Goal: Task Accomplishment & Management: Use online tool/utility

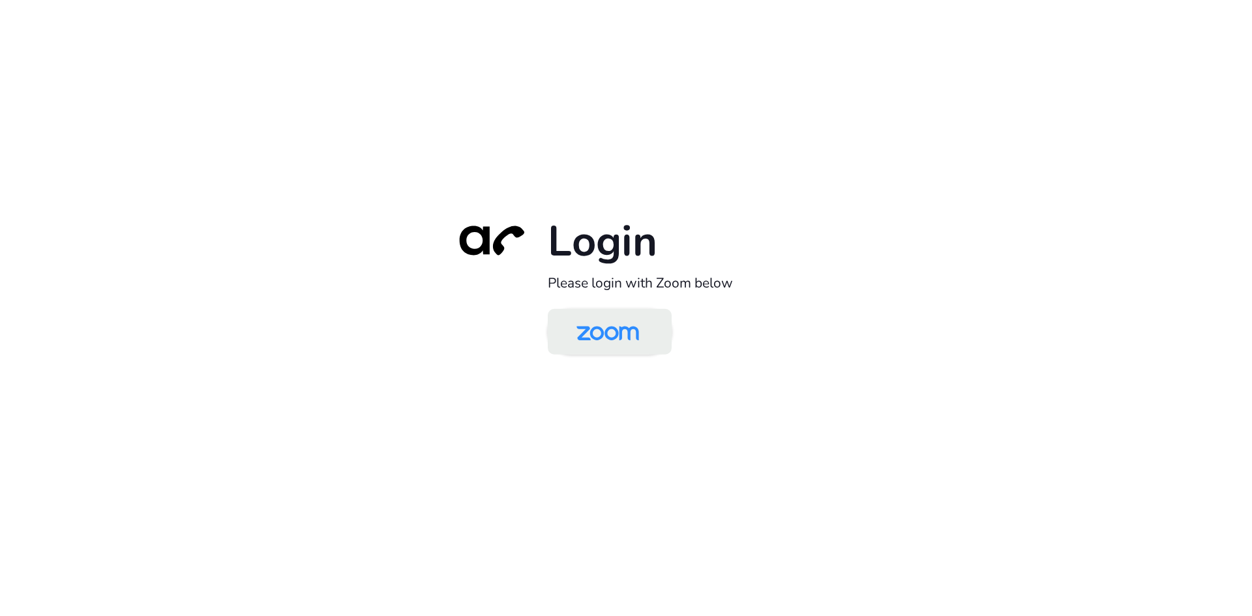
click at [598, 329] on img at bounding box center [608, 333] width 90 height 42
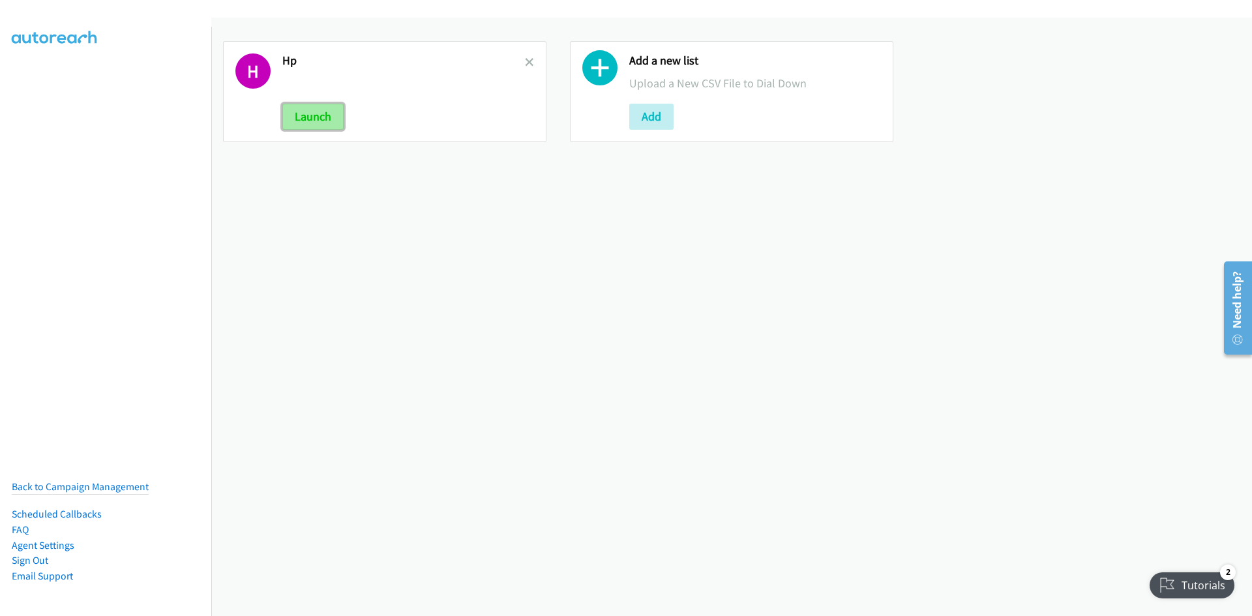
click at [318, 117] on button "Launch" at bounding box center [312, 117] width 61 height 26
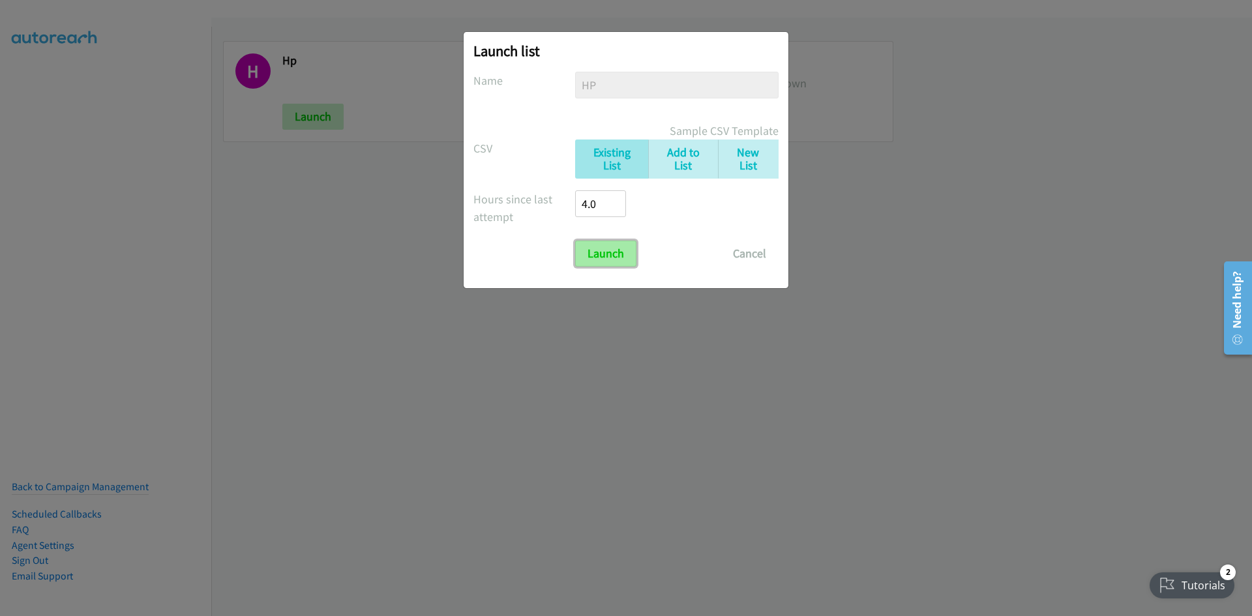
click at [611, 257] on input "Launch" at bounding box center [605, 254] width 61 height 26
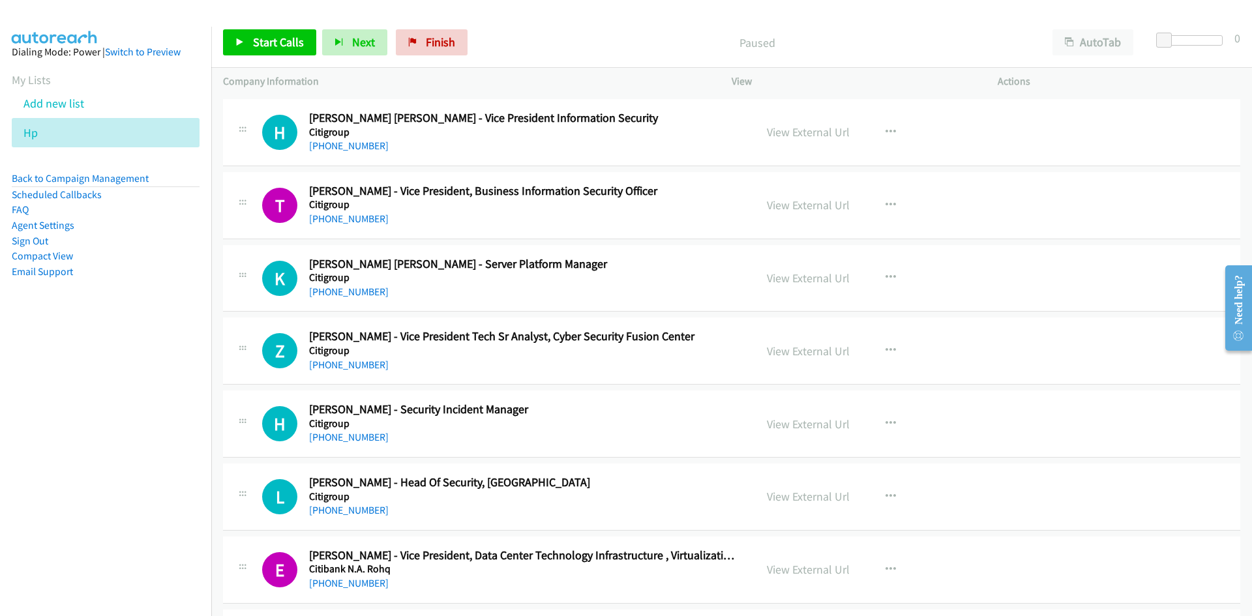
scroll to position [1891, 0]
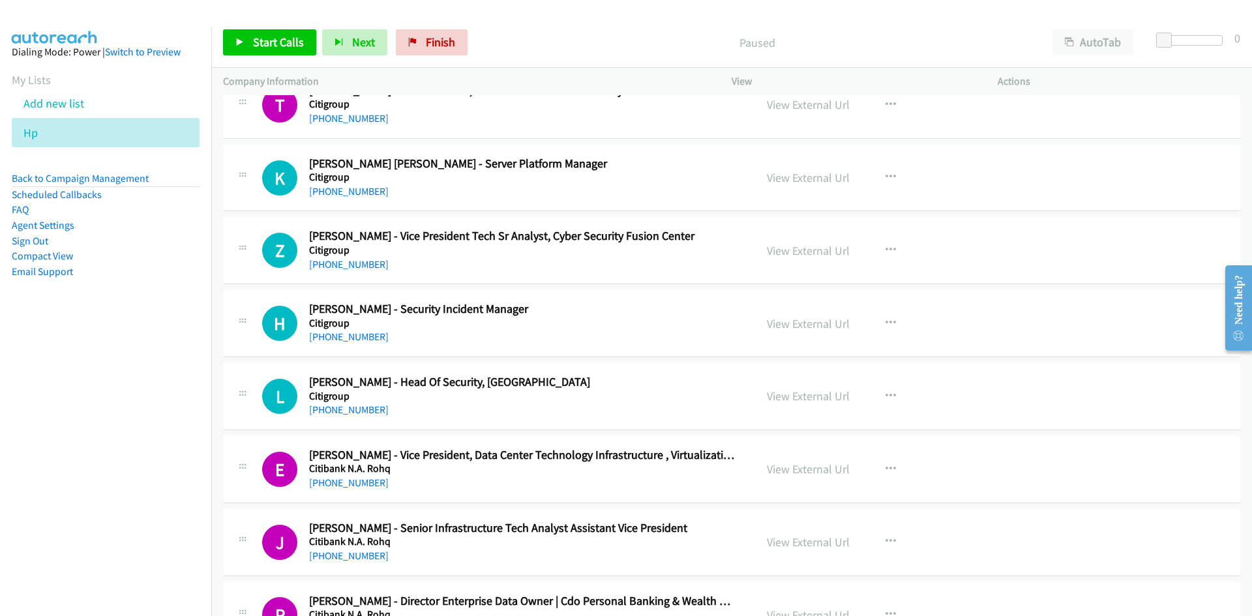
click at [81, 470] on nav "Dialing Mode: Power | Switch to Preview My Lists Add new list Hp Back to Campai…" at bounding box center [106, 335] width 212 height 616
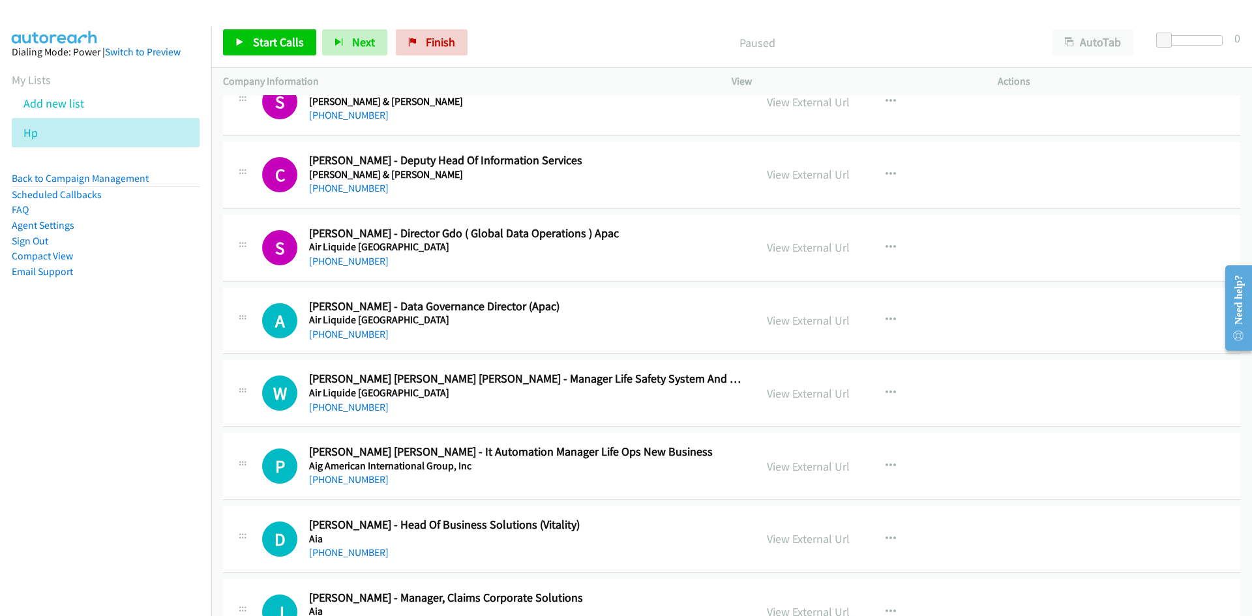
scroll to position [18099, 0]
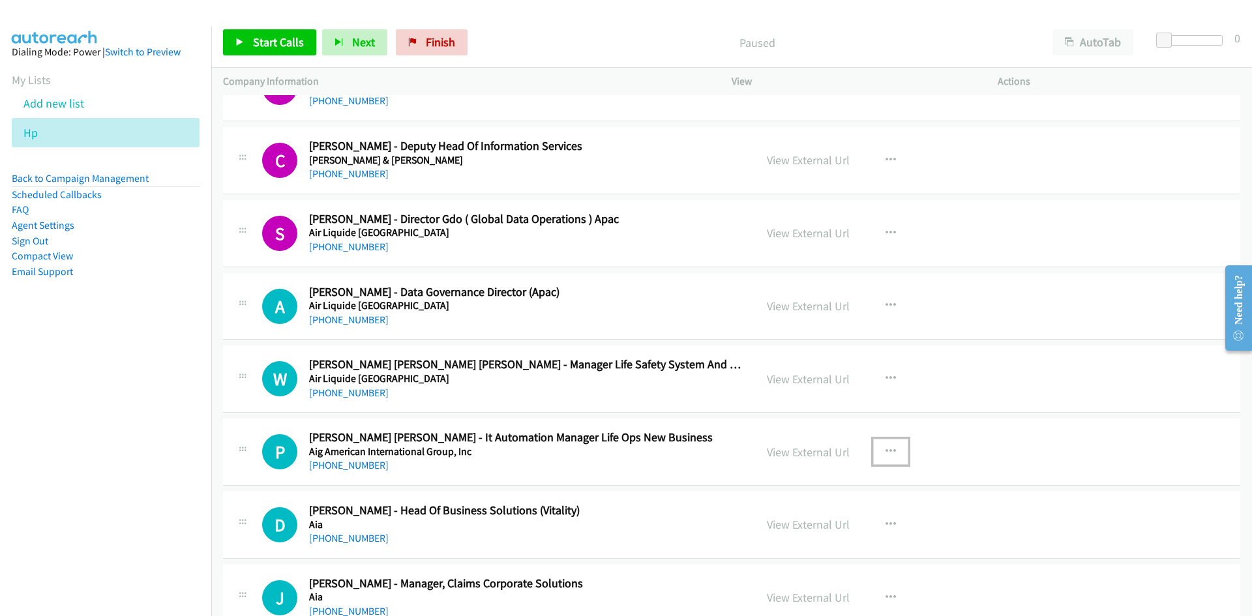
click at [886, 449] on icon "button" at bounding box center [891, 452] width 10 height 10
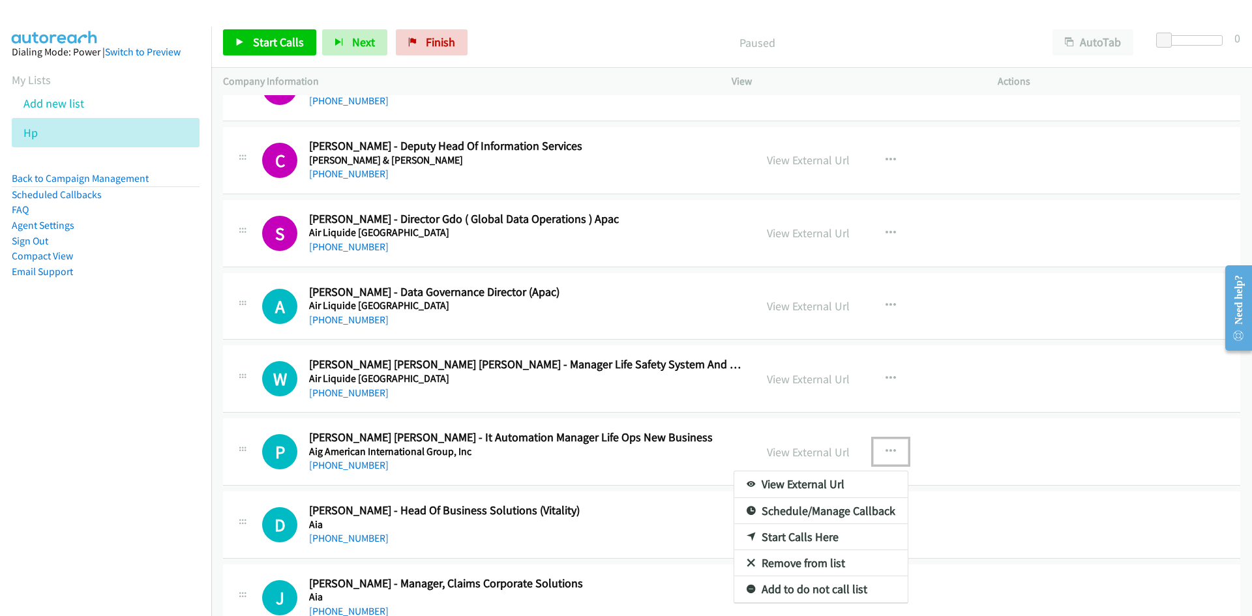
click at [825, 540] on link "Start Calls Here" at bounding box center [820, 537] width 173 height 26
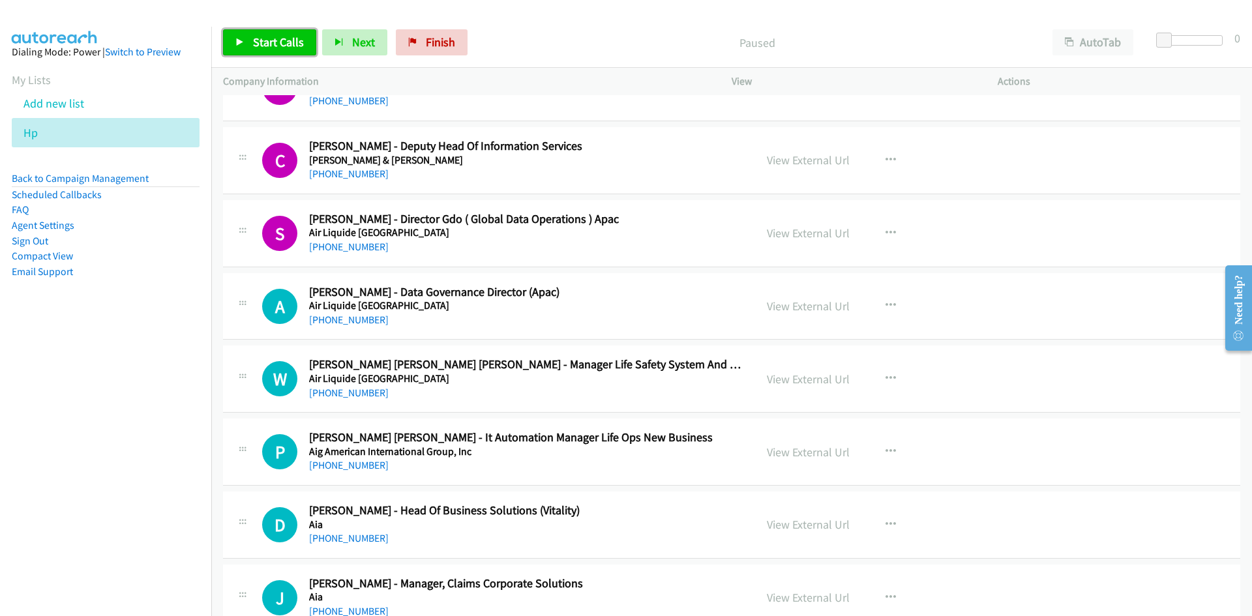
click at [275, 37] on span "Start Calls" at bounding box center [278, 42] width 51 height 15
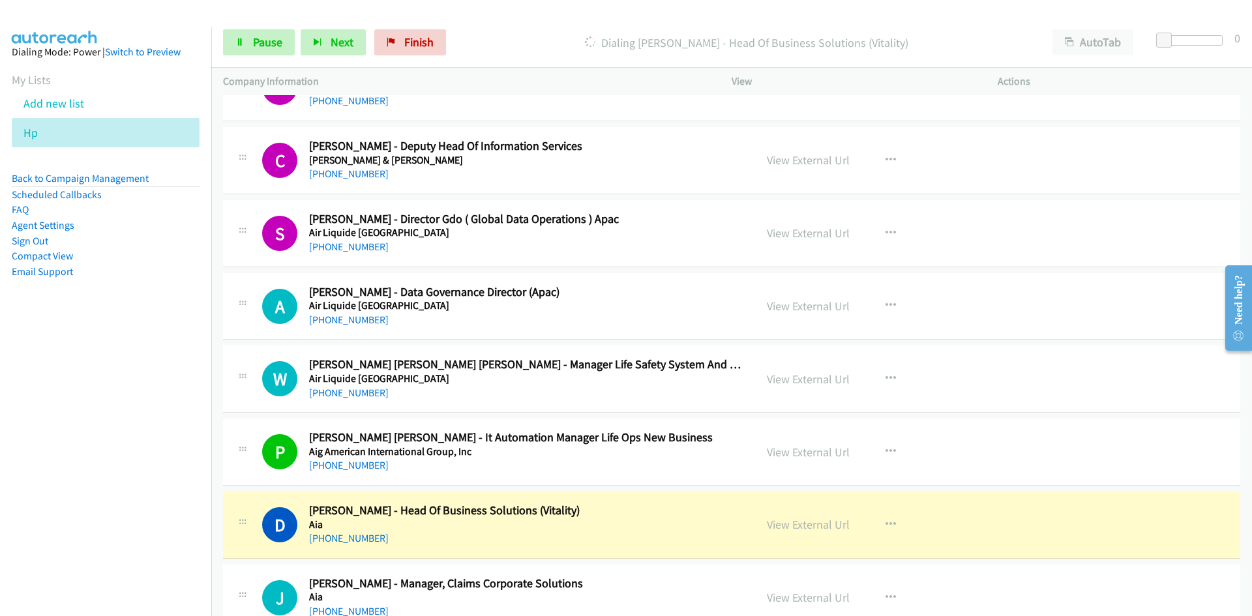
scroll to position [18229, 0]
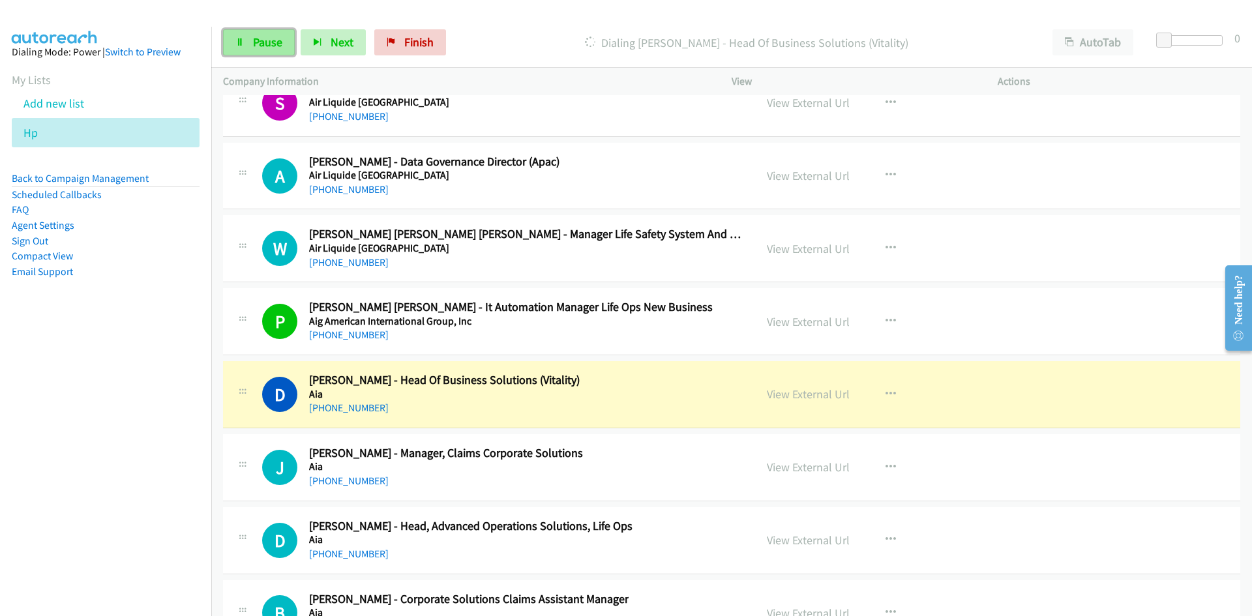
click at [266, 40] on span "Pause" at bounding box center [267, 42] width 29 height 15
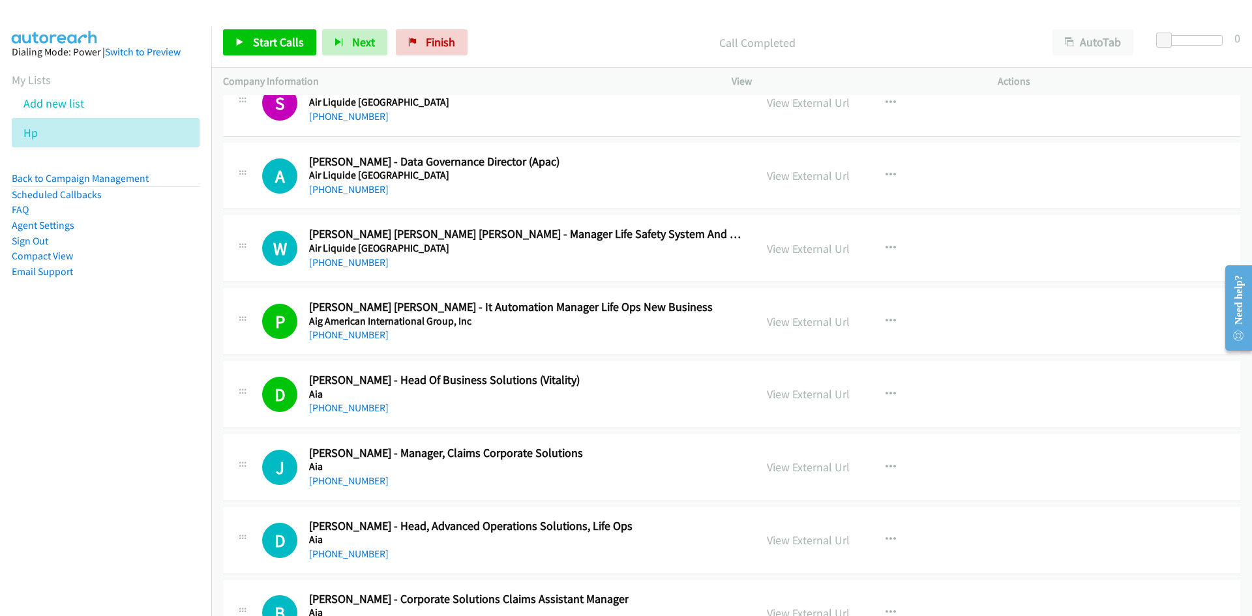
click at [76, 412] on nav "Dialing Mode: Power | Switch to Preview My Lists Add new list Hp Back to Campai…" at bounding box center [106, 335] width 212 height 616
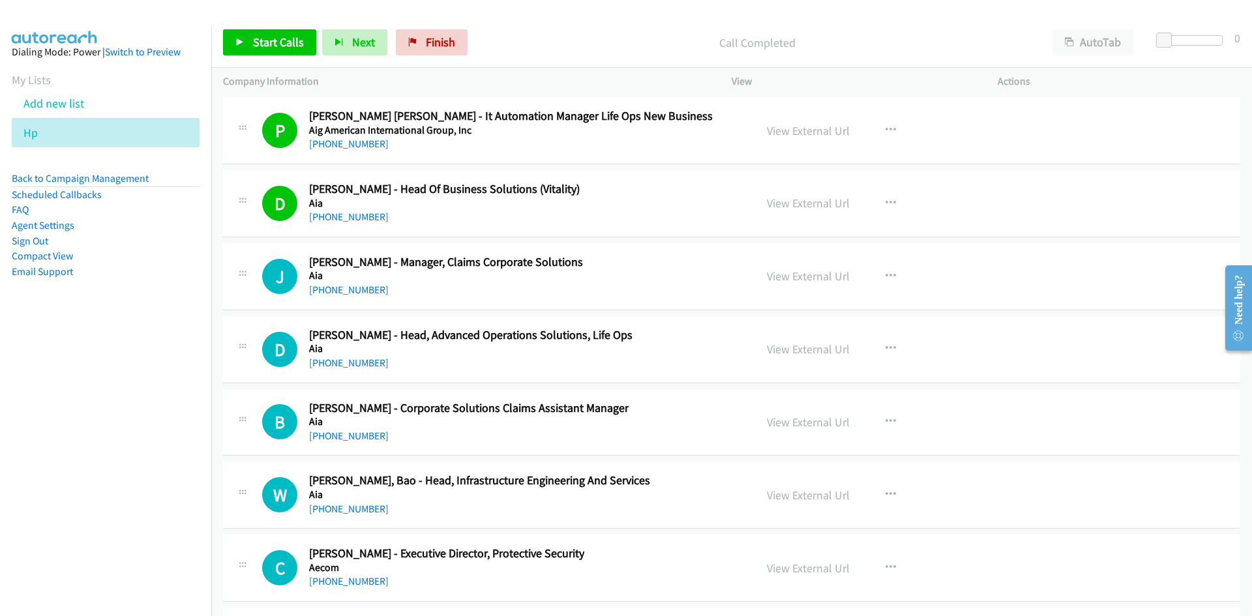
scroll to position [18425, 0]
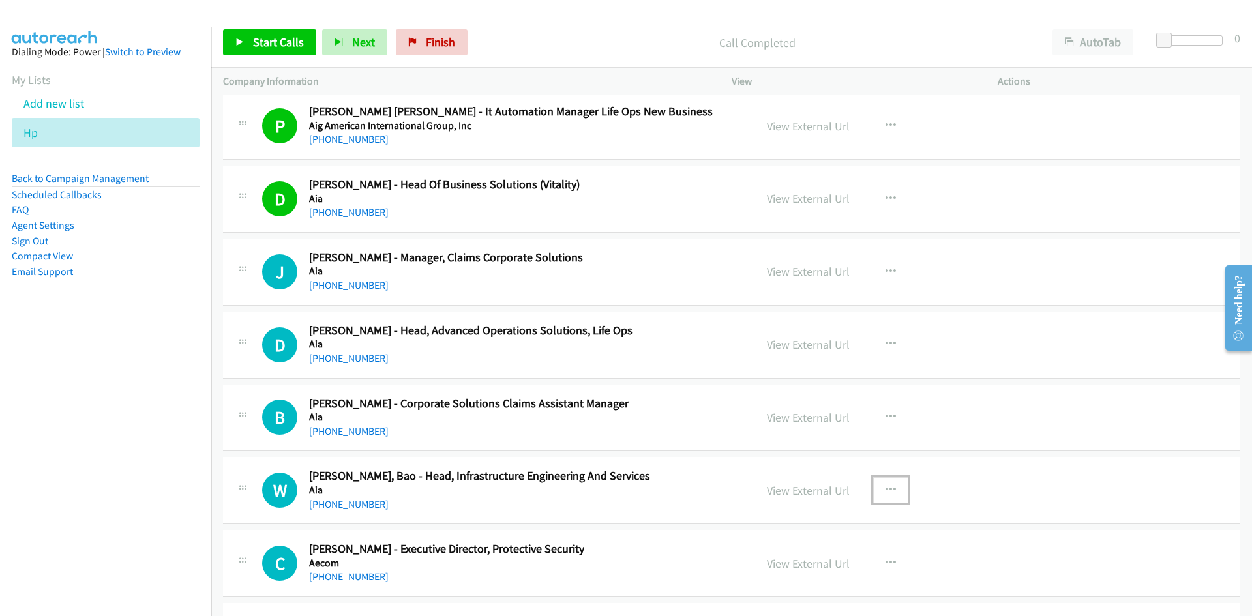
click at [890, 489] on icon "button" at bounding box center [891, 490] width 10 height 10
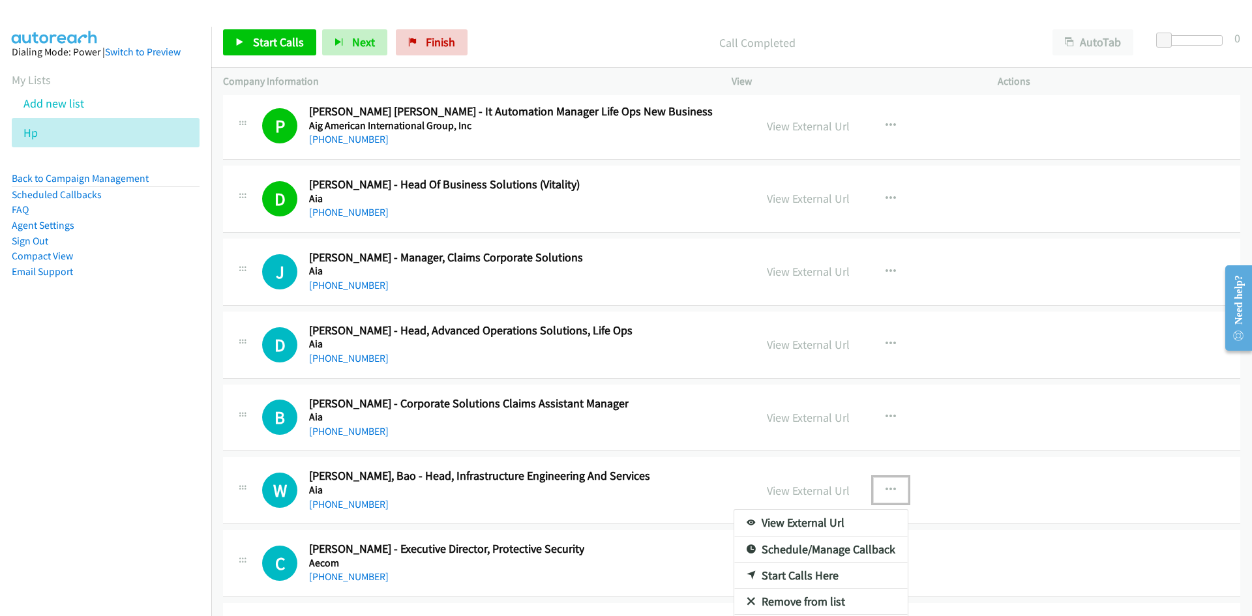
click at [805, 574] on link "Start Calls Here" at bounding box center [820, 576] width 173 height 26
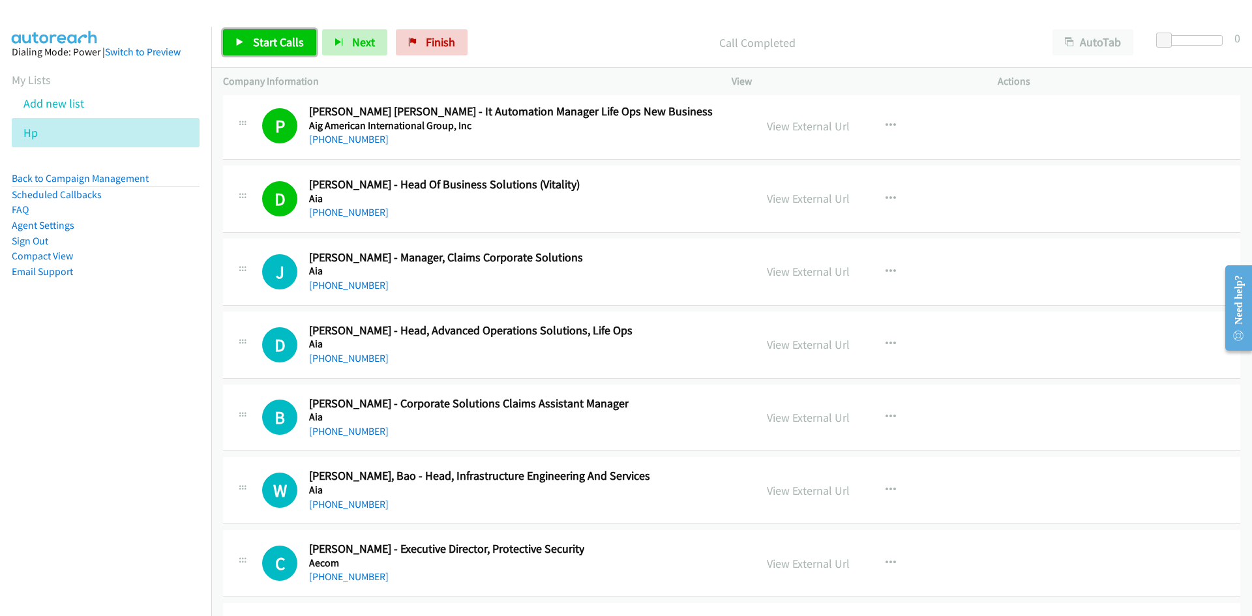
click at [283, 51] on link "Start Calls" at bounding box center [269, 42] width 93 height 26
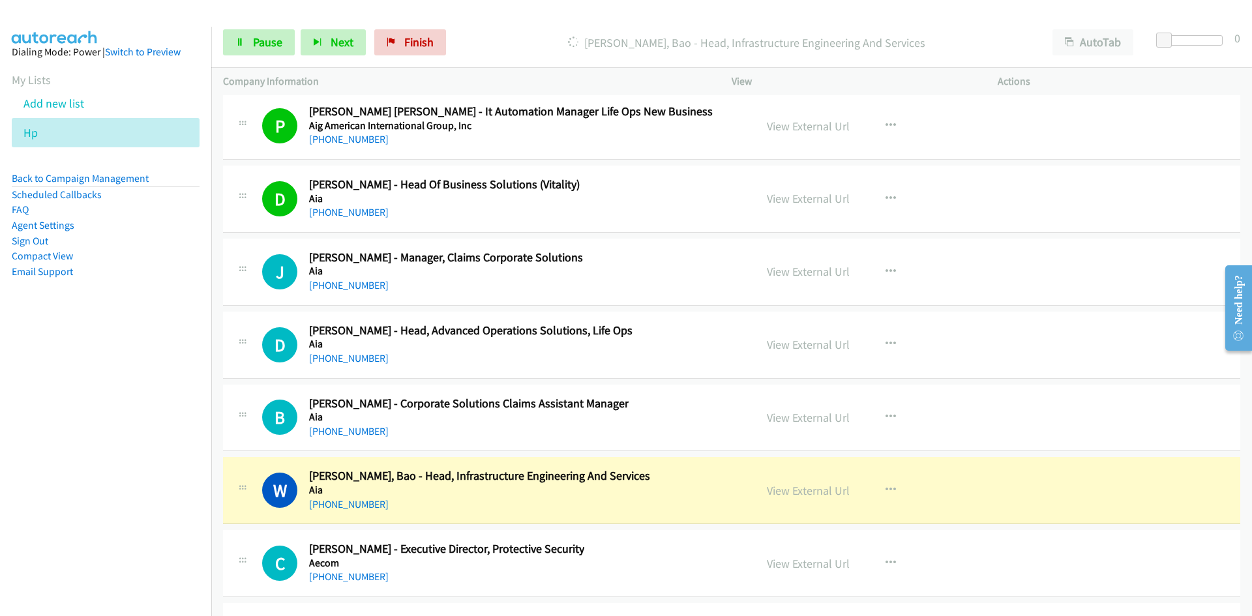
click at [168, 476] on nav "Dialing Mode: Power | Switch to Preview My Lists Add new list Hp Back to Campai…" at bounding box center [106, 335] width 212 height 616
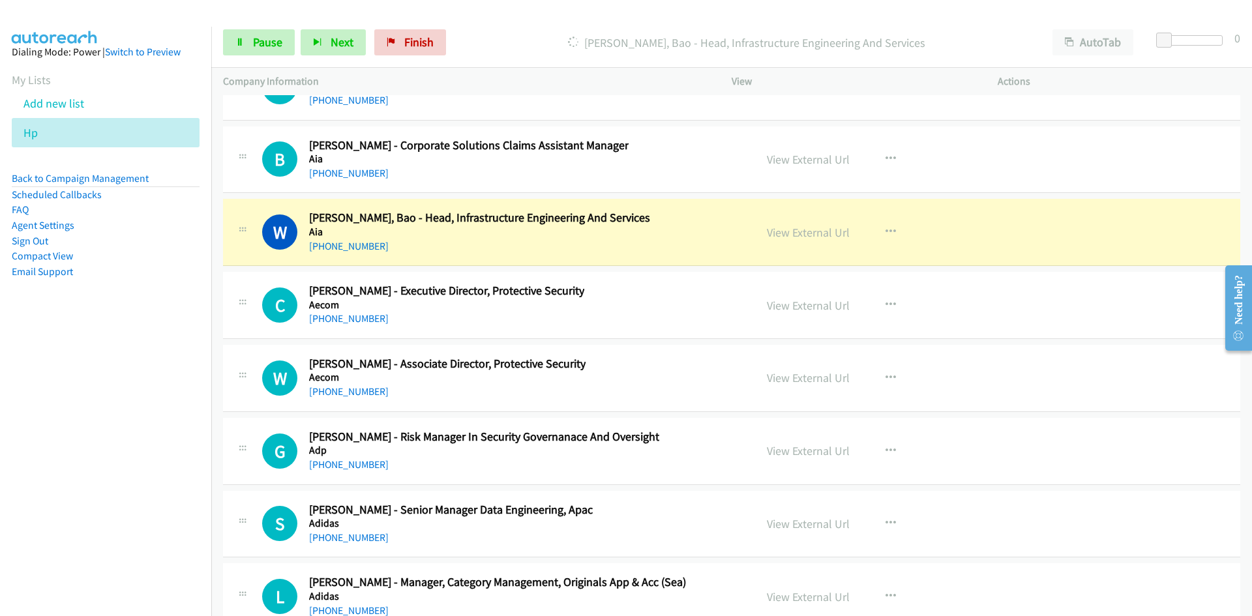
scroll to position [18686, 0]
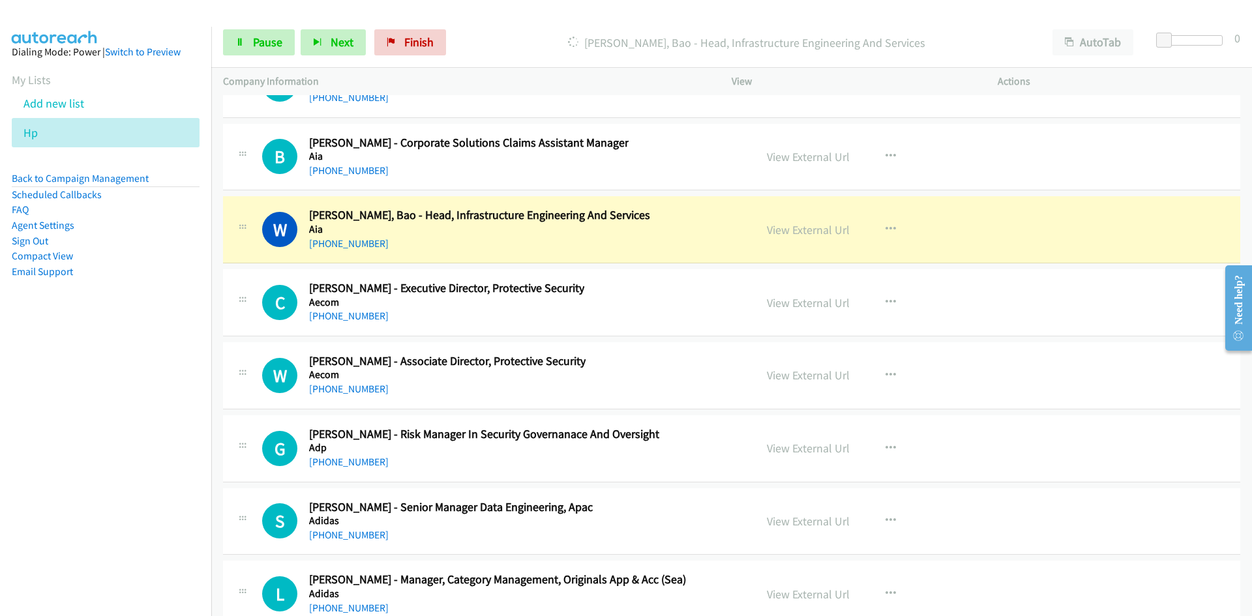
drag, startPoint x: 14, startPoint y: 380, endPoint x: 175, endPoint y: 384, distance: 160.5
click at [14, 380] on nav "Dialing Mode: Power | Switch to Preview My Lists Add new list Hp Back to Campai…" at bounding box center [106, 335] width 212 height 616
click at [264, 35] on span "Pause" at bounding box center [267, 42] width 29 height 15
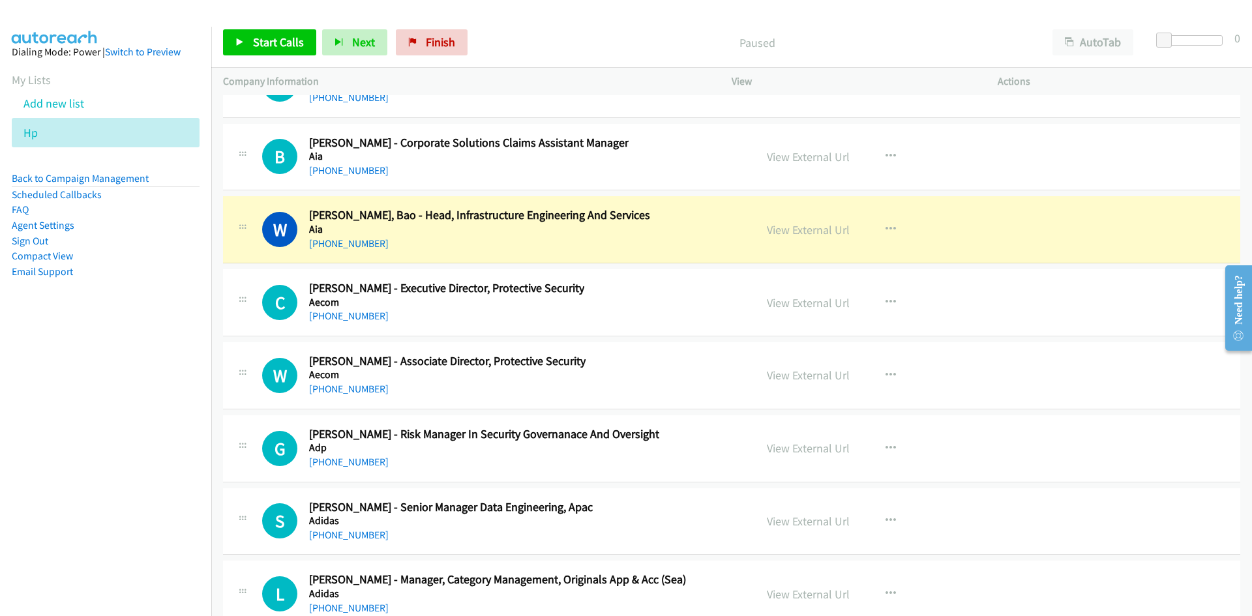
drag, startPoint x: 155, startPoint y: 385, endPoint x: 220, endPoint y: 411, distance: 70.2
click at [155, 385] on nav "Dialing Mode: Power | Switch to Preview My Lists Add new list Hp Back to Campai…" at bounding box center [106, 335] width 212 height 616
click at [154, 395] on nav "Dialing Mode: Power | Switch to Preview My Lists Add new list Hp Back to Campai…" at bounding box center [106, 335] width 212 height 616
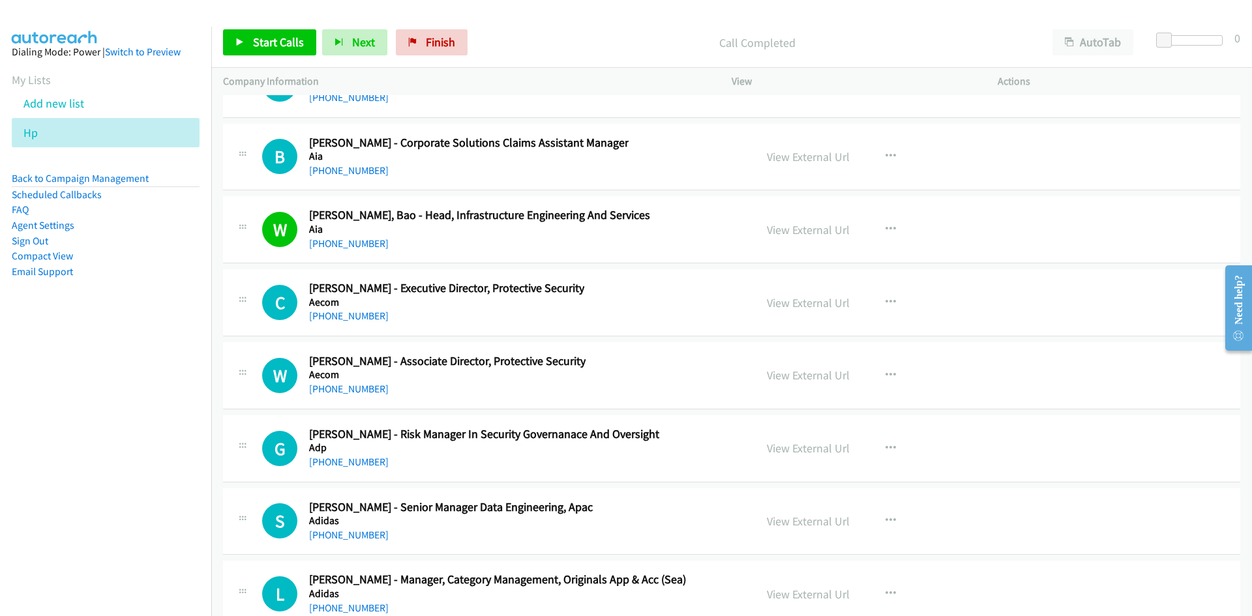
drag, startPoint x: 151, startPoint y: 400, endPoint x: 113, endPoint y: 423, distance: 43.3
click at [150, 400] on nav "Dialing Mode: Power | Switch to Preview My Lists Add new list Hp Back to Campai…" at bounding box center [106, 335] width 212 height 616
click at [177, 395] on nav "Dialing Mode: Power | Switch to Preview My Lists Add new list Hp Back to Campai…" at bounding box center [106, 335] width 212 height 616
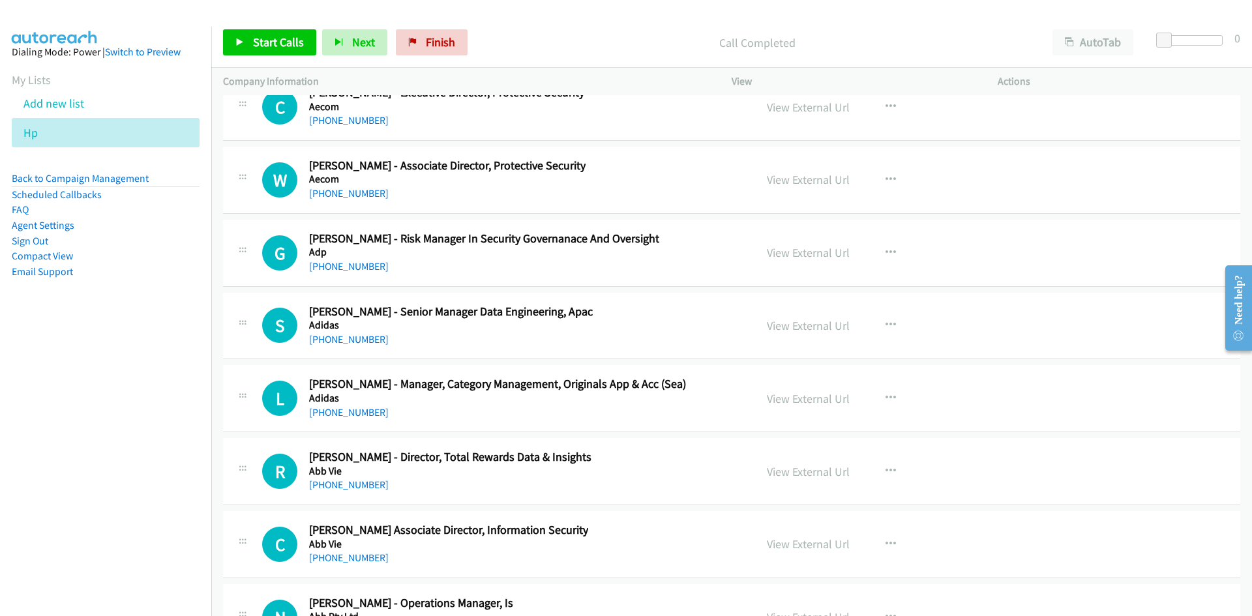
scroll to position [18947, 0]
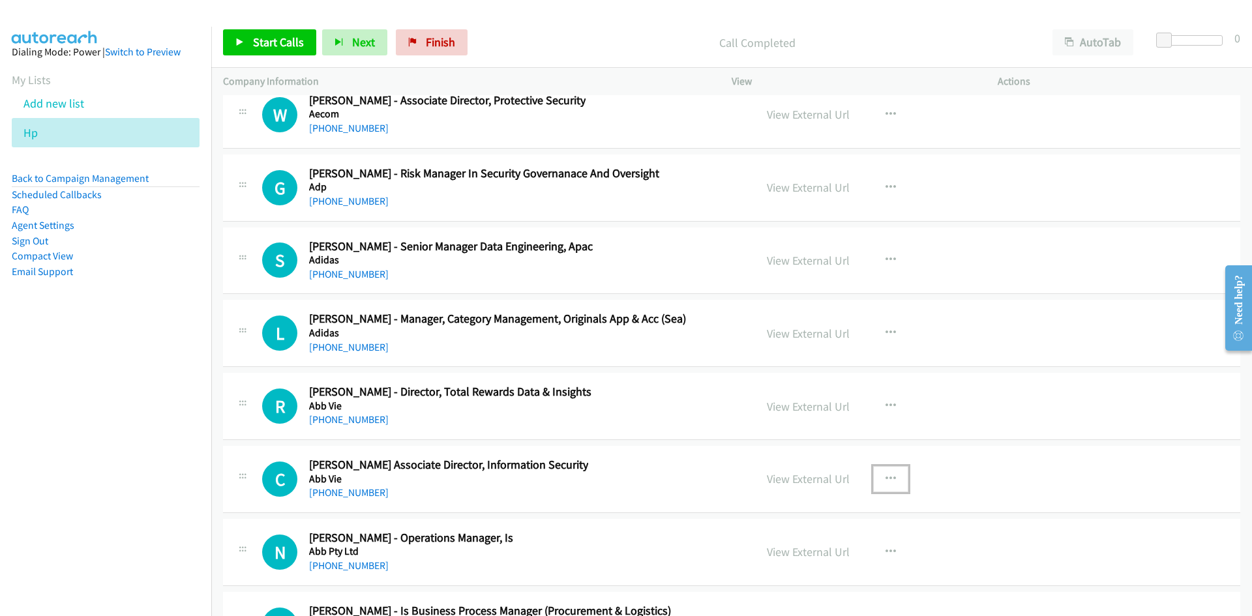
click at [886, 475] on icon "button" at bounding box center [891, 479] width 10 height 10
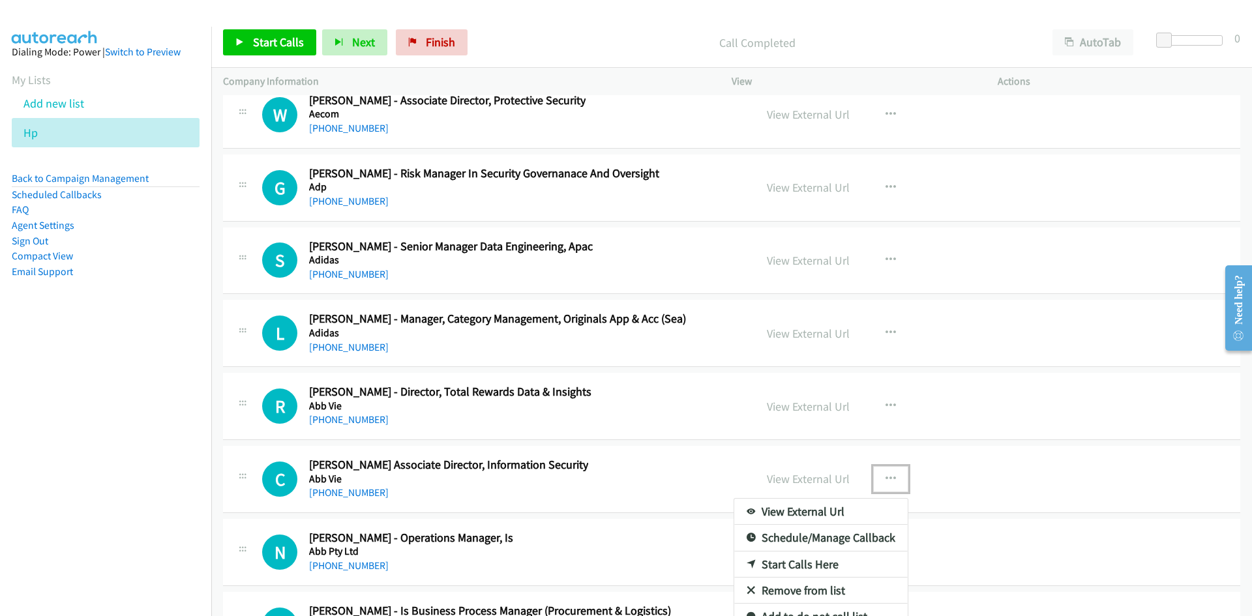
click at [809, 567] on link "Start Calls Here" at bounding box center [820, 565] width 173 height 26
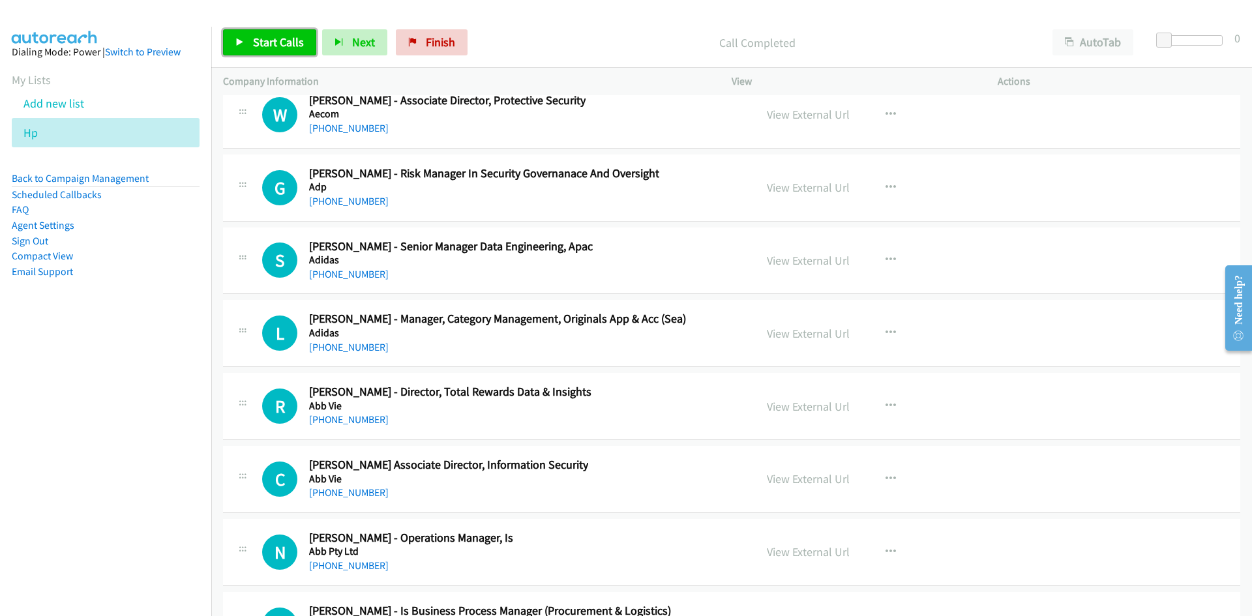
click at [264, 33] on link "Start Calls" at bounding box center [269, 42] width 93 height 26
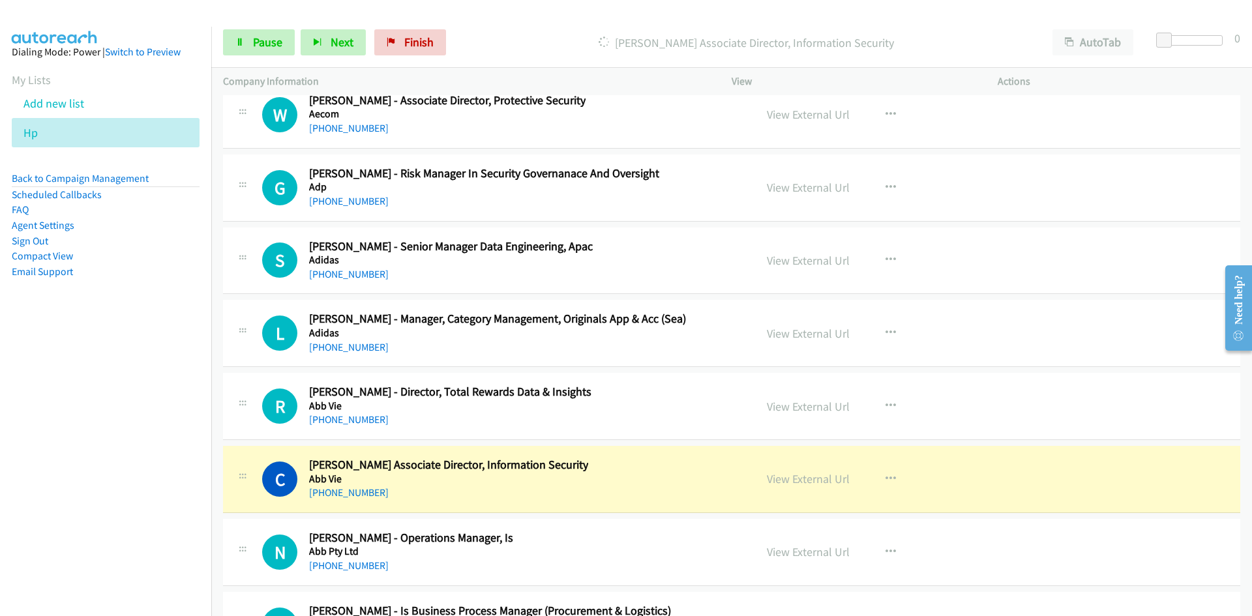
click at [172, 500] on nav "Dialing Mode: Power | Switch to Preview My Lists Add new list Hp Back to Campai…" at bounding box center [106, 335] width 212 height 616
drag, startPoint x: 138, startPoint y: 355, endPoint x: 159, endPoint y: 327, distance: 35.4
click at [141, 353] on nav "Dialing Mode: Power | Switch to Preview My Lists Add new list Hp Back to Campai…" at bounding box center [106, 335] width 212 height 616
click at [259, 43] on span "Pause" at bounding box center [267, 42] width 29 height 15
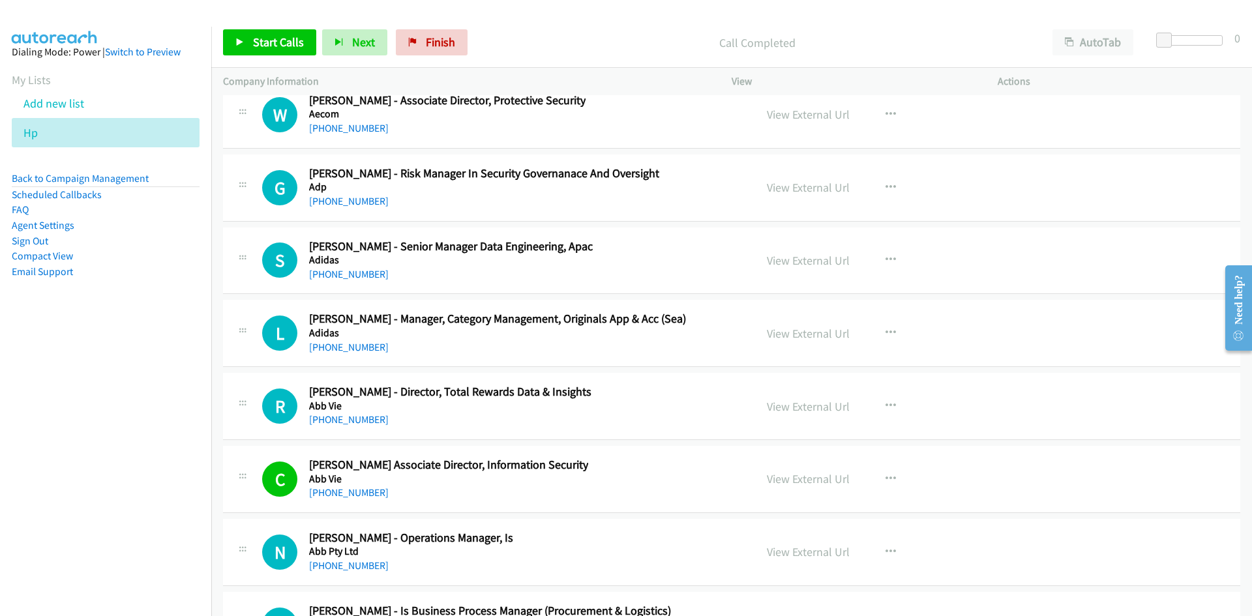
click at [78, 400] on nav "Dialing Mode: Power | Switch to Preview My Lists Add new list Hp Back to Campai…" at bounding box center [106, 335] width 212 height 616
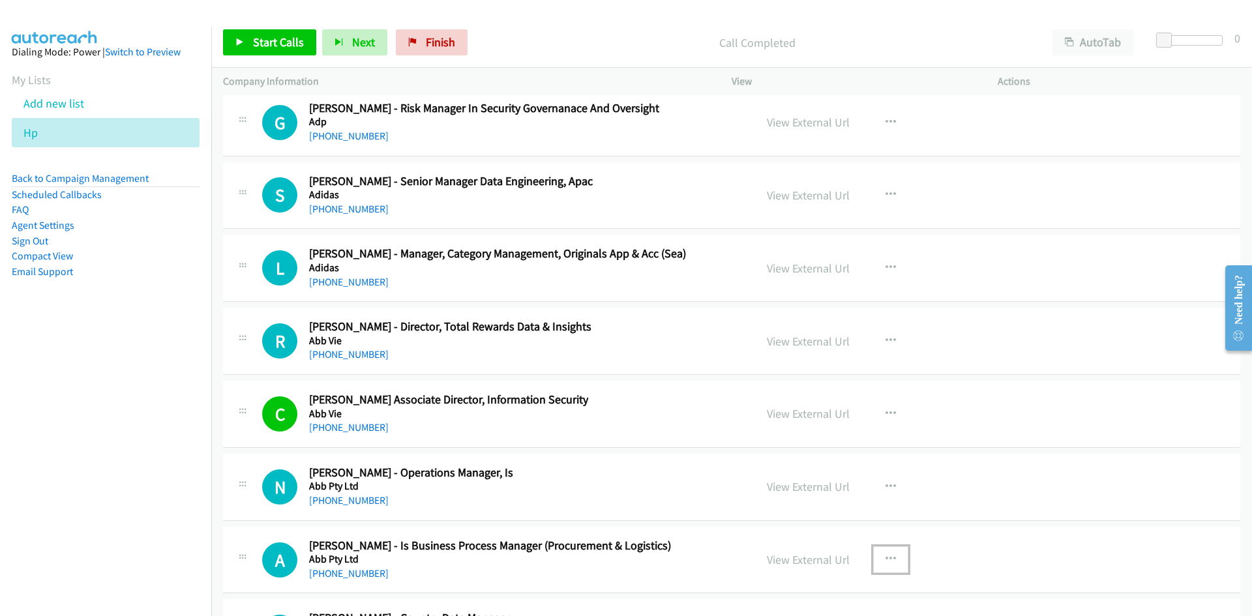
click at [890, 557] on icon "button" at bounding box center [891, 559] width 10 height 10
click at [194, 476] on nav "Dialing Mode: Power | Switch to Preview My Lists Add new list Hp Back to Campai…" at bounding box center [106, 335] width 212 height 616
click at [959, 541] on div at bounding box center [626, 308] width 1252 height 616
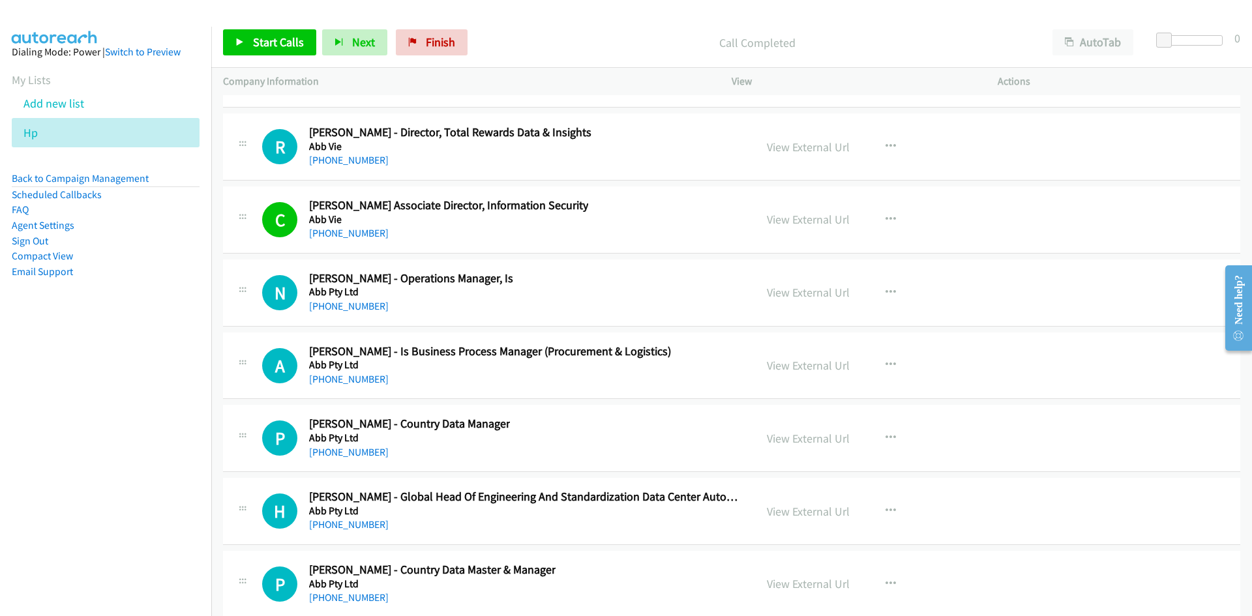
scroll to position [19208, 0]
click at [886, 359] on icon "button" at bounding box center [891, 364] width 10 height 10
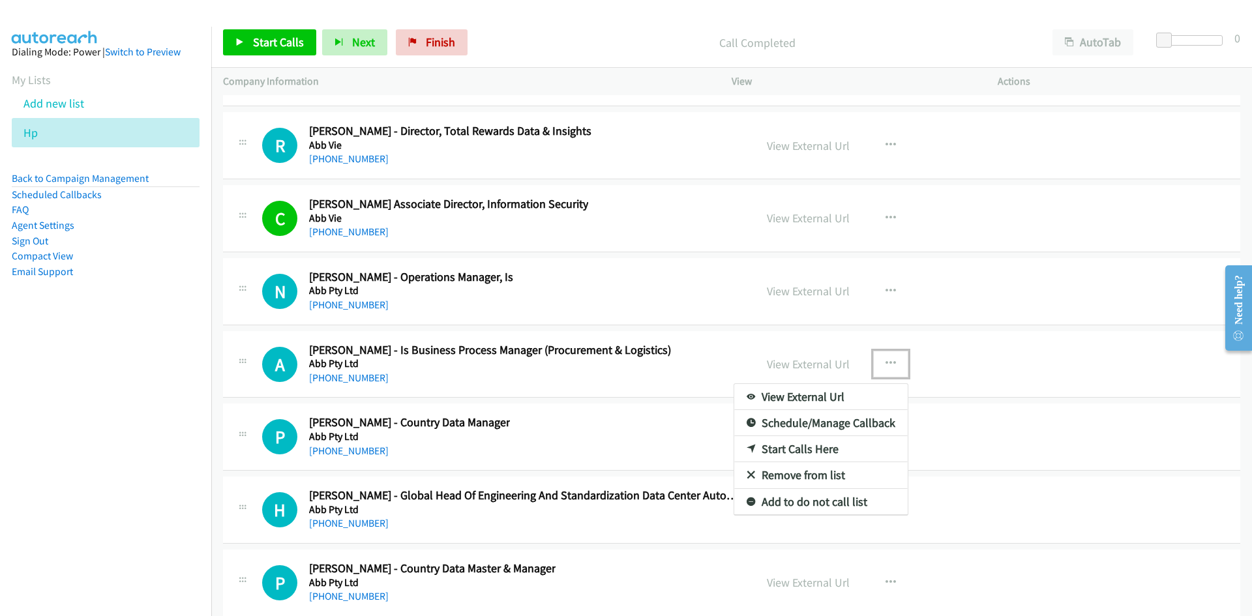
click at [794, 447] on link "Start Calls Here" at bounding box center [820, 449] width 173 height 26
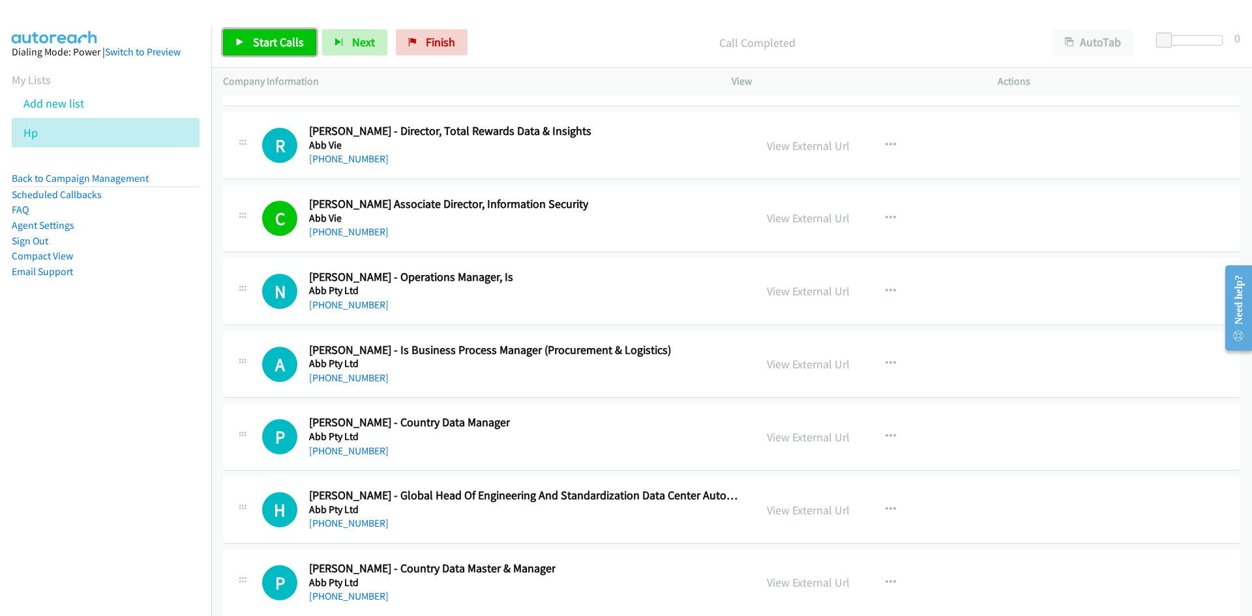
click at [279, 39] on span "Start Calls" at bounding box center [278, 42] width 51 height 15
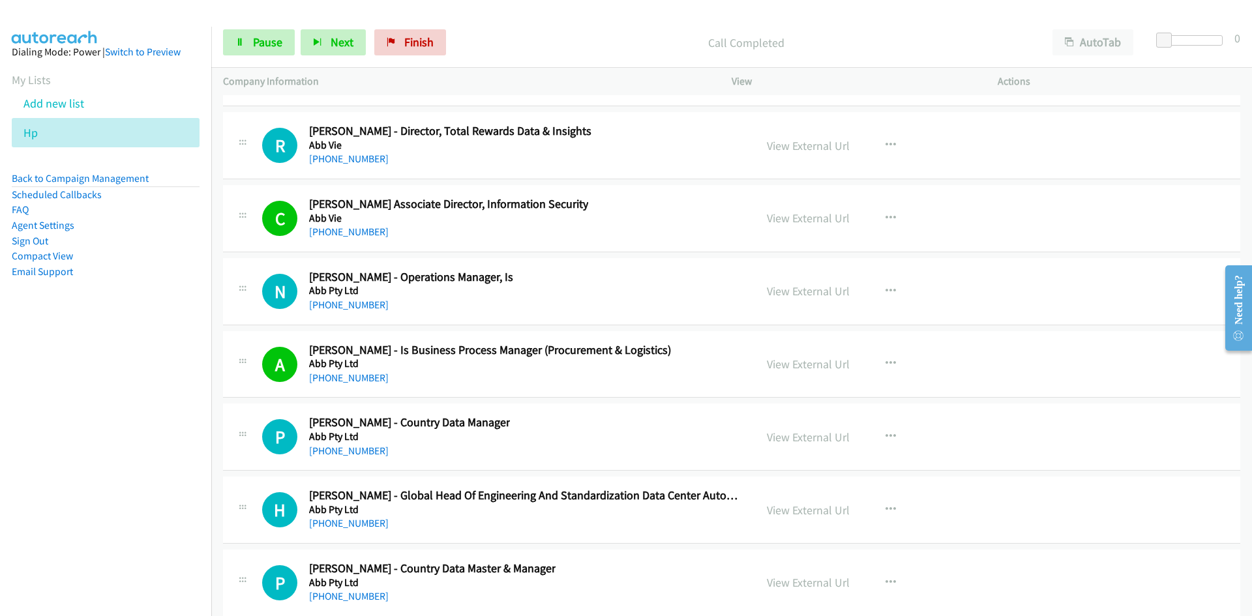
drag, startPoint x: 178, startPoint y: 324, endPoint x: 197, endPoint y: 340, distance: 25.0
click at [178, 324] on aside "Dialing Mode: Power | Switch to Preview My Lists Add new list Hp Back to Campai…" at bounding box center [105, 183] width 211 height 312
click at [886, 361] on icon "button" at bounding box center [891, 364] width 10 height 10
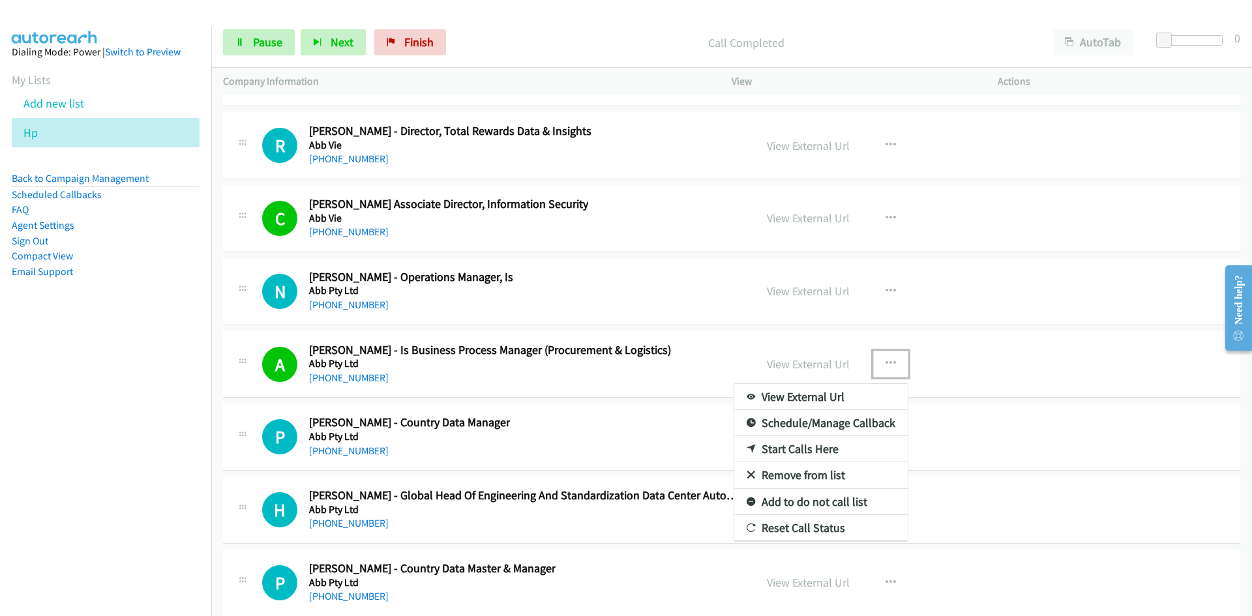
click at [248, 38] on div at bounding box center [626, 308] width 1252 height 616
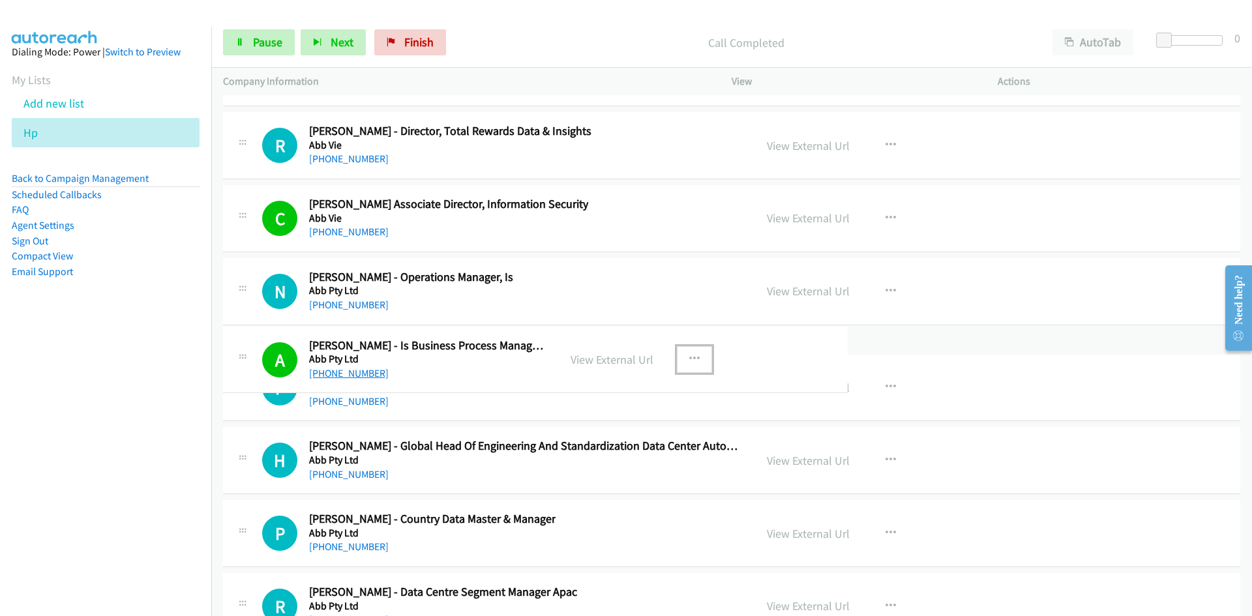
drag, startPoint x: 373, startPoint y: 379, endPoint x: 312, endPoint y: 374, distance: 60.8
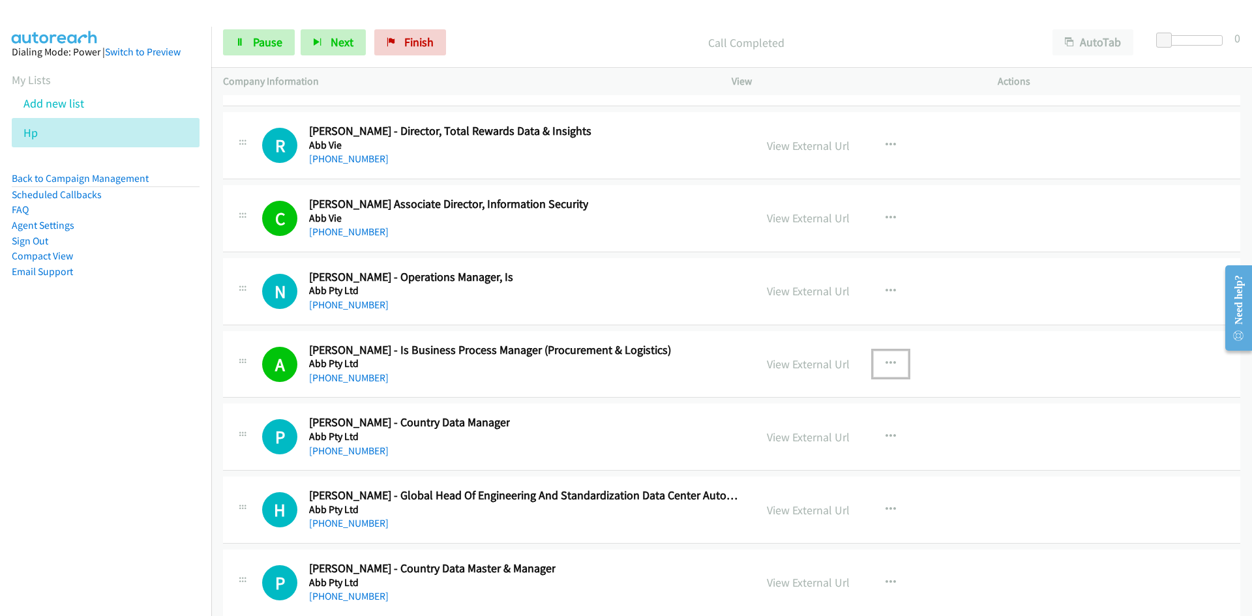
click at [886, 364] on icon "button" at bounding box center [891, 364] width 10 height 10
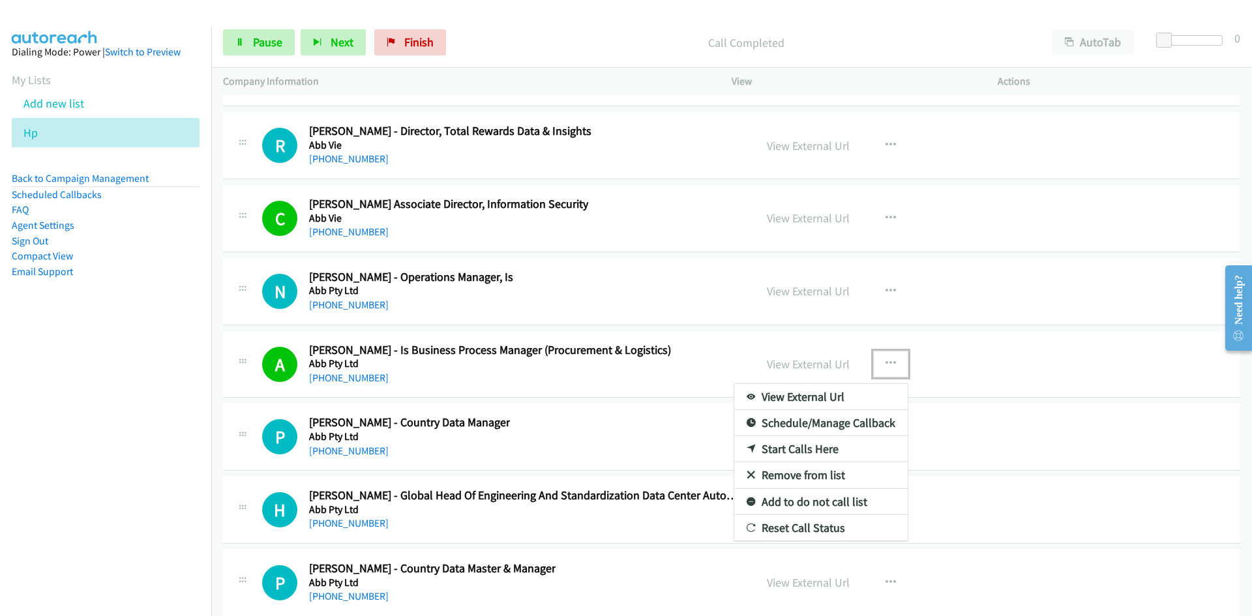
click at [830, 394] on link "View External Url" at bounding box center [820, 397] width 173 height 26
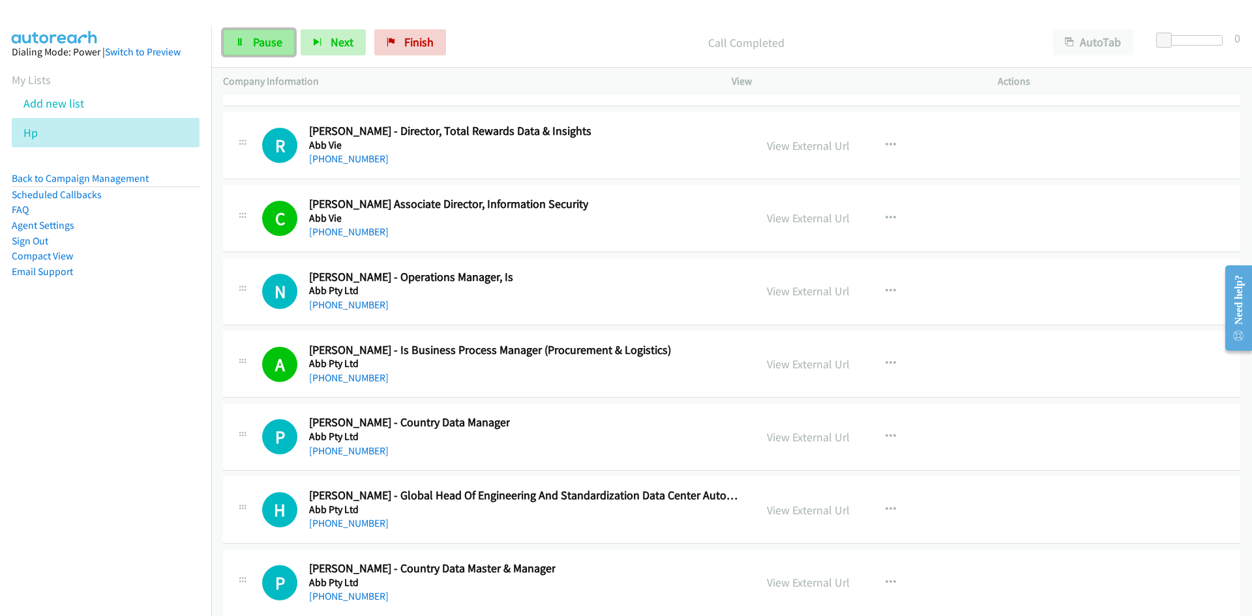
click at [264, 41] on span "Pause" at bounding box center [267, 42] width 29 height 15
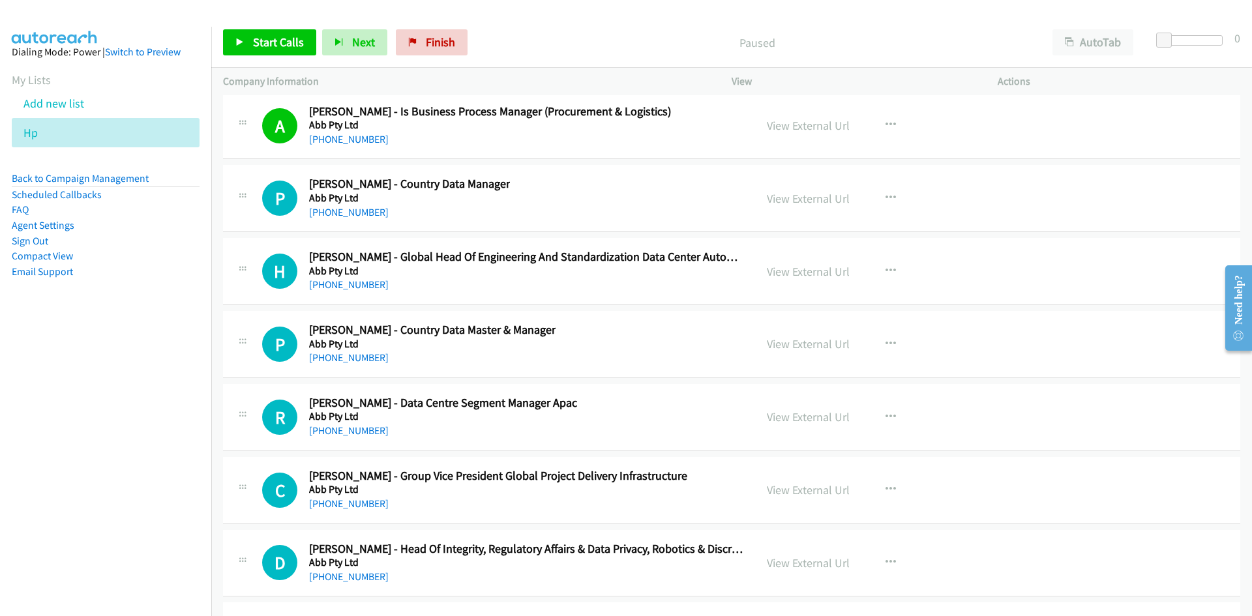
scroll to position [19469, 0]
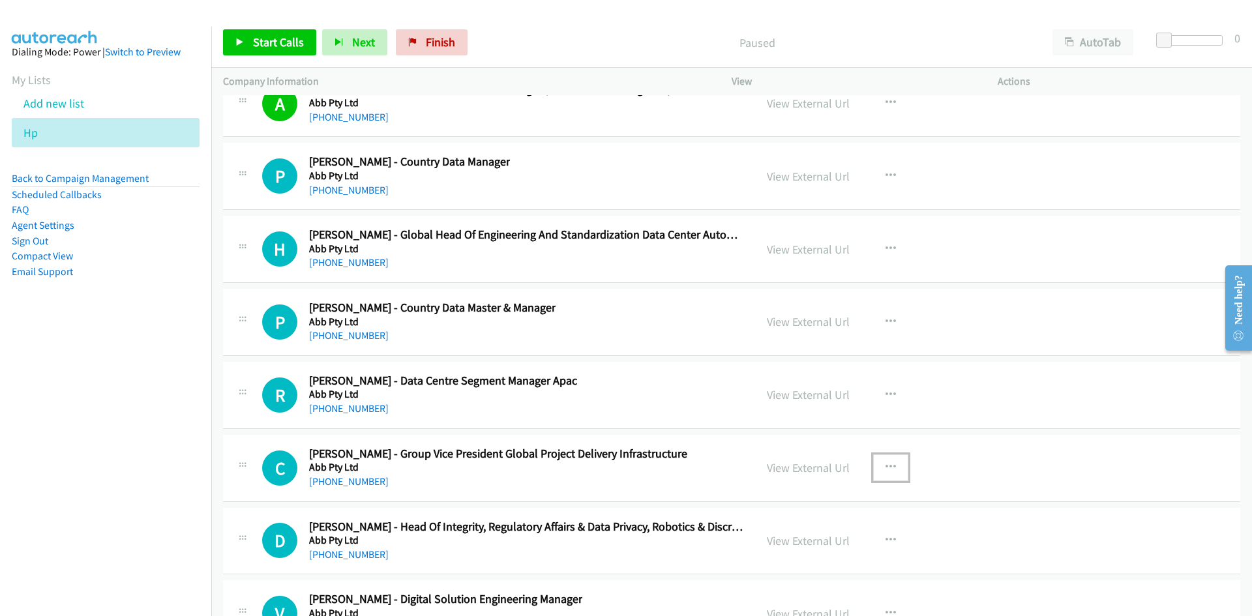
click at [886, 465] on icon "button" at bounding box center [891, 467] width 10 height 10
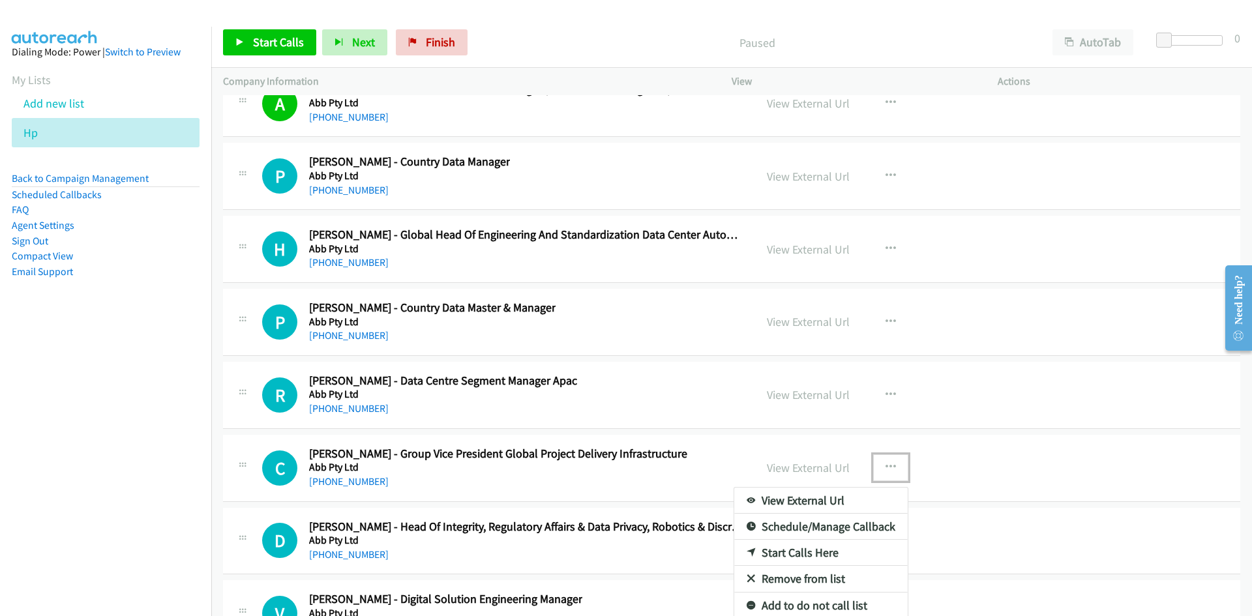
click at [810, 555] on link "Start Calls Here" at bounding box center [820, 553] width 173 height 26
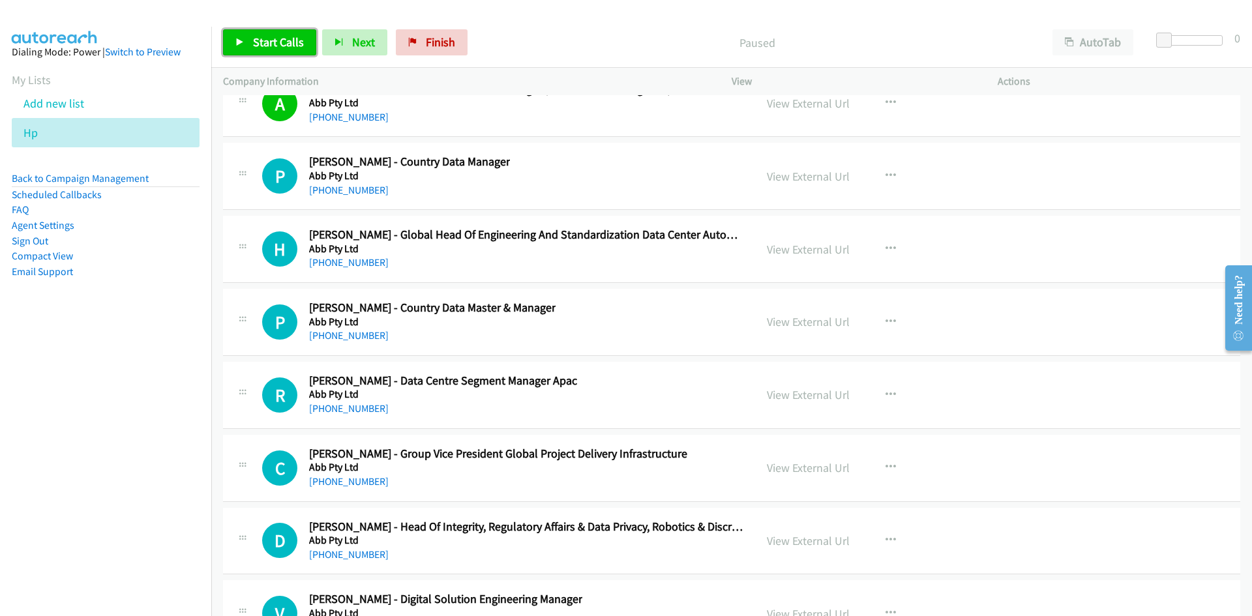
click at [274, 42] on span "Start Calls" at bounding box center [278, 42] width 51 height 15
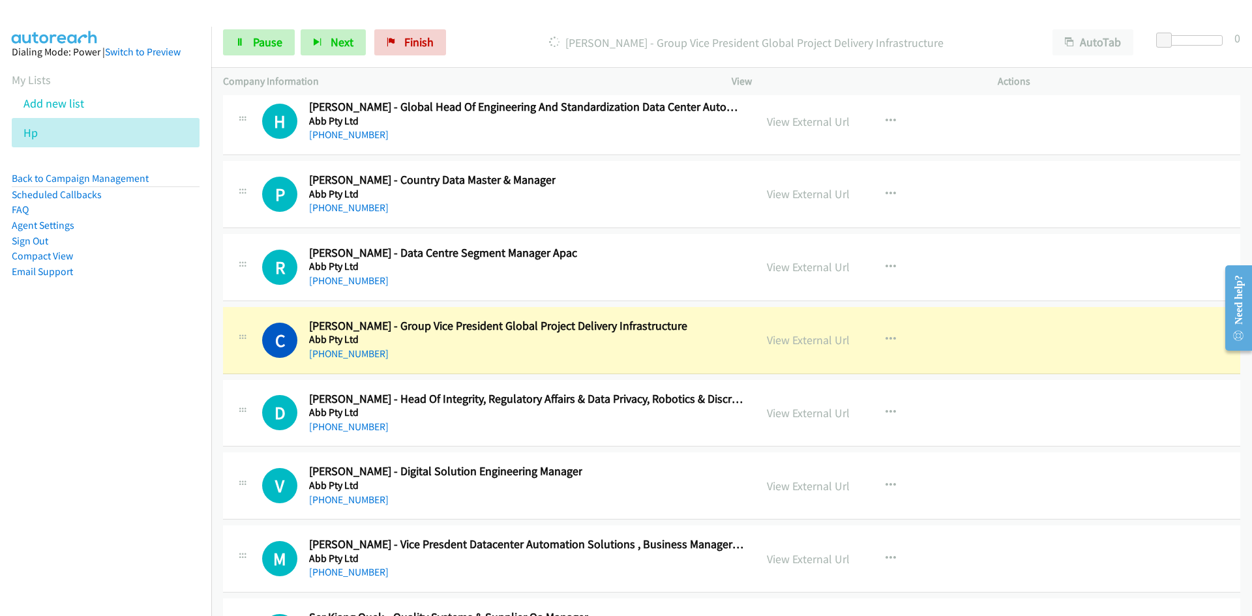
scroll to position [19599, 0]
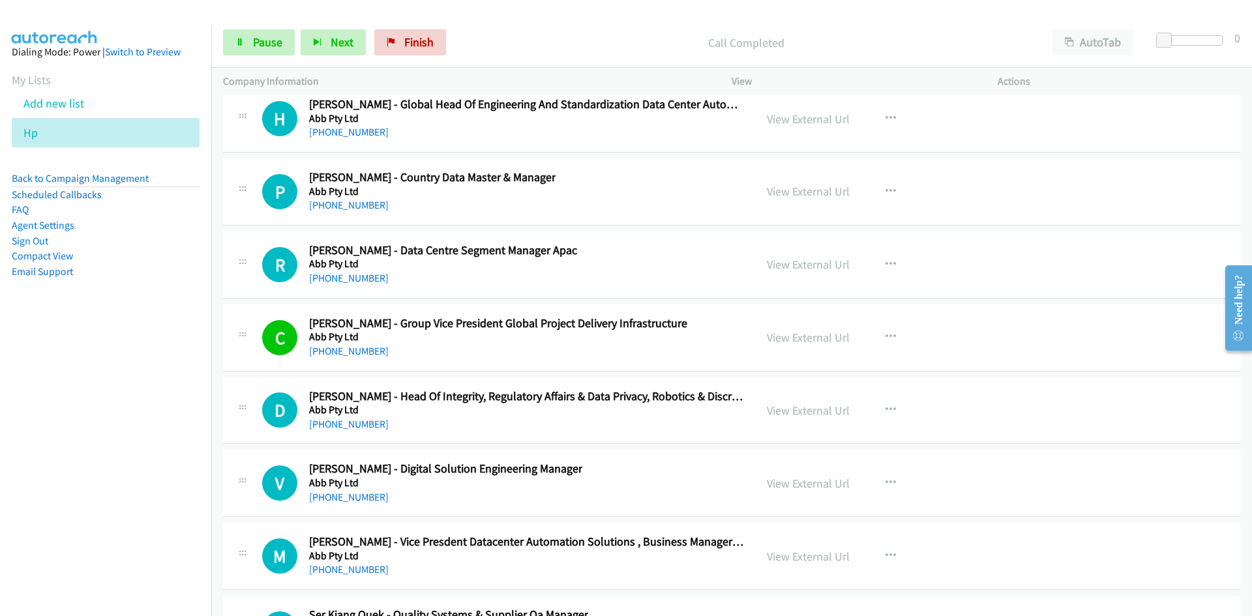
click at [156, 396] on nav "Dialing Mode: Power | Switch to Preview My Lists Add new list Hp Back to Campai…" at bounding box center [106, 335] width 212 height 616
click at [139, 466] on nav "Dialing Mode: Power | Switch to Preview My Lists Add new list Hp Back to Campai…" at bounding box center [106, 335] width 212 height 616
click at [194, 492] on nav "Dialing Mode: Power | Switch to Preview My Lists Add new list Hp Back to Campai…" at bounding box center [106, 335] width 212 height 616
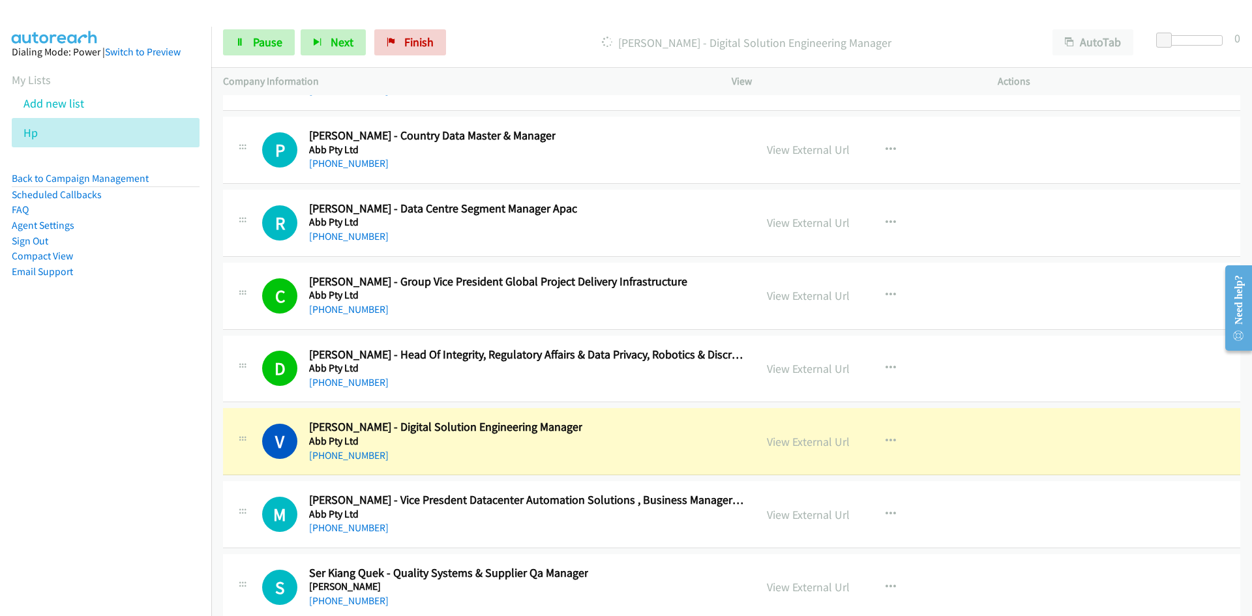
scroll to position [19665, 0]
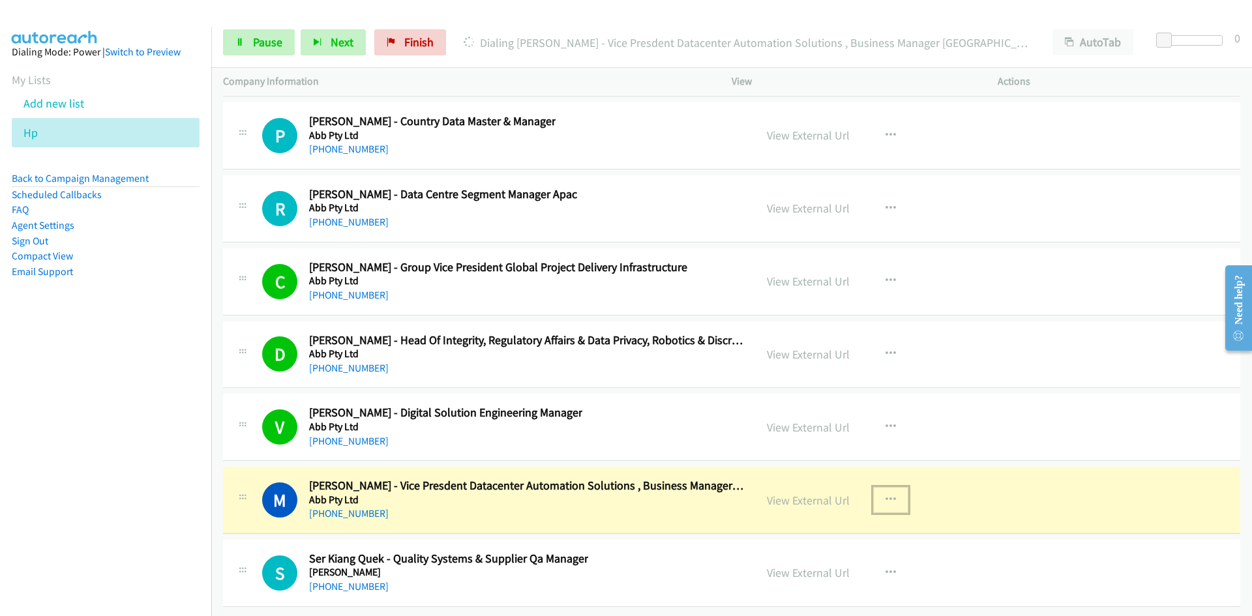
click at [888, 495] on icon "button" at bounding box center [891, 500] width 10 height 10
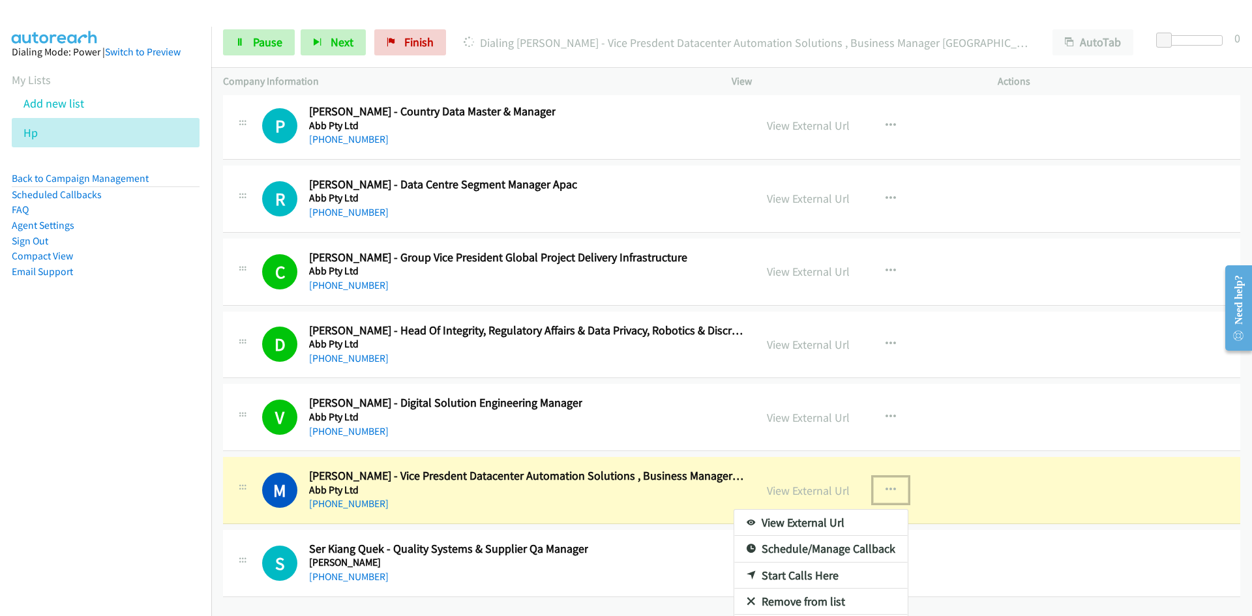
click at [830, 517] on link "View External Url" at bounding box center [820, 523] width 173 height 26
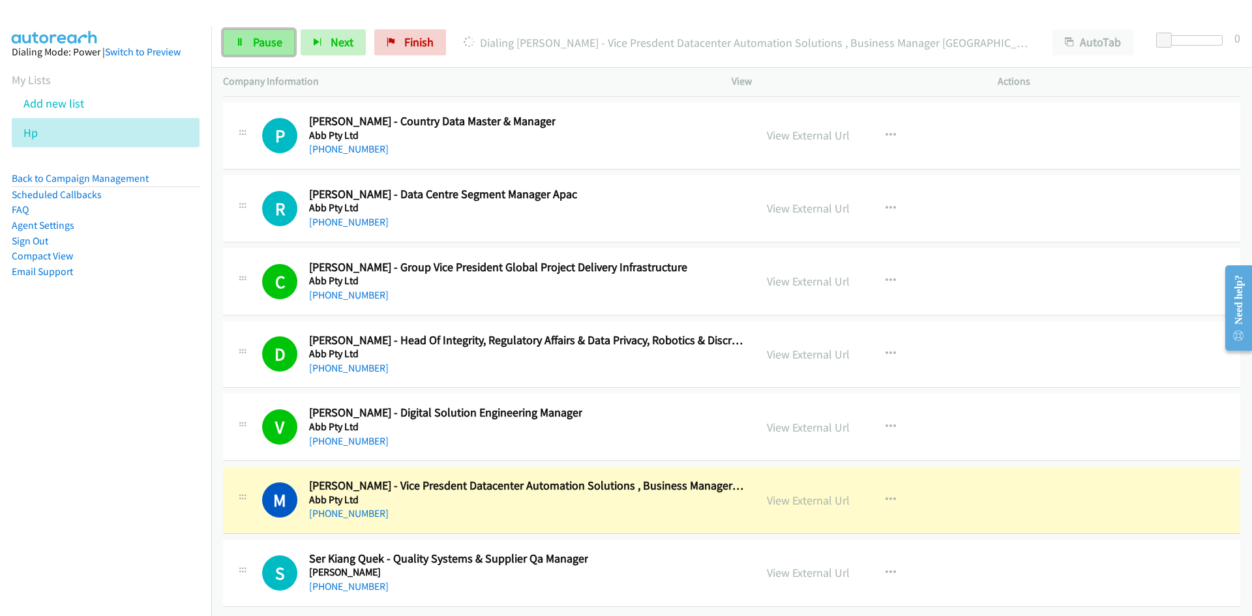
click at [232, 33] on link "Pause" at bounding box center [259, 42] width 72 height 26
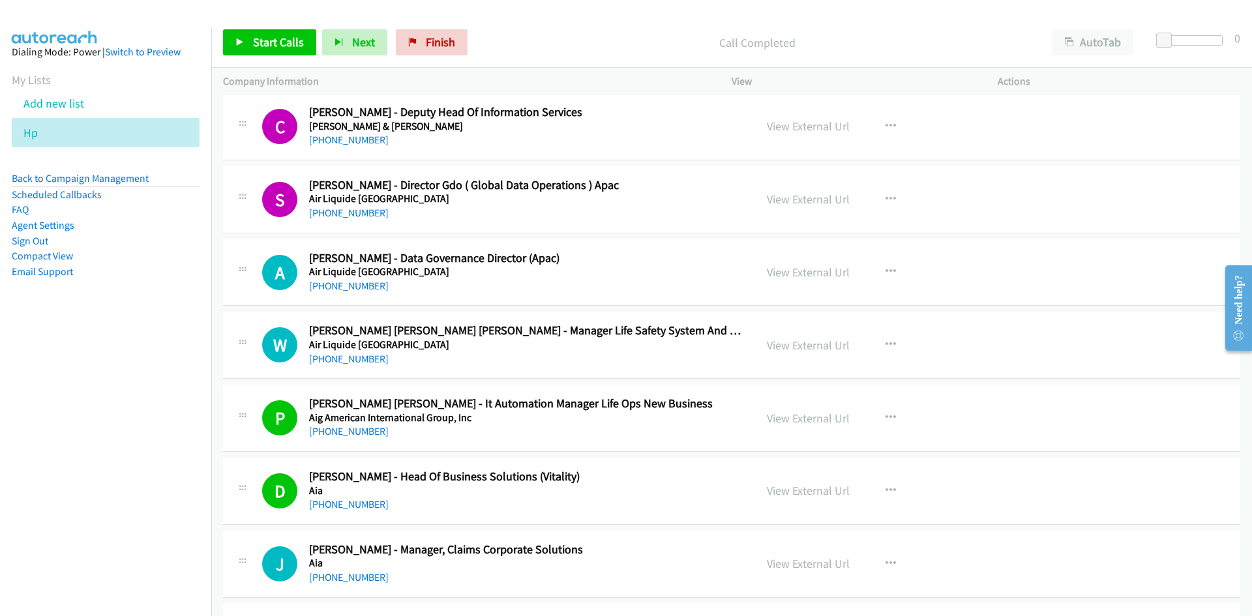
scroll to position [18099, 0]
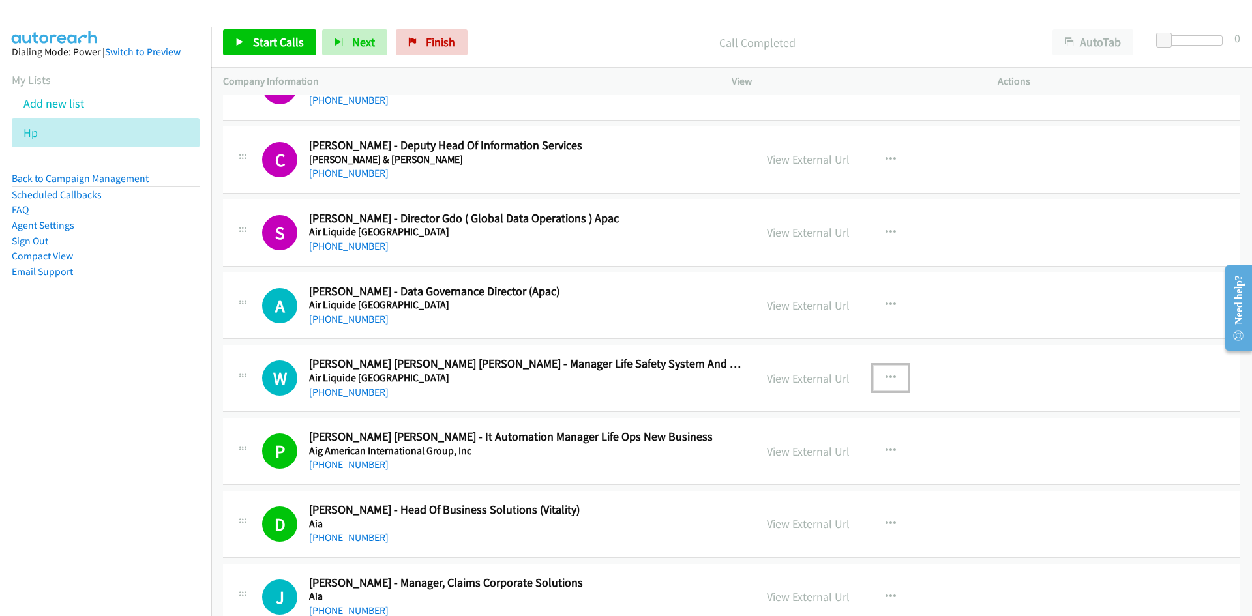
click at [889, 378] on icon "button" at bounding box center [891, 378] width 10 height 10
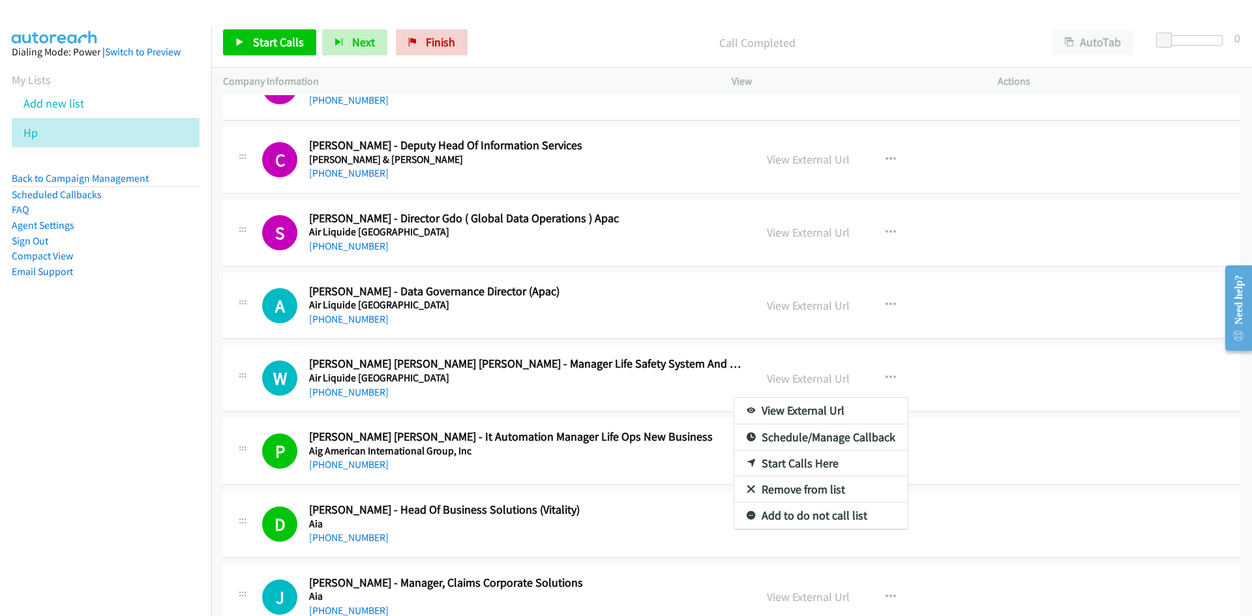
click at [144, 339] on nav "Dialing Mode: Power | Switch to Preview My Lists Add new list Hp Back to Campai…" at bounding box center [106, 335] width 212 height 616
click at [1068, 352] on div at bounding box center [626, 308] width 1252 height 616
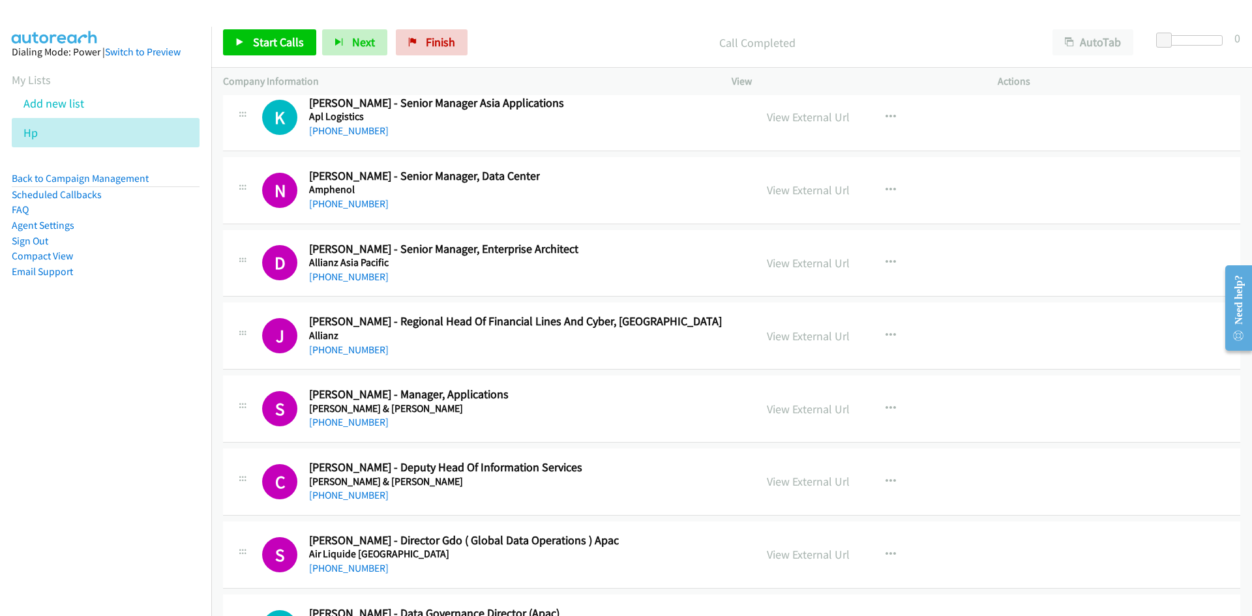
scroll to position [17773, 0]
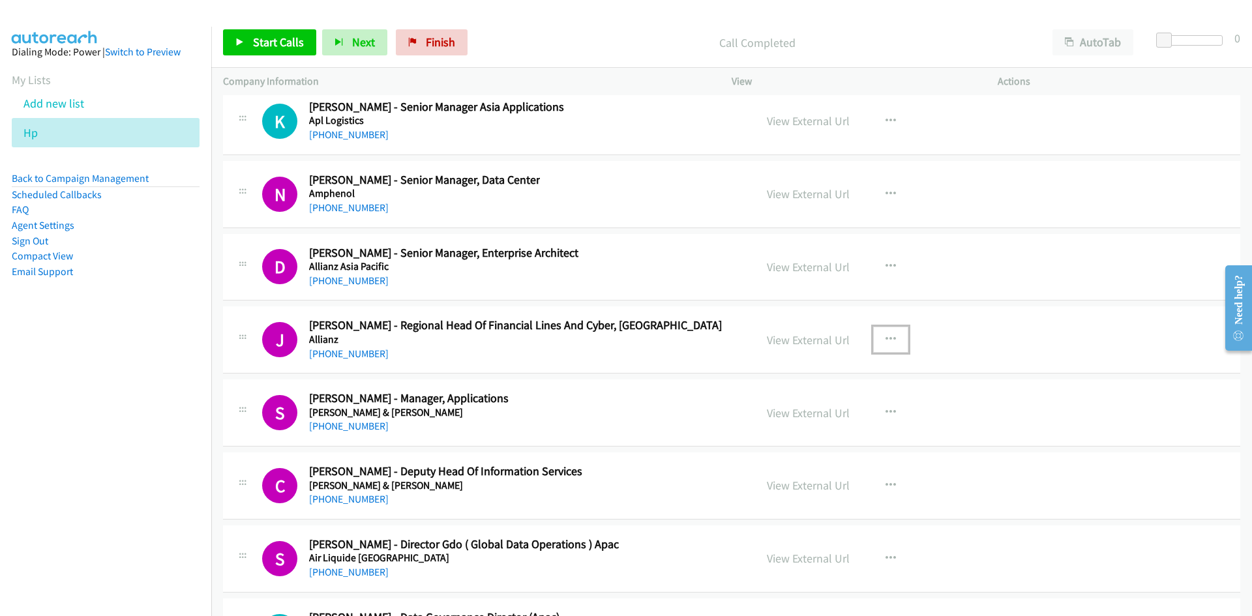
click at [887, 338] on icon "button" at bounding box center [891, 340] width 10 height 10
click at [819, 429] on link "Start Calls Here" at bounding box center [820, 425] width 173 height 26
click at [252, 32] on link "Start Calls" at bounding box center [269, 42] width 93 height 26
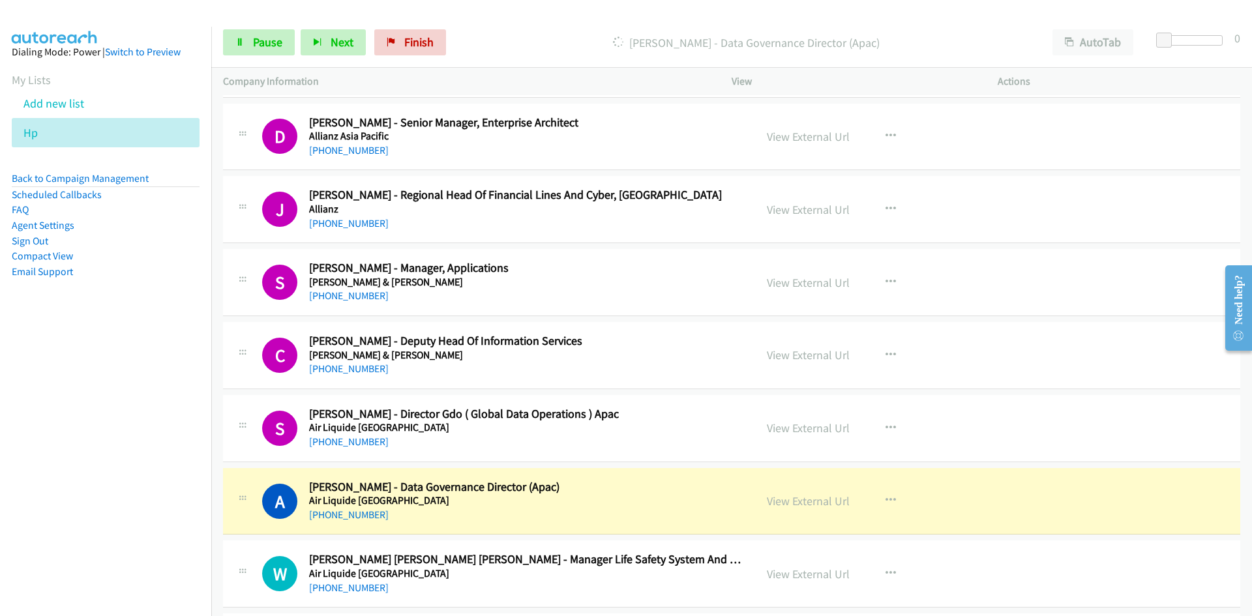
scroll to position [17969, 0]
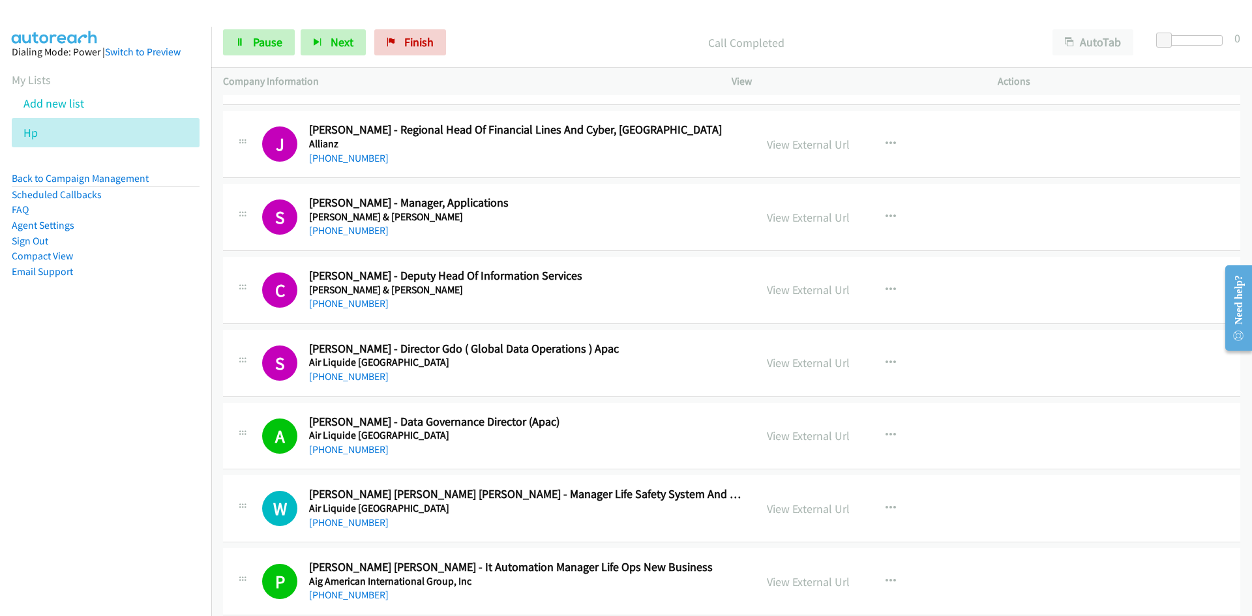
click at [157, 362] on nav "Dialing Mode: Power | Switch to Preview My Lists Add new list Hp Back to Campai…" at bounding box center [106, 335] width 212 height 616
click at [264, 51] on link "Pause" at bounding box center [259, 42] width 72 height 26
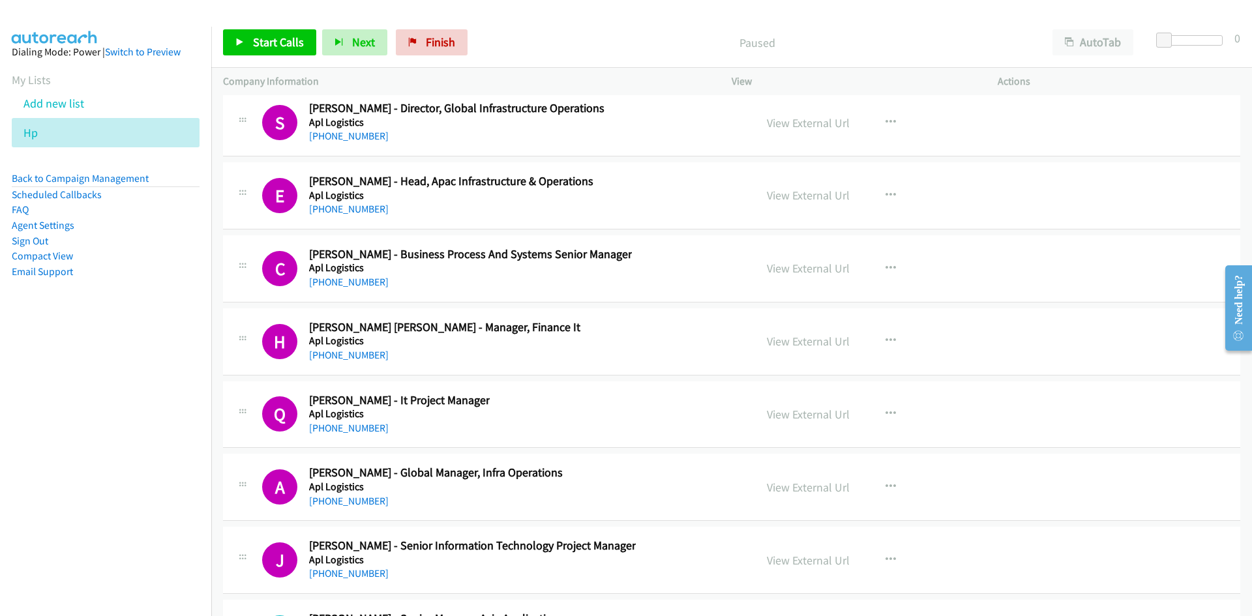
scroll to position [17252, 0]
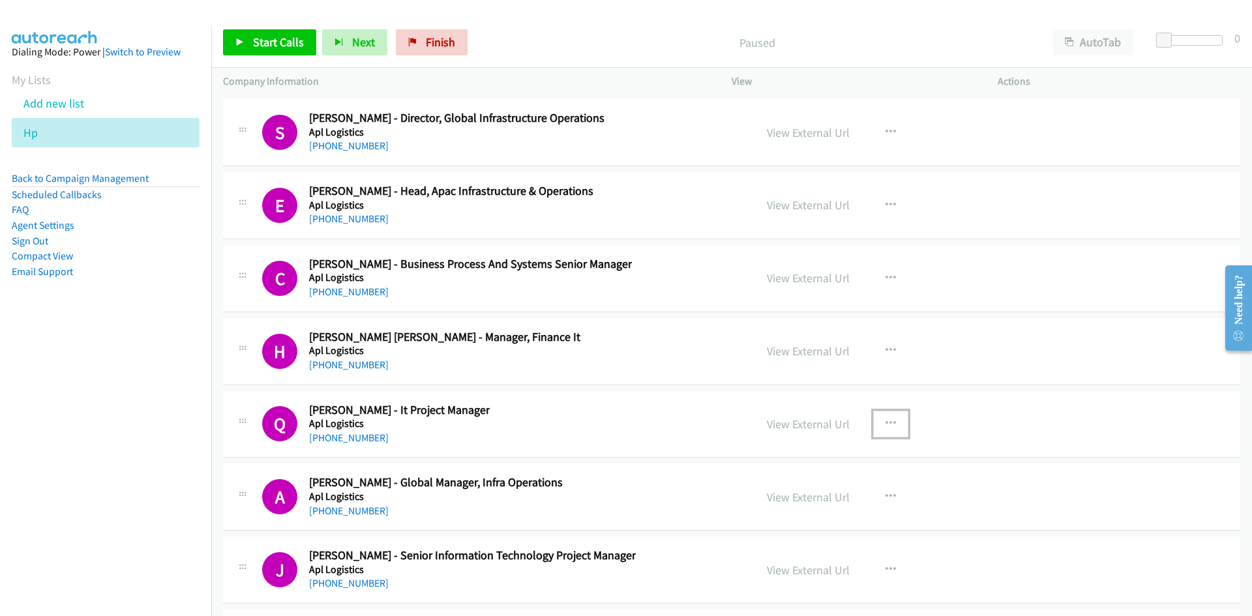
click at [886, 423] on icon "button" at bounding box center [891, 424] width 10 height 10
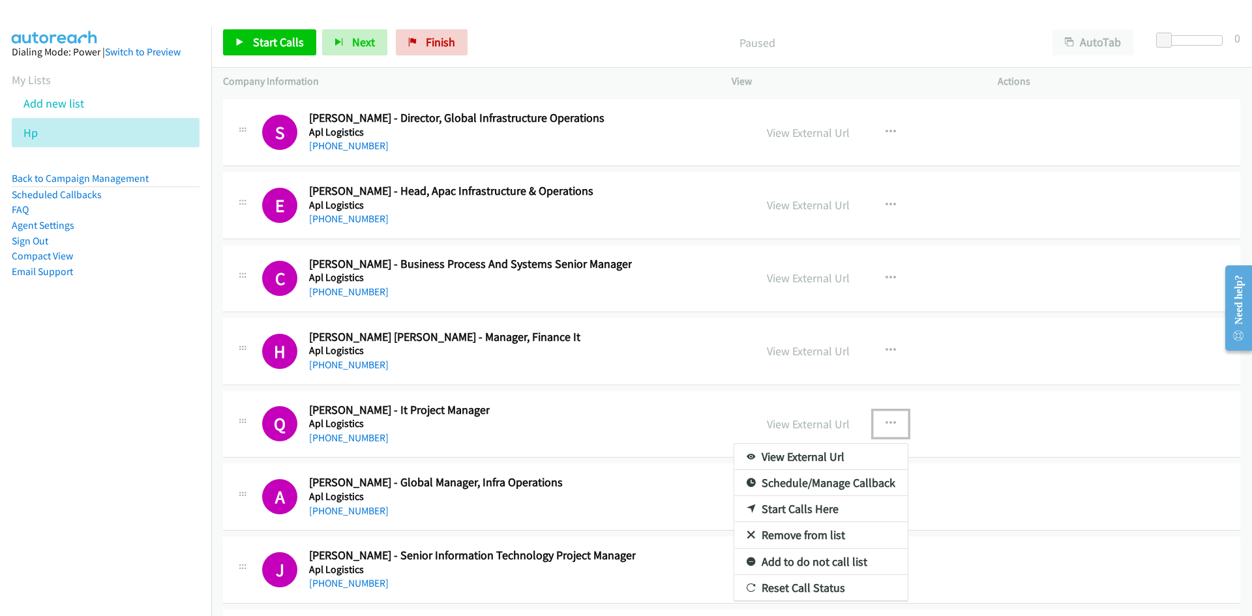
click at [804, 510] on link "Start Calls Here" at bounding box center [820, 509] width 173 height 26
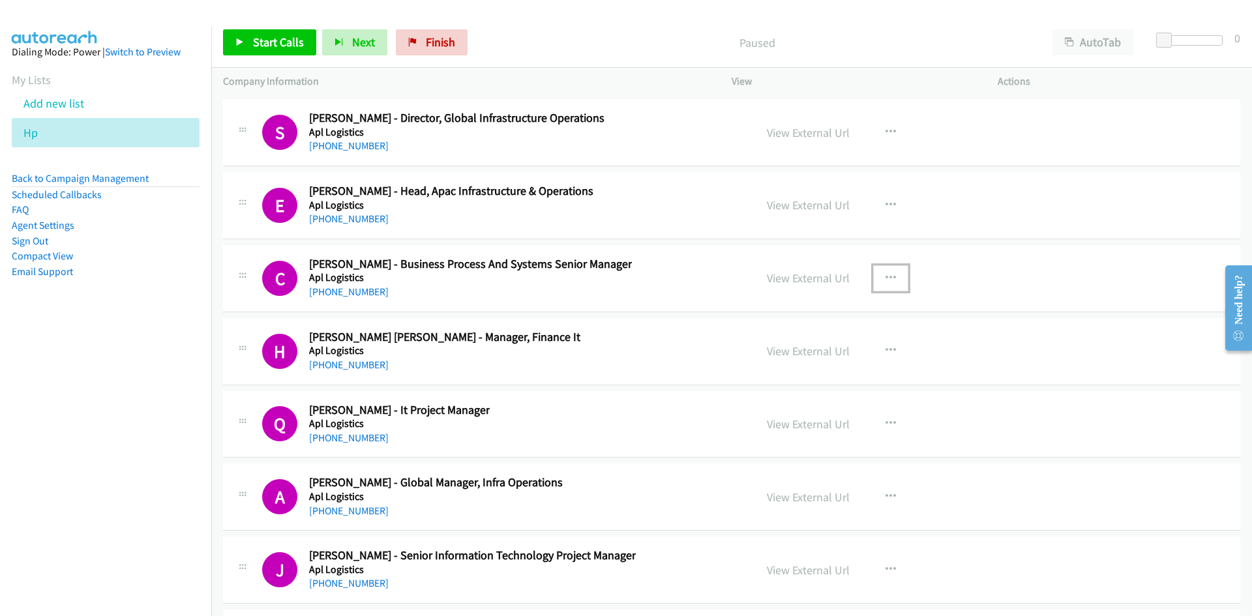
click at [886, 275] on icon "button" at bounding box center [891, 278] width 10 height 10
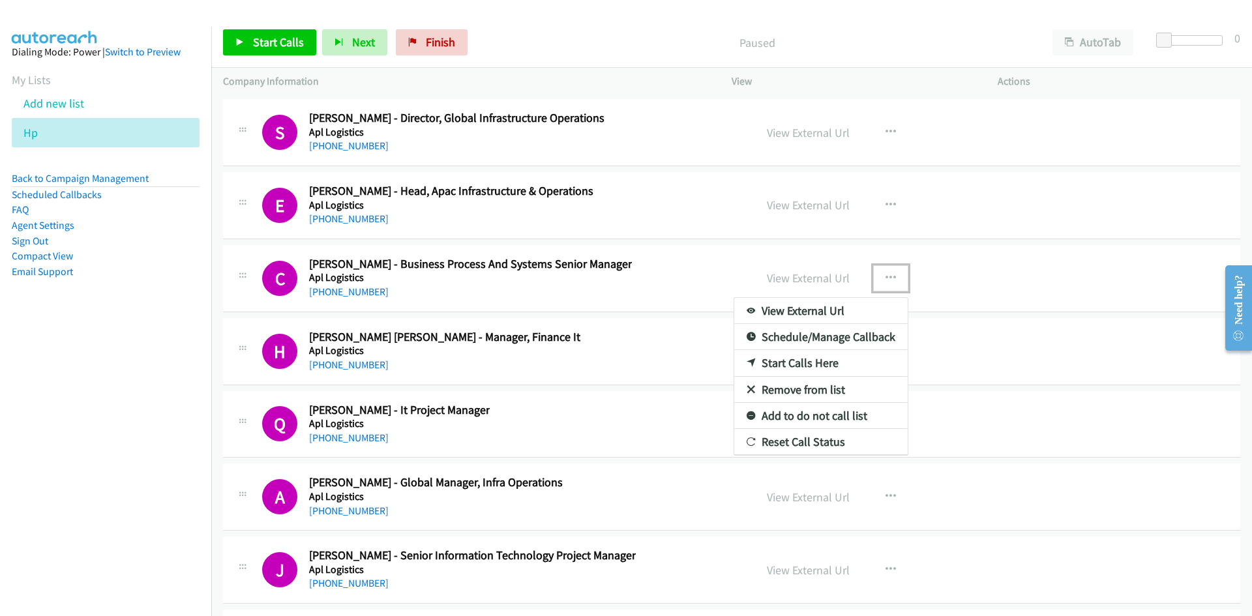
click at [822, 364] on link "Start Calls Here" at bounding box center [820, 363] width 173 height 26
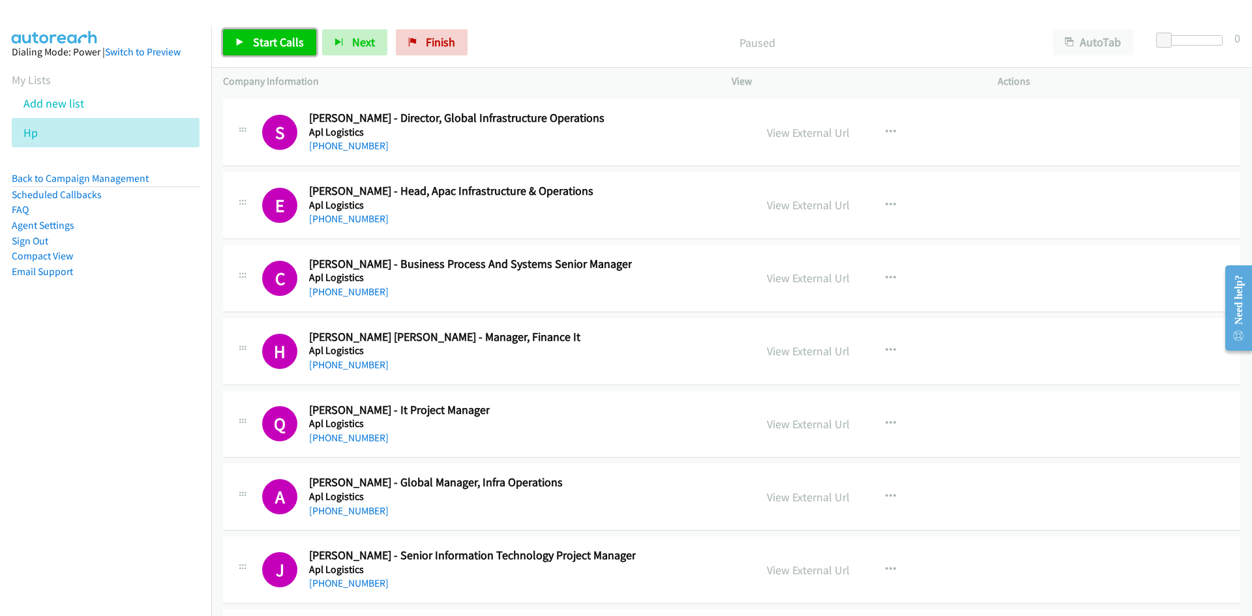
click at [273, 38] on span "Start Calls" at bounding box center [278, 42] width 51 height 15
drag, startPoint x: 146, startPoint y: 410, endPoint x: 182, endPoint y: 399, distance: 37.5
click at [146, 410] on nav "Dialing Mode: Power | Switch to Preview My Lists Add new list Hp Back to Campai…" at bounding box center [106, 335] width 212 height 616
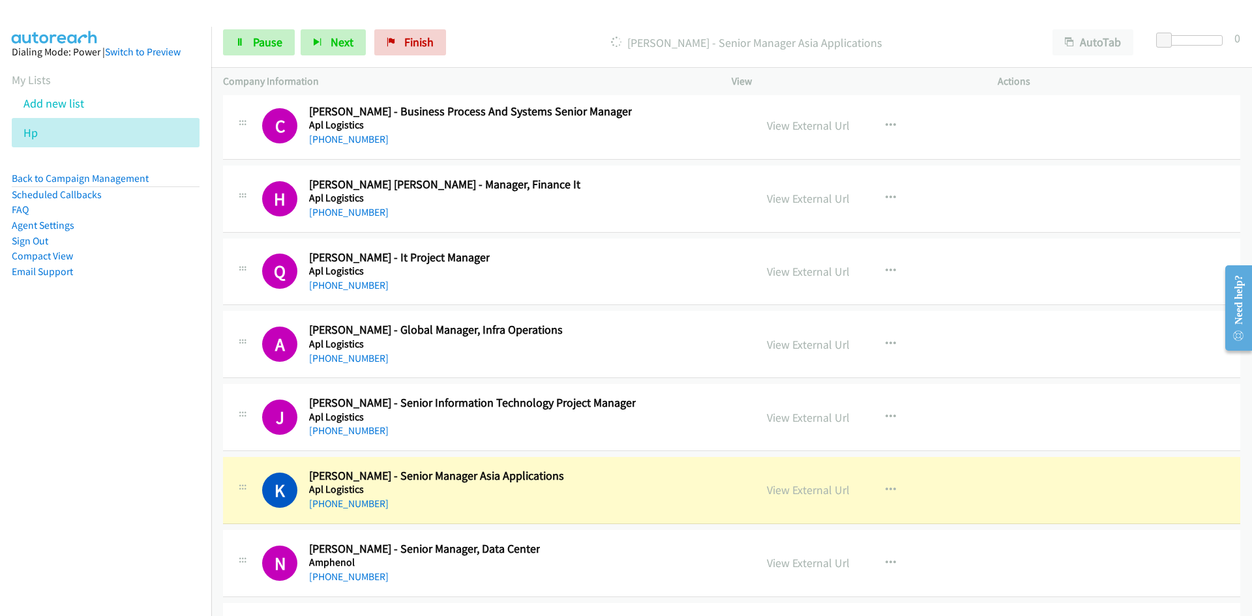
scroll to position [17382, 0]
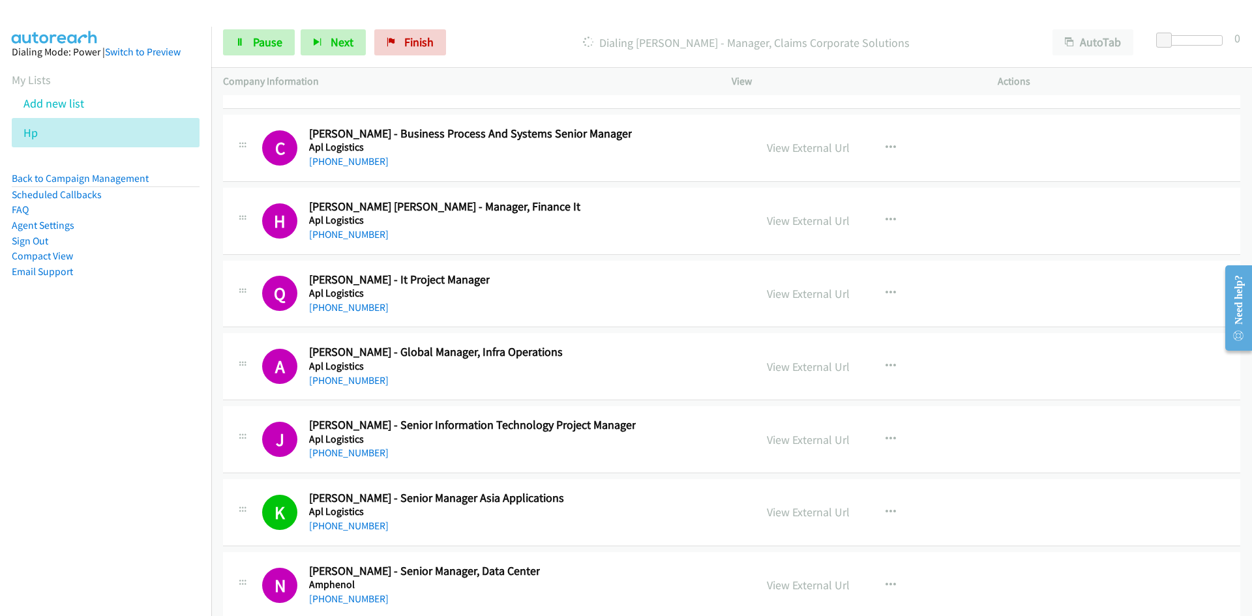
click at [117, 352] on nav "Dialing Mode: Power | Switch to Preview My Lists Add new list Hp Back to Campai…" at bounding box center [106, 335] width 212 height 616
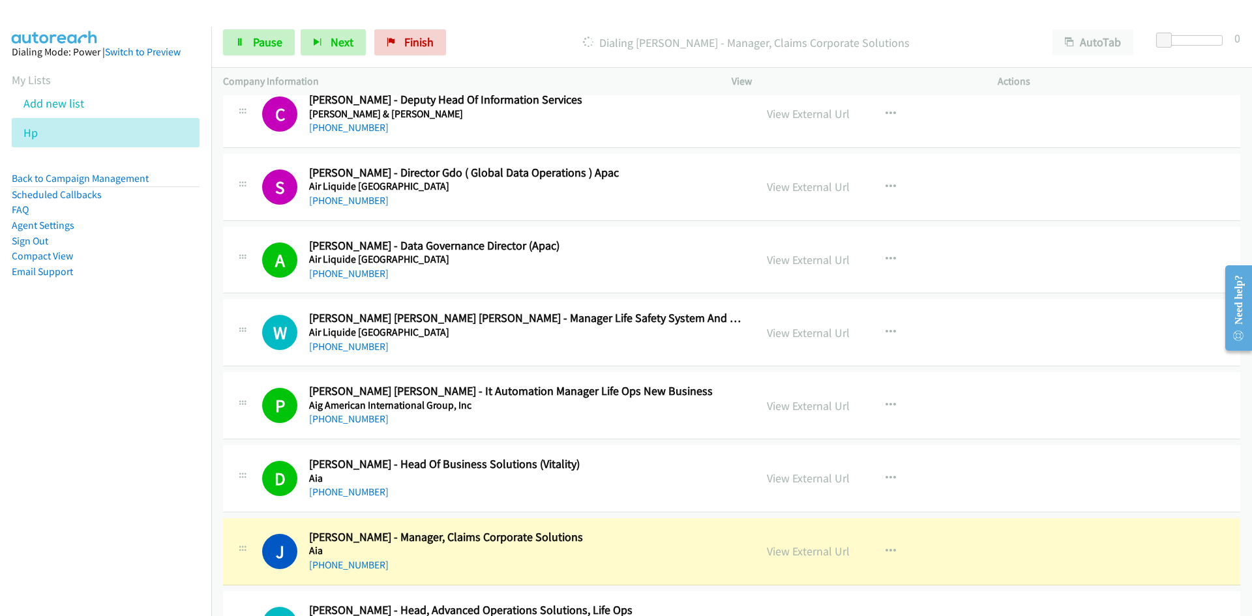
scroll to position [18230, 0]
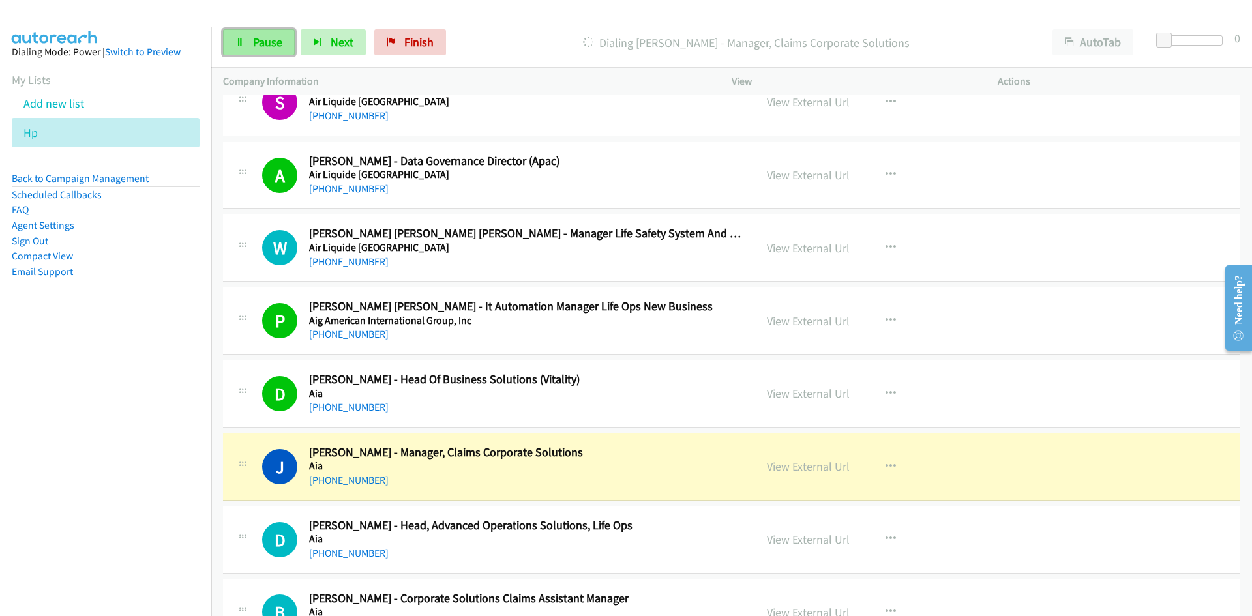
click at [250, 43] on link "Pause" at bounding box center [259, 42] width 72 height 26
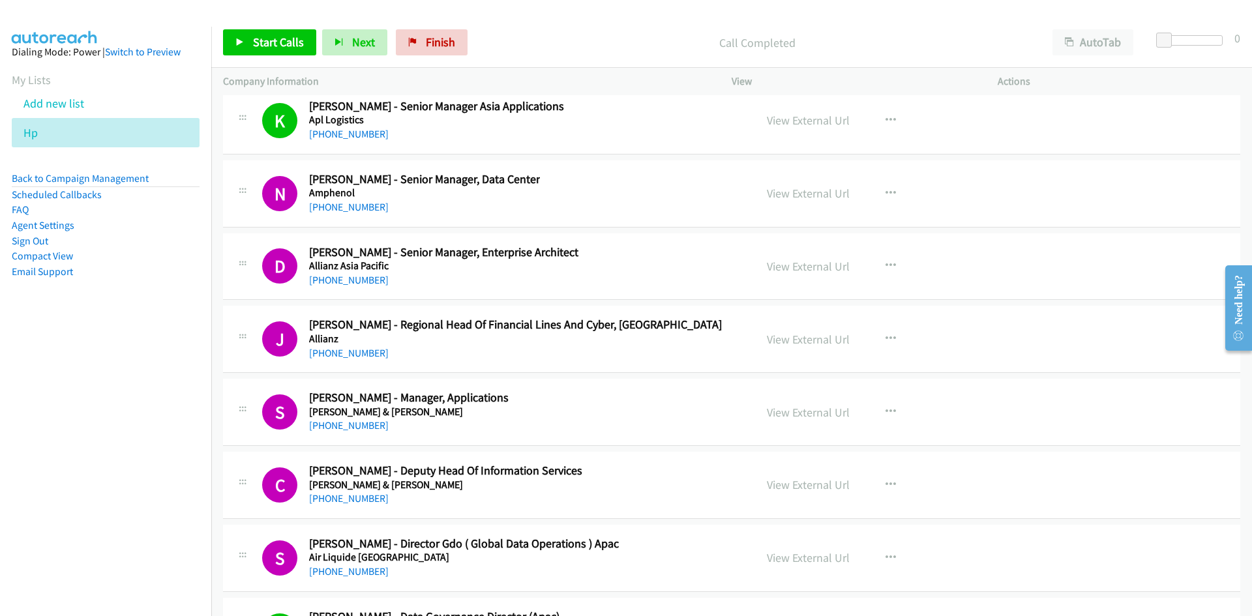
scroll to position [17773, 0]
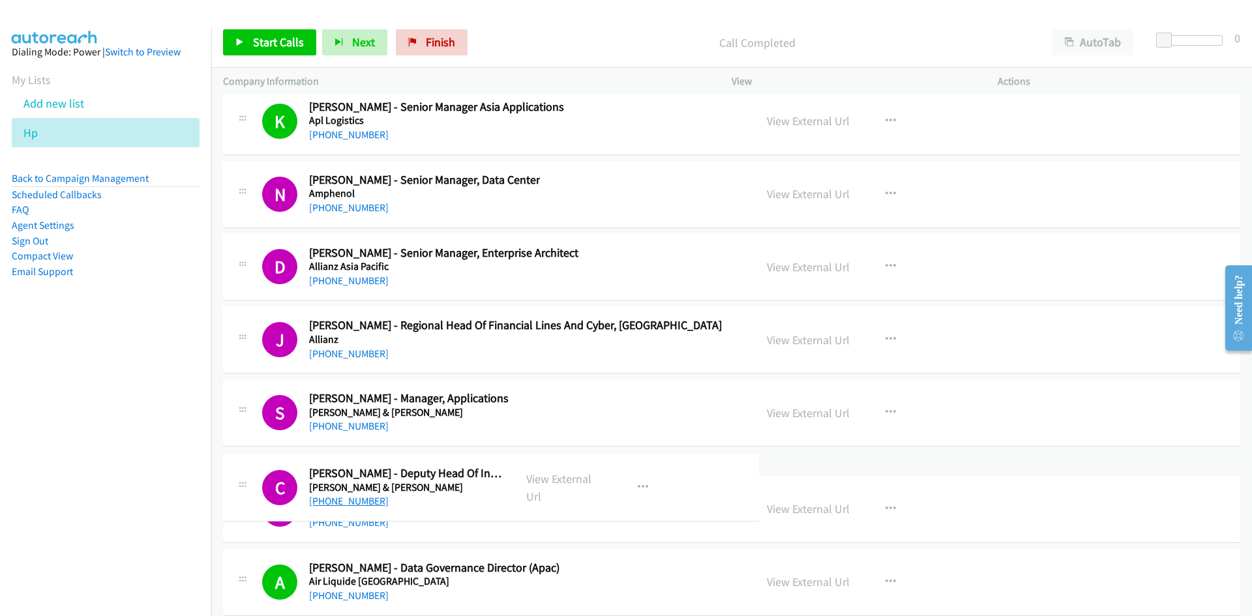
drag, startPoint x: 393, startPoint y: 496, endPoint x: 310, endPoint y: 498, distance: 82.9
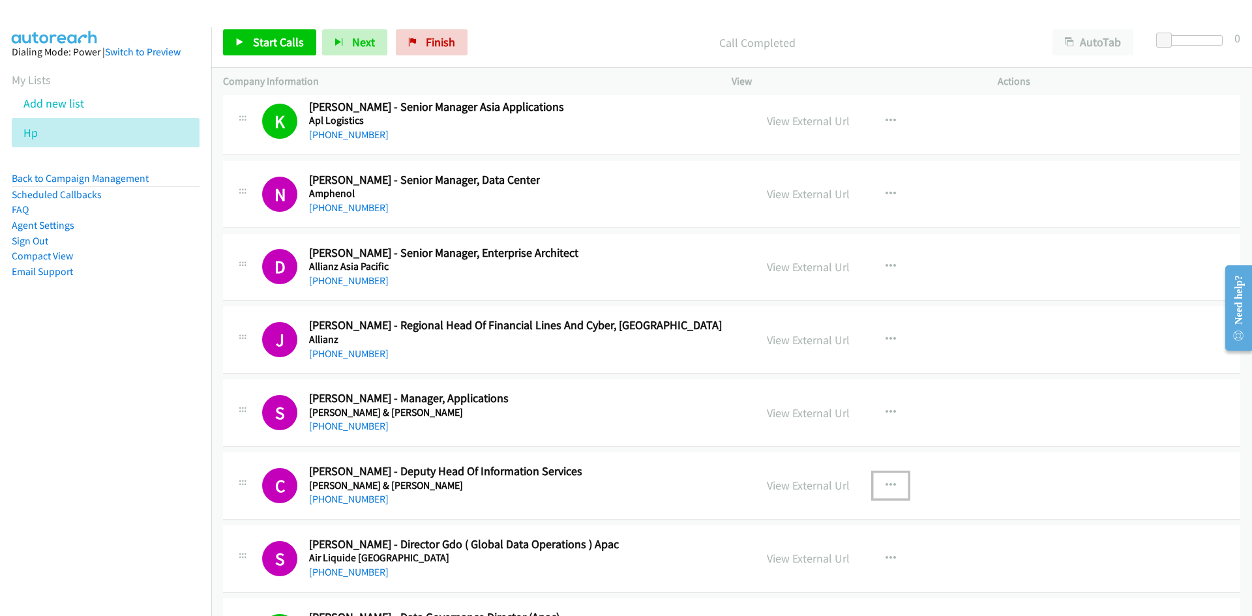
click at [886, 485] on icon "button" at bounding box center [891, 486] width 10 height 10
click at [821, 517] on link "View External Url" at bounding box center [820, 518] width 173 height 26
click at [887, 482] on icon "button" at bounding box center [891, 486] width 10 height 10
click at [818, 517] on link "View External Url" at bounding box center [820, 518] width 173 height 26
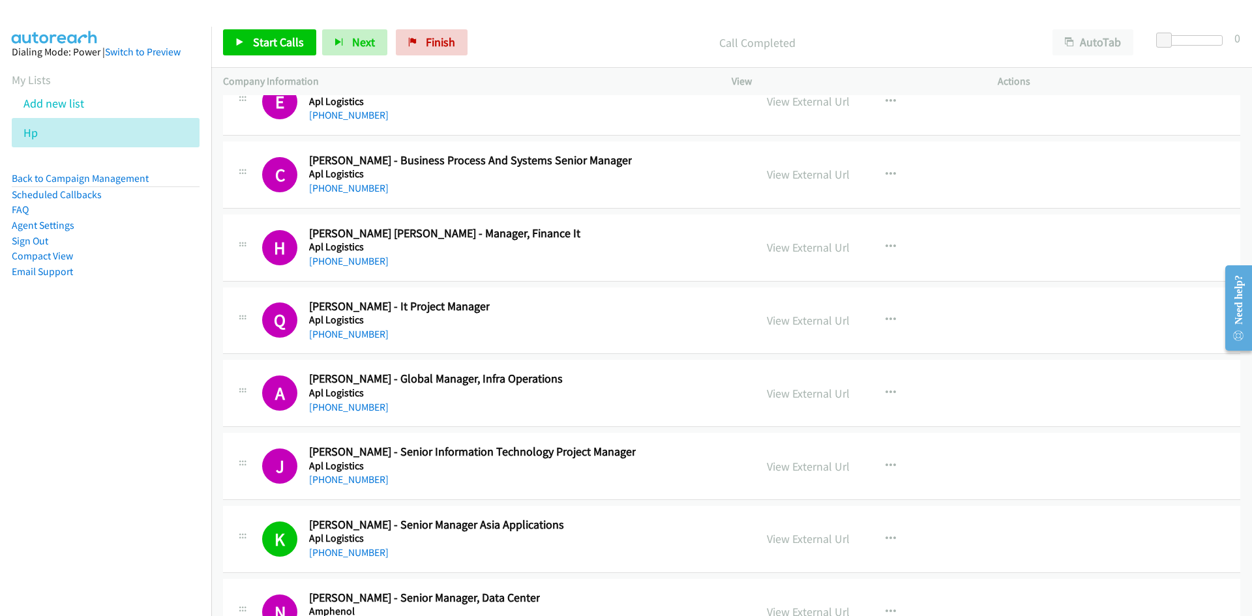
scroll to position [17317, 0]
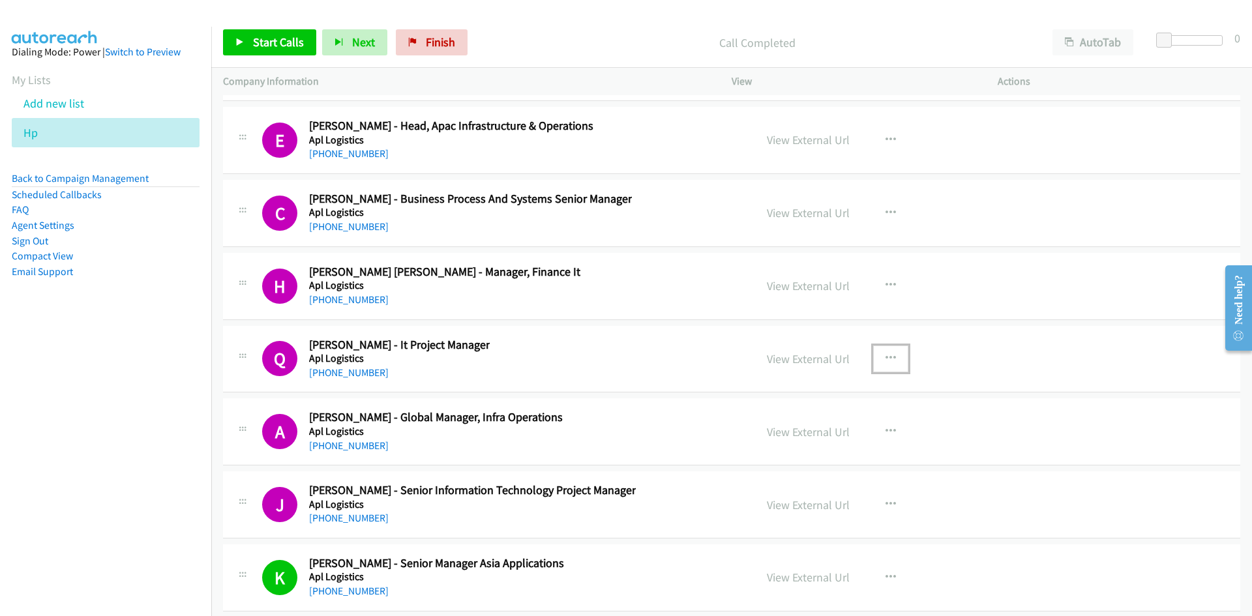
click at [886, 357] on icon "button" at bounding box center [891, 359] width 10 height 10
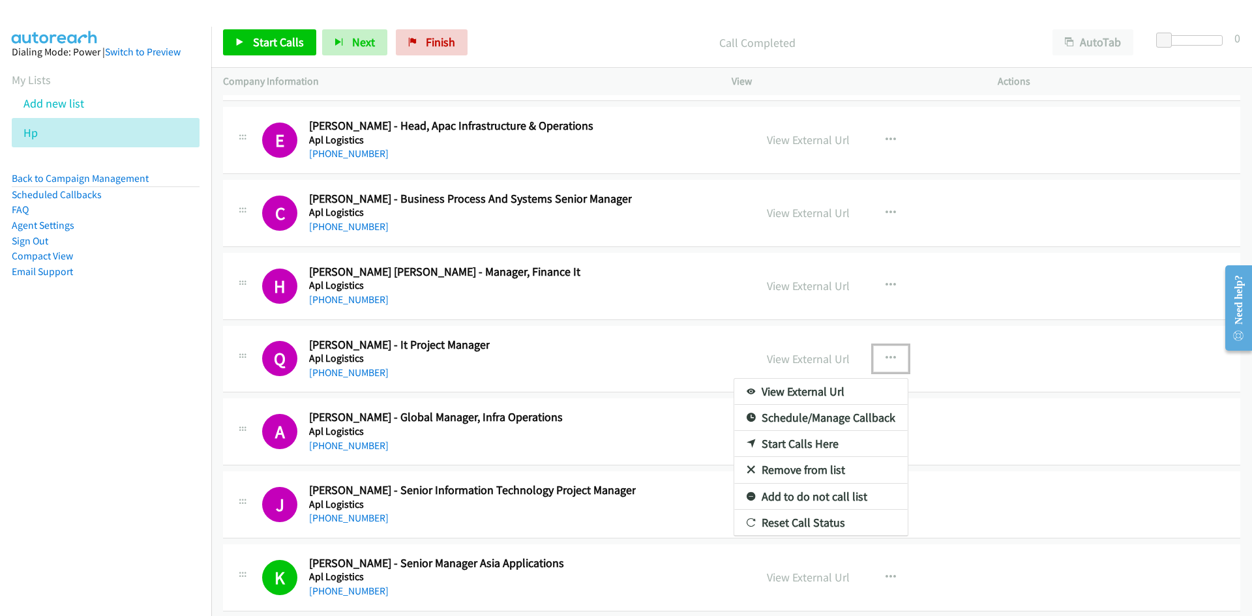
click at [831, 393] on link "View External Url" at bounding box center [820, 392] width 173 height 26
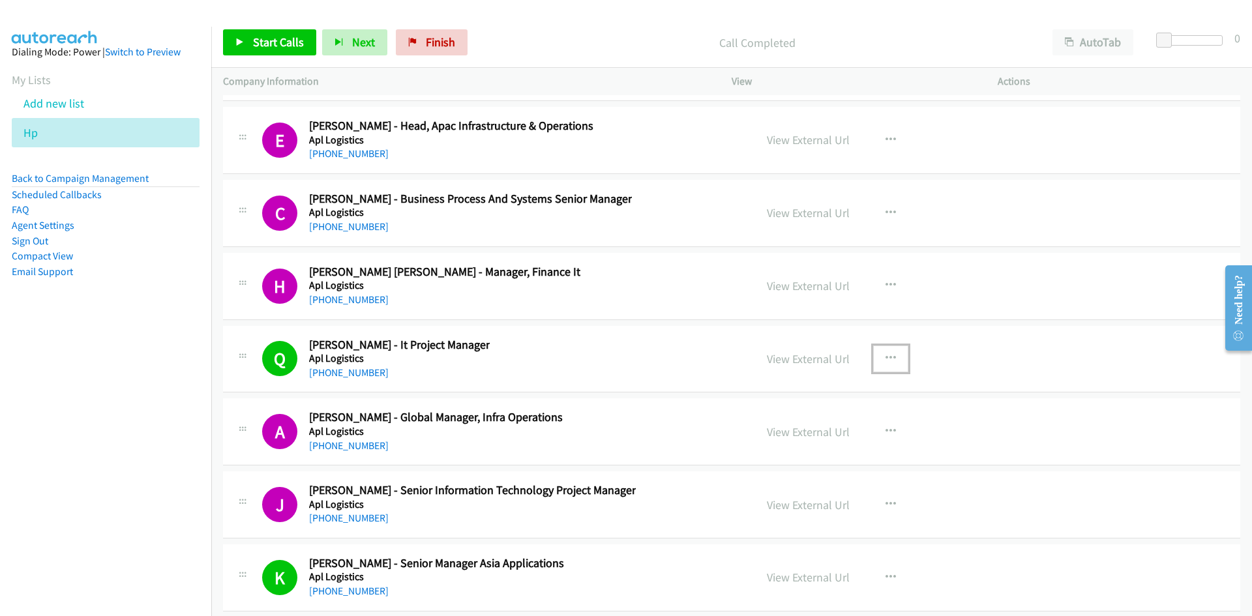
scroll to position [17252, 0]
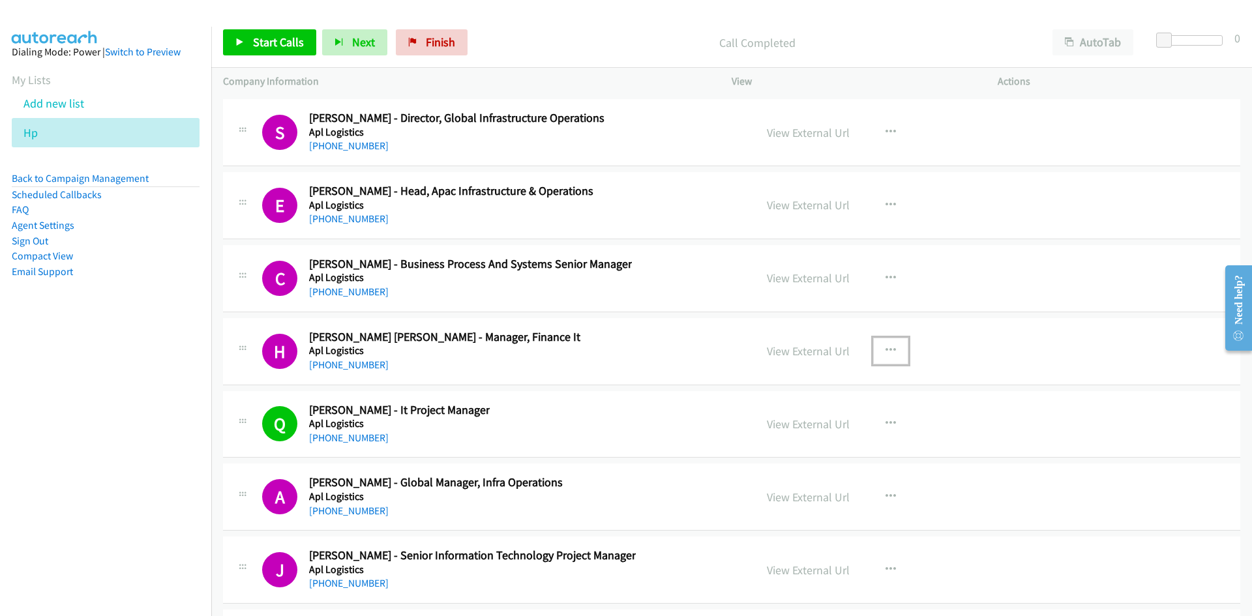
click at [890, 349] on icon "button" at bounding box center [891, 351] width 10 height 10
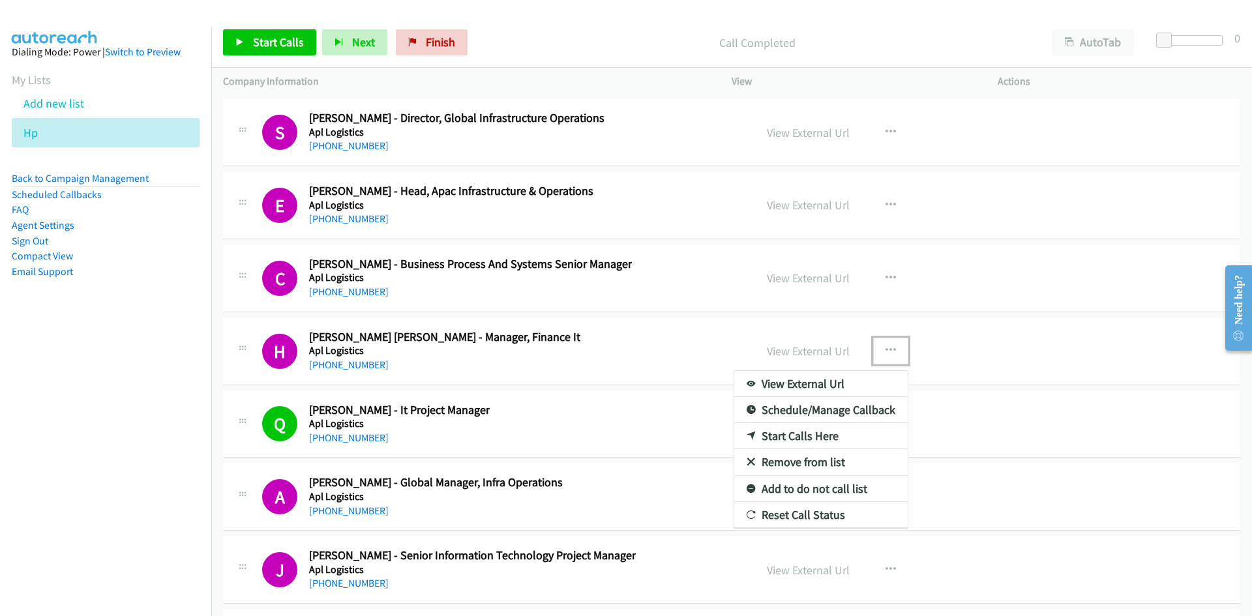
click at [781, 385] on link "View External Url" at bounding box center [820, 384] width 173 height 26
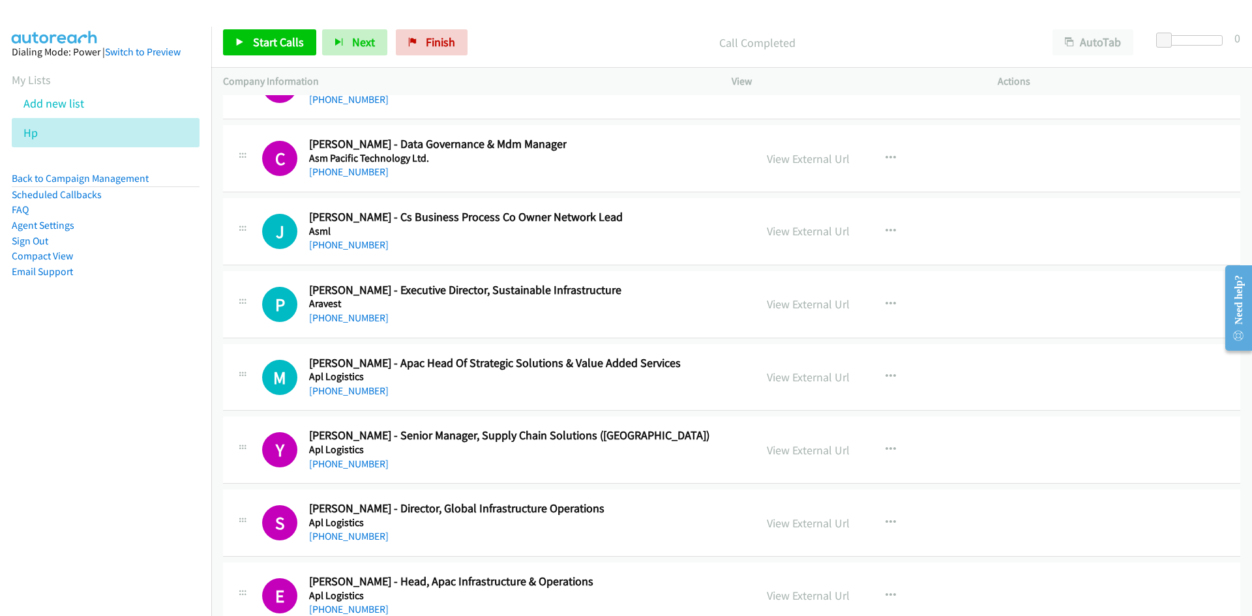
scroll to position [16860, 0]
click at [887, 373] on icon "button" at bounding box center [891, 377] width 10 height 10
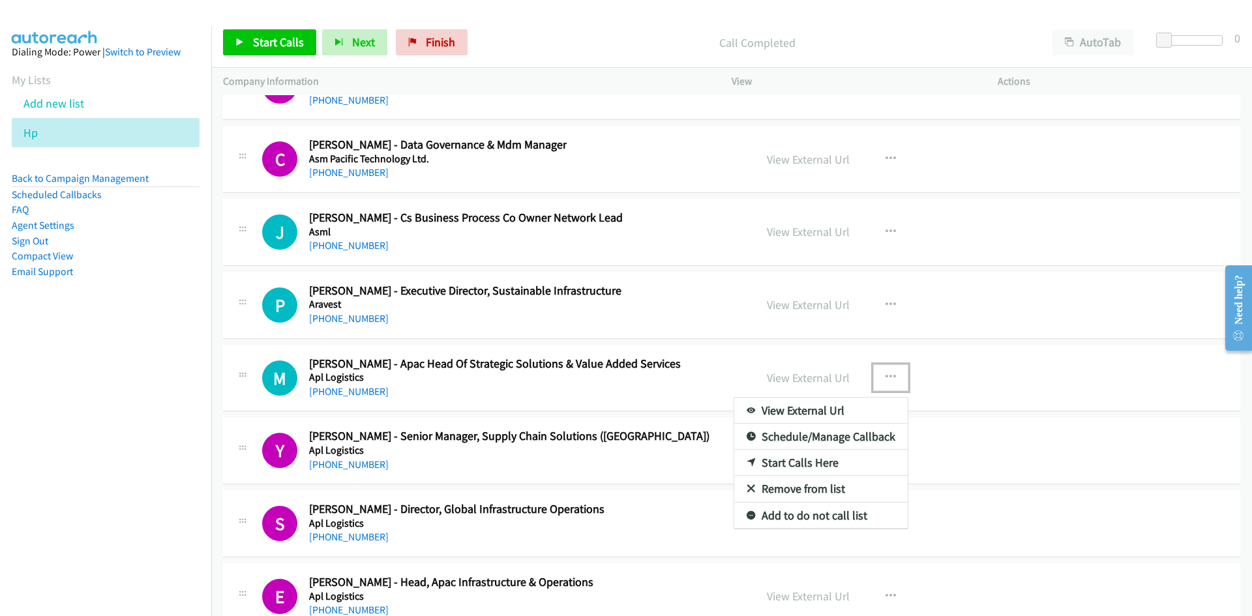
click at [840, 404] on link "View External Url" at bounding box center [820, 411] width 173 height 26
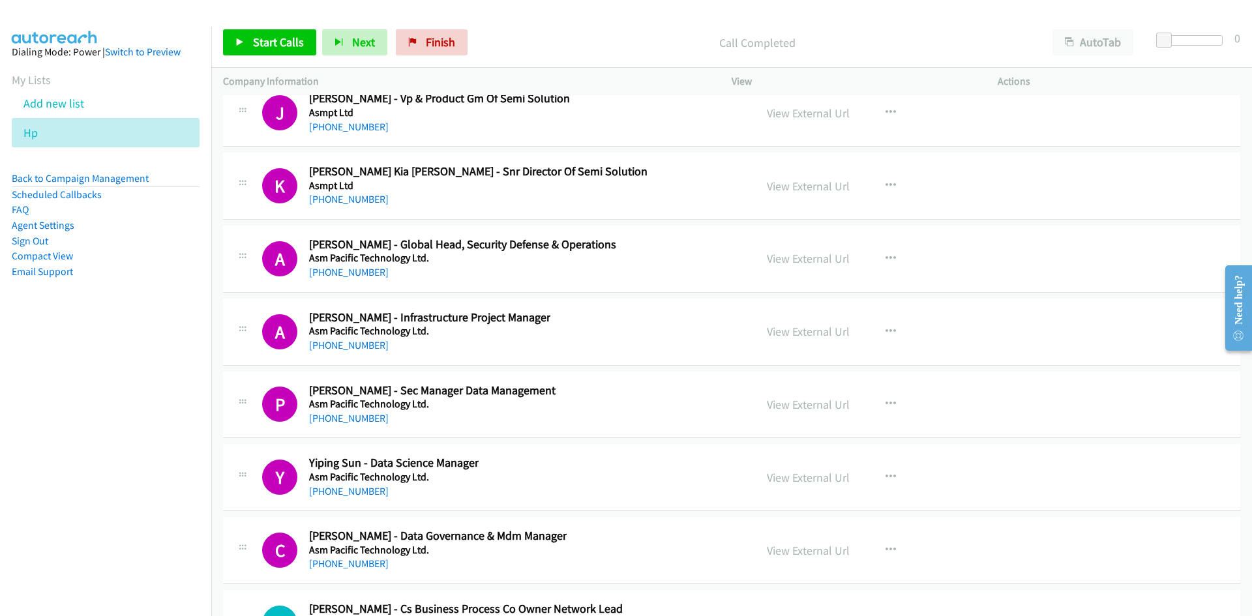
scroll to position [16404, 0]
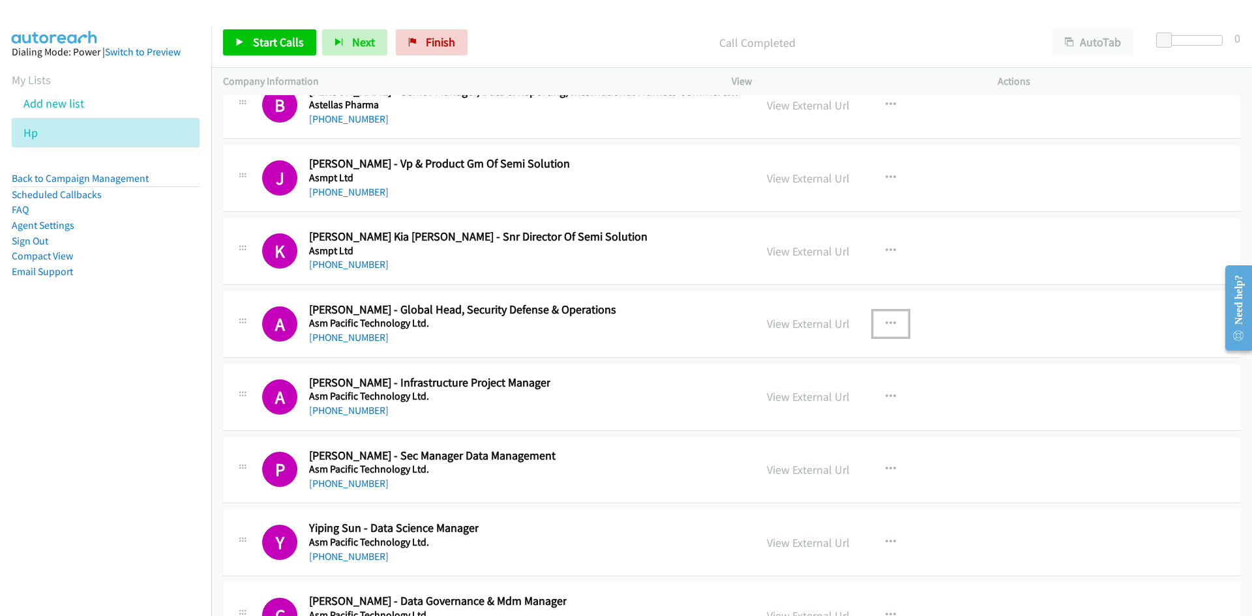
click at [879, 322] on button "button" at bounding box center [890, 324] width 35 height 26
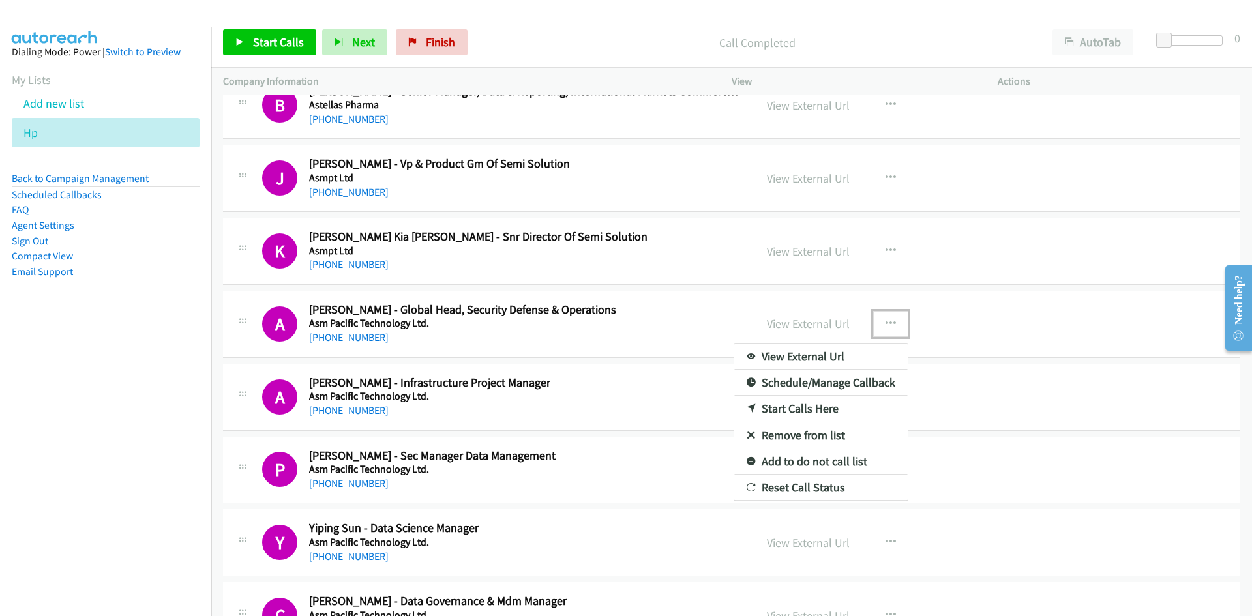
click at [819, 352] on link "View External Url" at bounding box center [820, 357] width 173 height 26
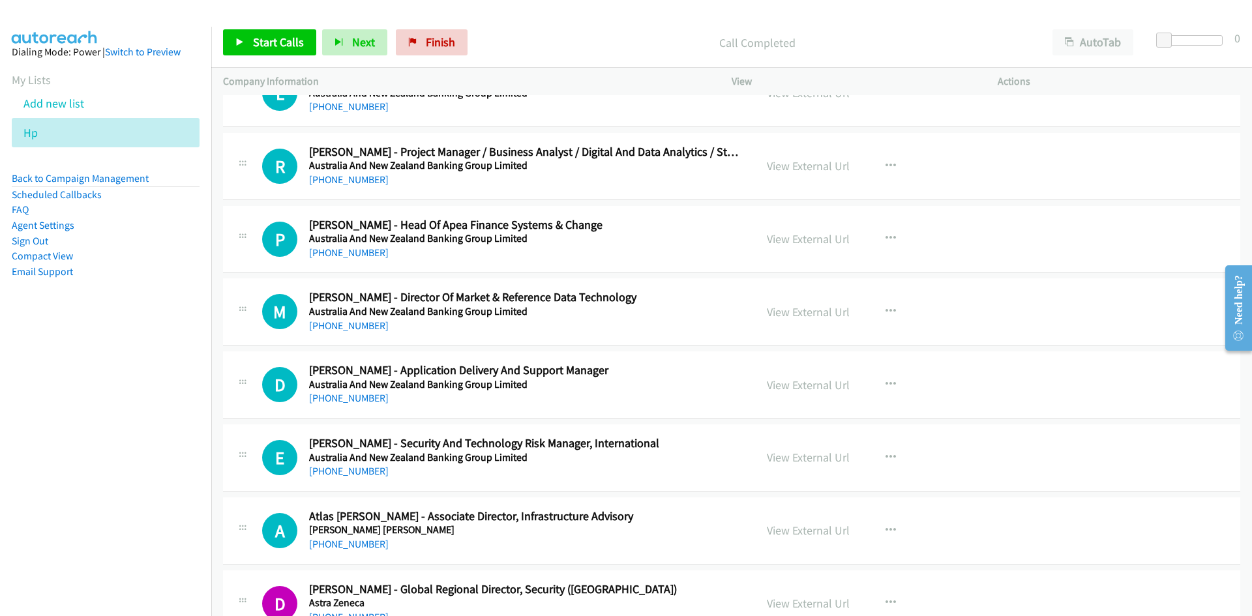
scroll to position [15817, 0]
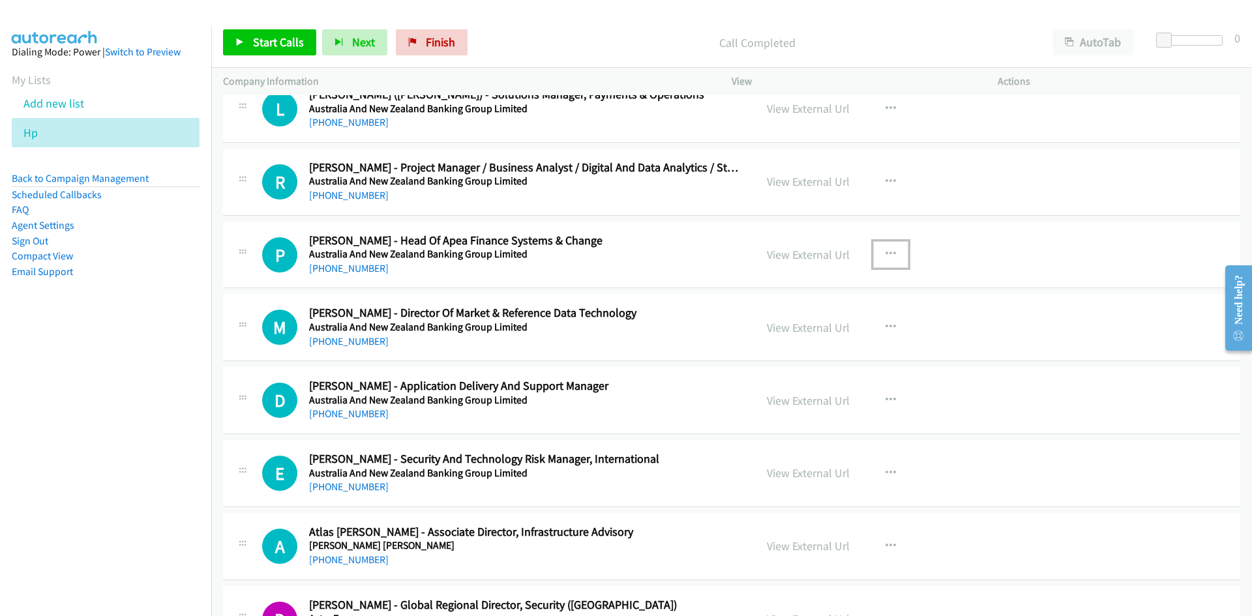
click at [886, 253] on icon "button" at bounding box center [891, 254] width 10 height 10
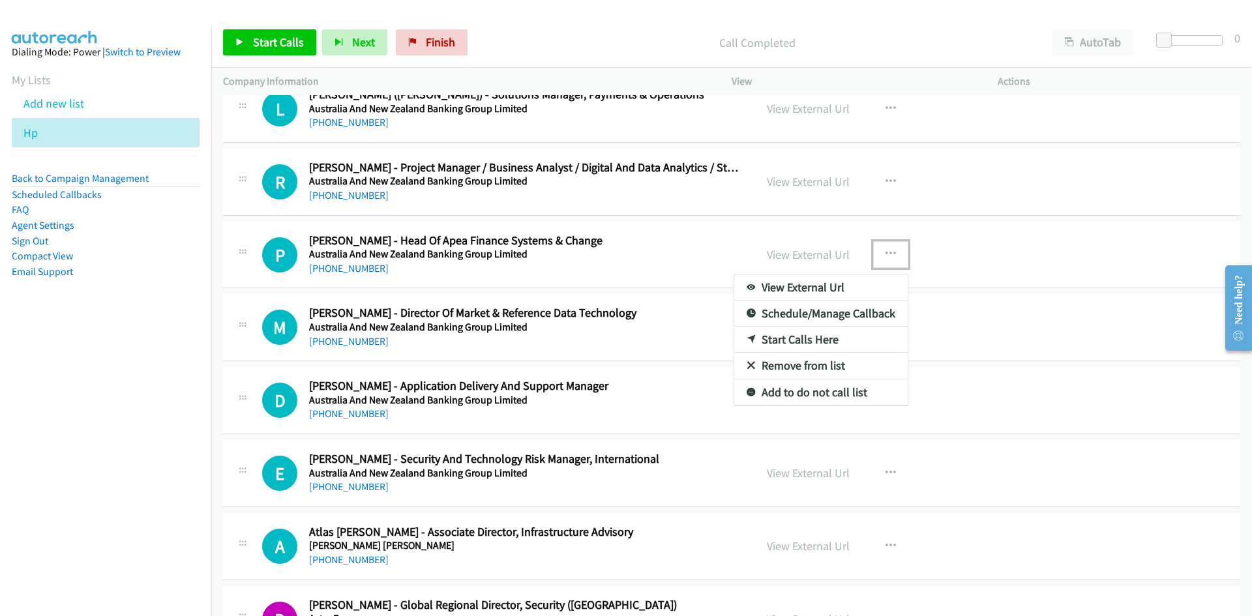
click at [759, 291] on link "View External Url" at bounding box center [820, 288] width 173 height 26
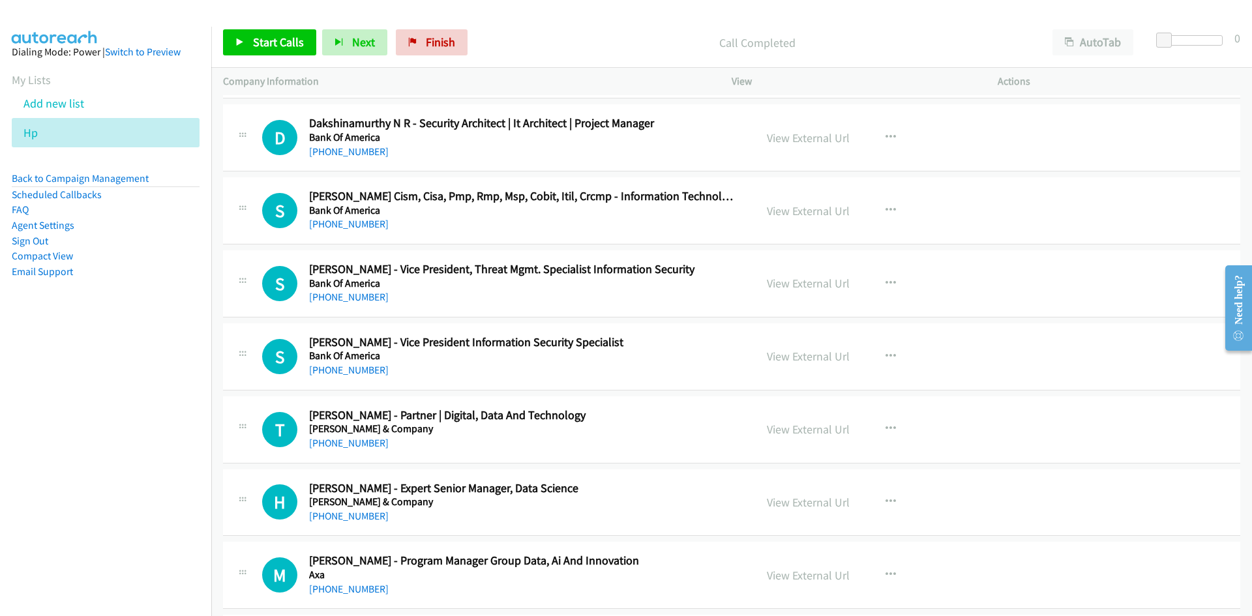
scroll to position [14838, 0]
click at [890, 354] on icon "button" at bounding box center [891, 358] width 10 height 10
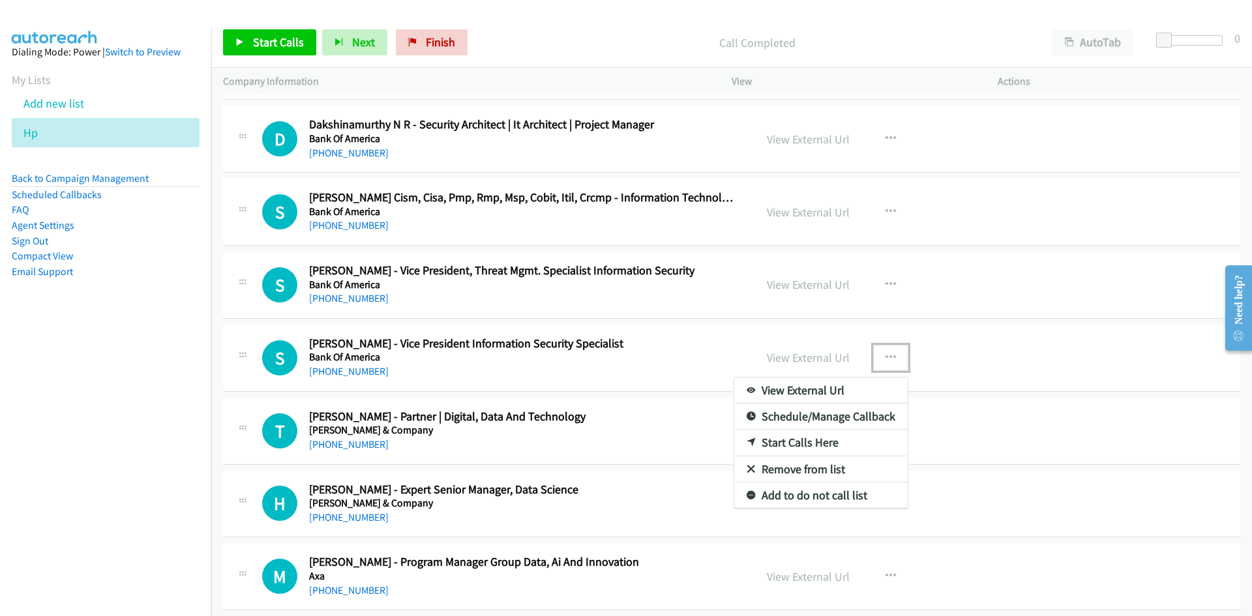
click at [825, 387] on link "View External Url" at bounding box center [820, 391] width 173 height 26
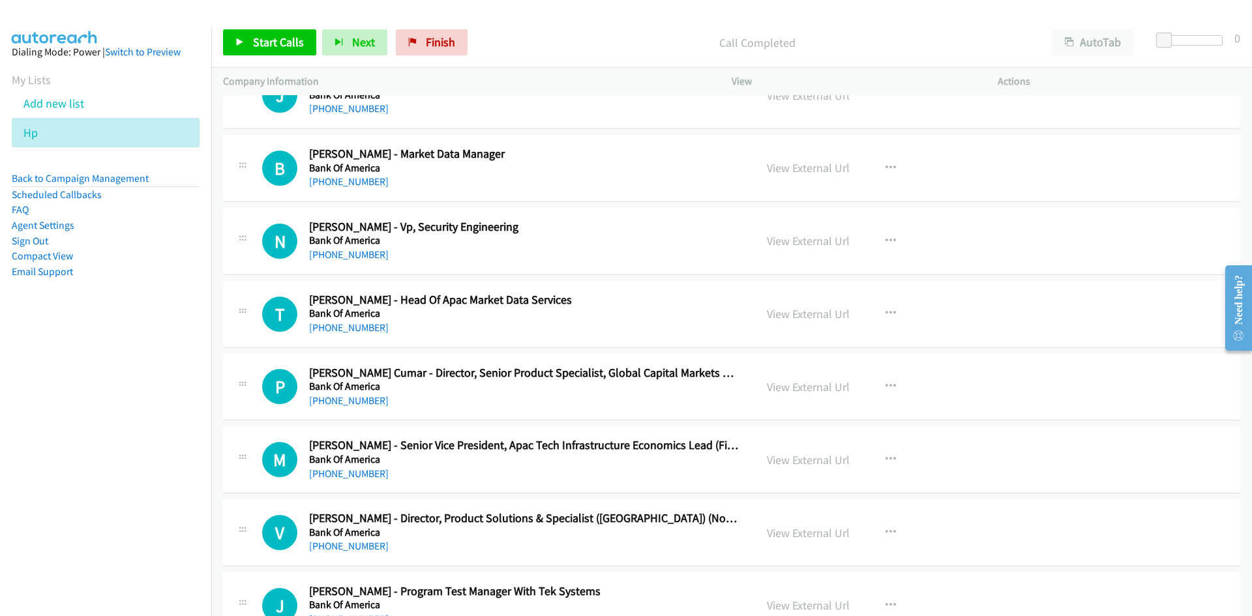
scroll to position [13730, 0]
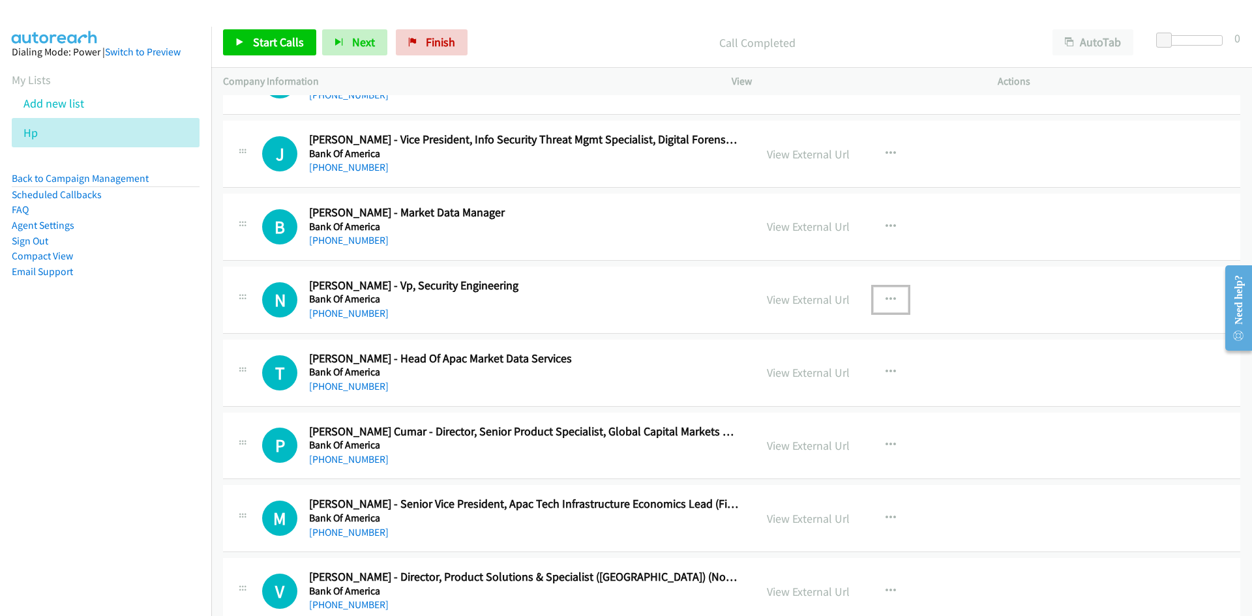
click at [886, 295] on icon "button" at bounding box center [891, 300] width 10 height 10
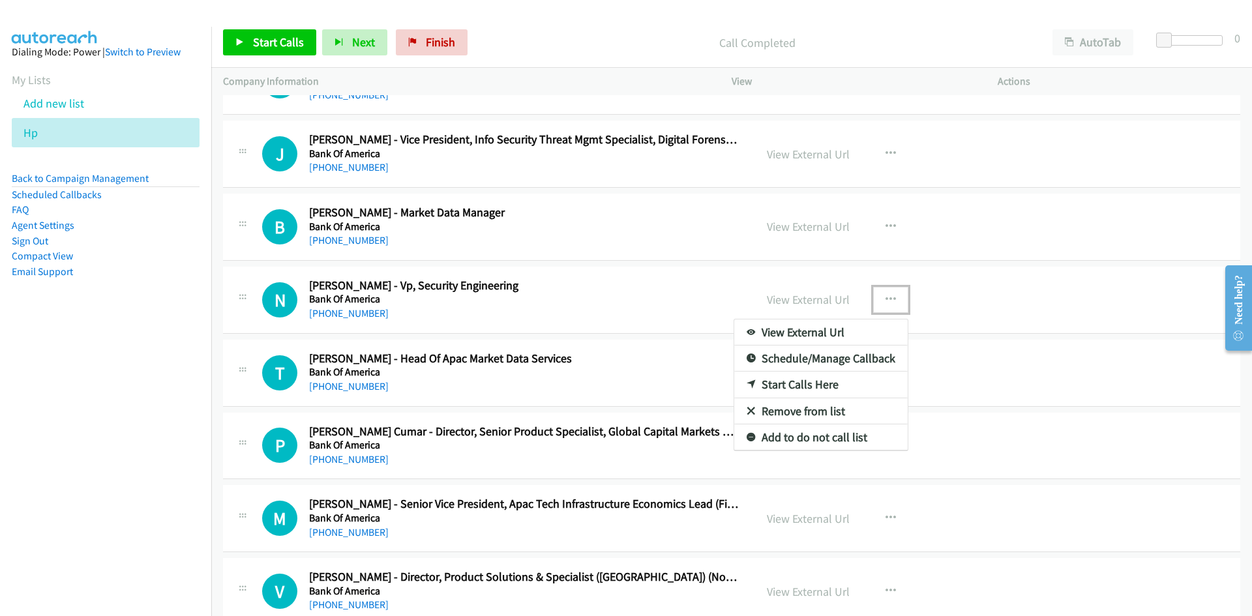
click at [824, 340] on link "View External Url" at bounding box center [820, 333] width 173 height 26
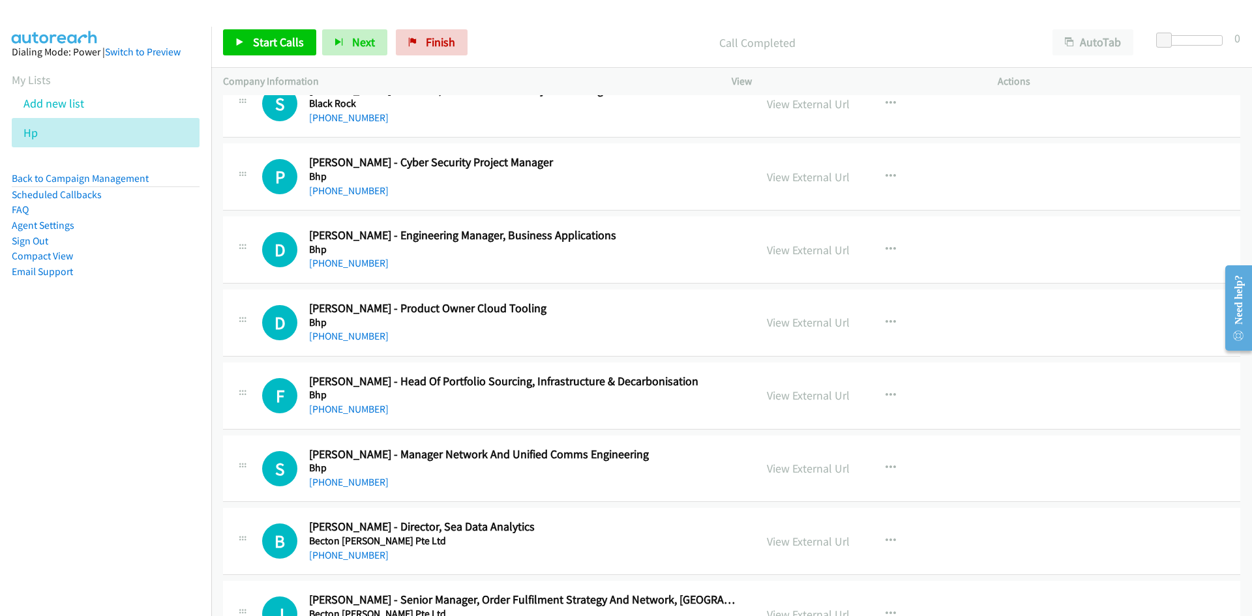
scroll to position [12099, 0]
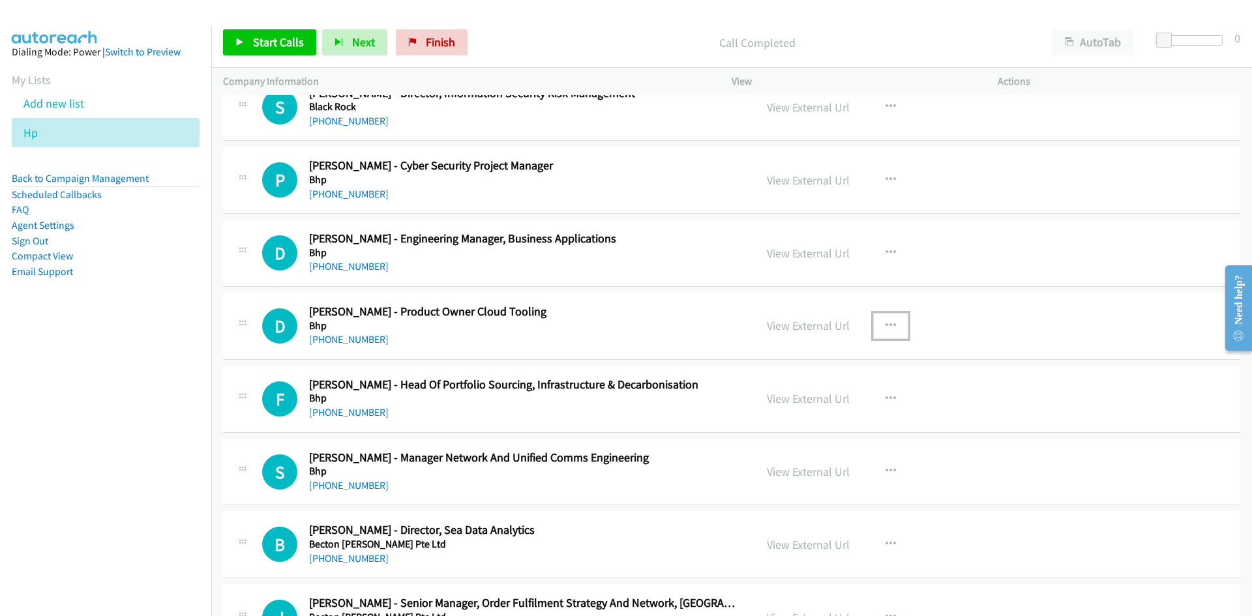
click at [890, 324] on icon "button" at bounding box center [891, 326] width 10 height 10
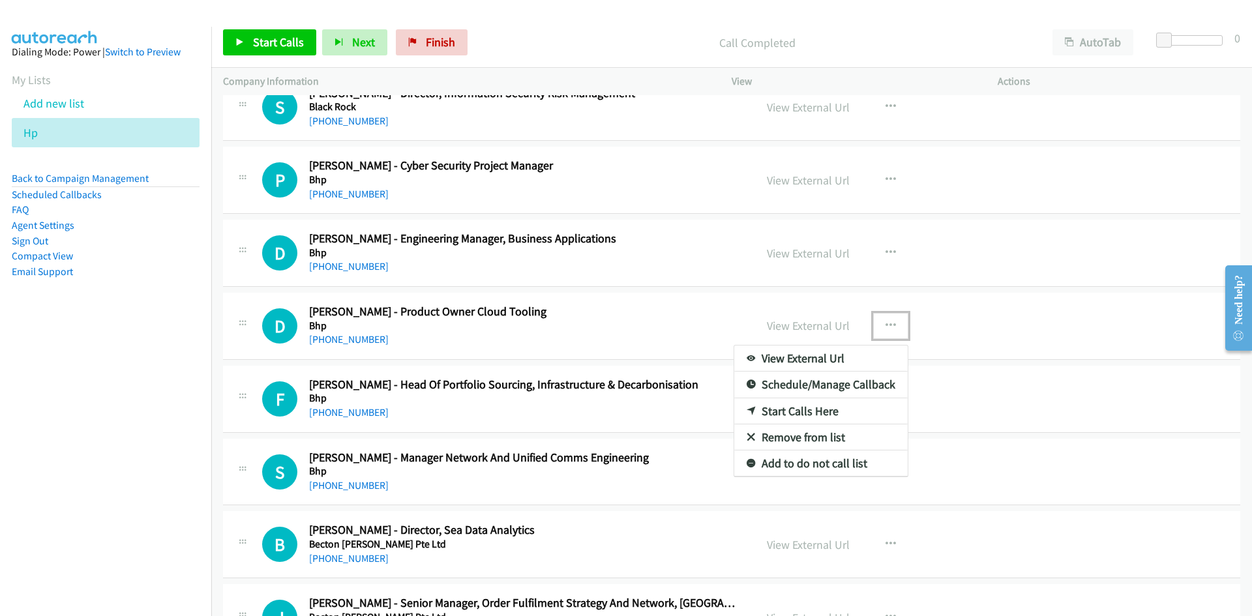
click at [806, 357] on link "View External Url" at bounding box center [820, 359] width 173 height 26
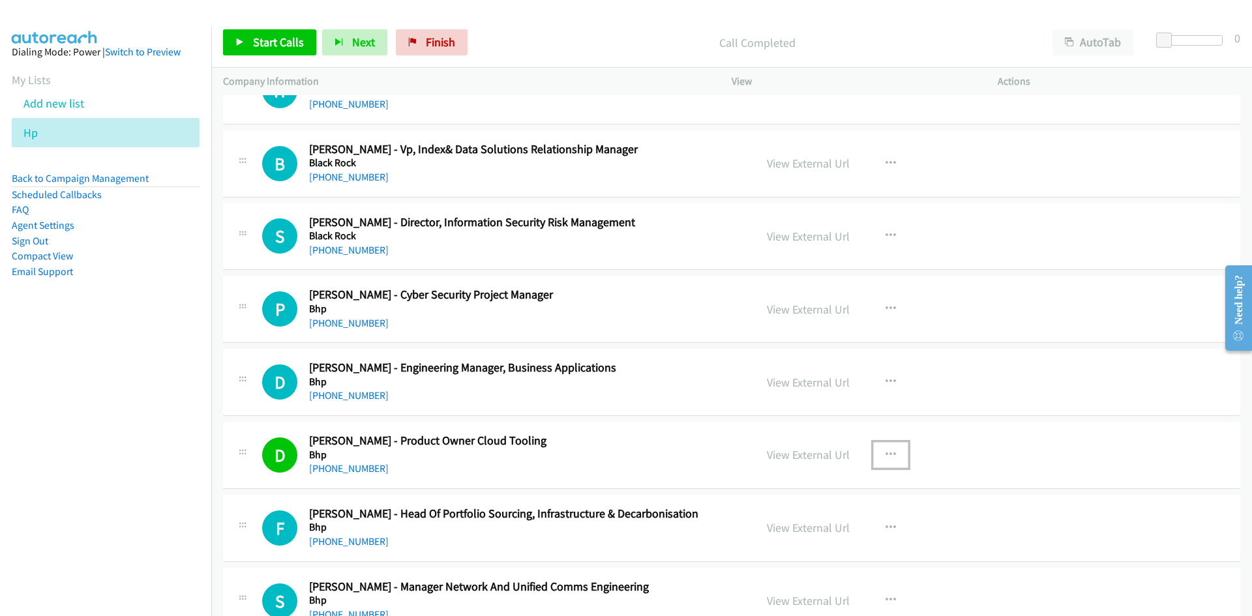
scroll to position [11968, 0]
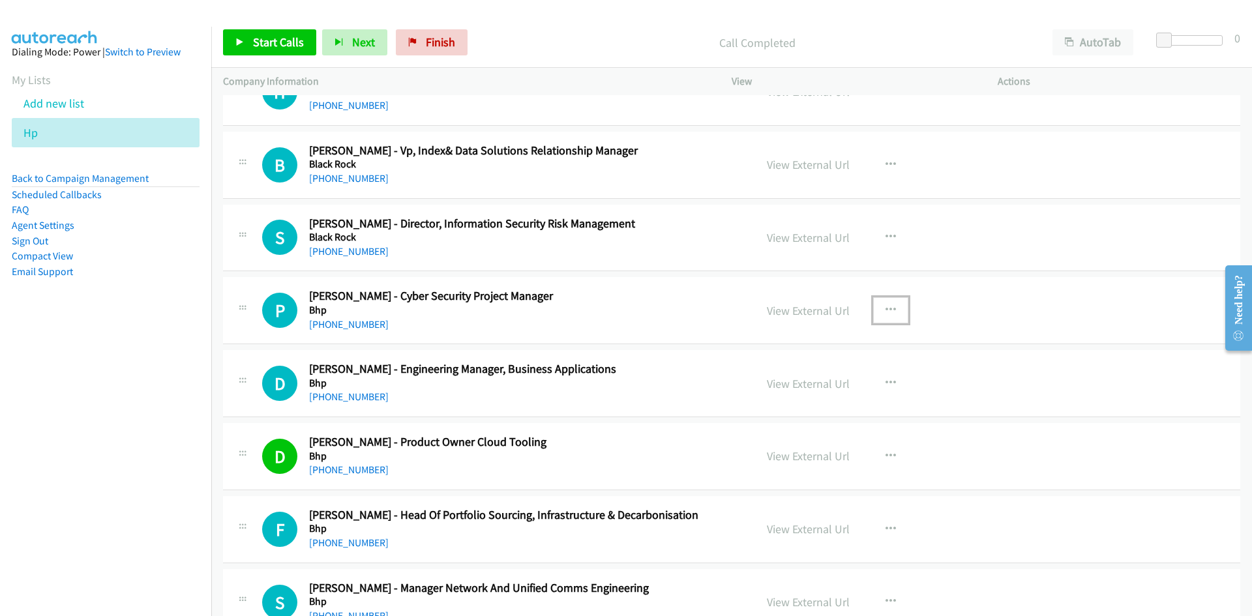
click at [888, 305] on icon "button" at bounding box center [891, 310] width 10 height 10
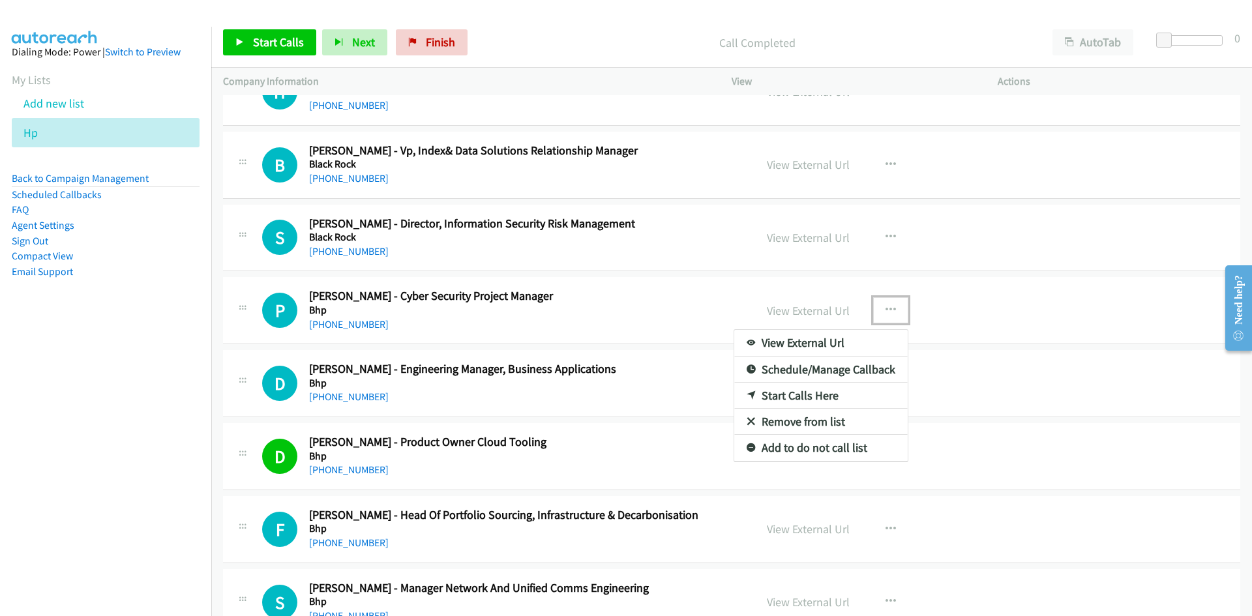
click at [839, 347] on link "View External Url" at bounding box center [820, 343] width 173 height 26
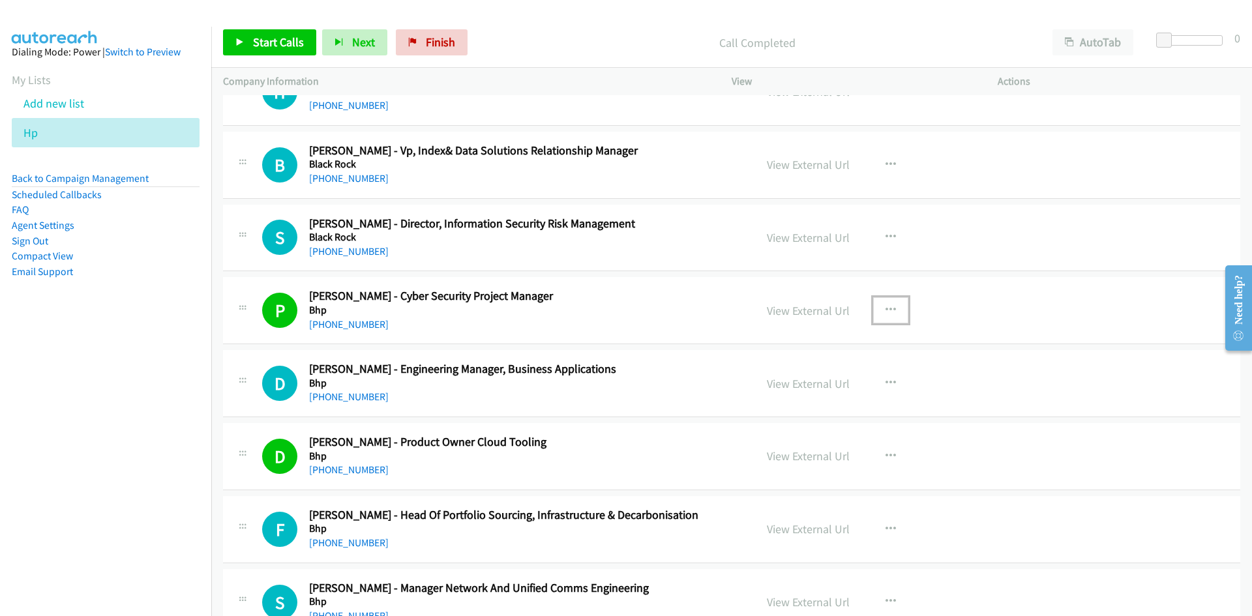
scroll to position [11838, 0]
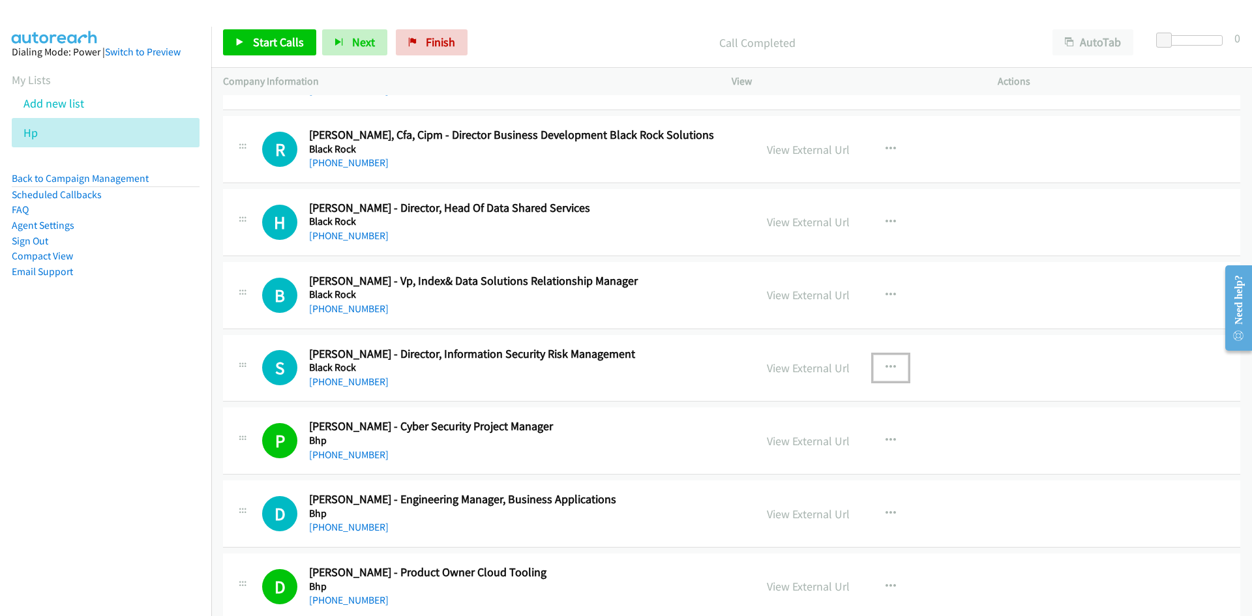
click at [888, 367] on icon "button" at bounding box center [891, 368] width 10 height 10
click at [825, 406] on link "View External Url" at bounding box center [820, 401] width 173 height 26
click at [87, 404] on nav "Dialing Mode: Power | Switch to Preview My Lists Add new list Hp Back to Campai…" at bounding box center [106, 335] width 212 height 616
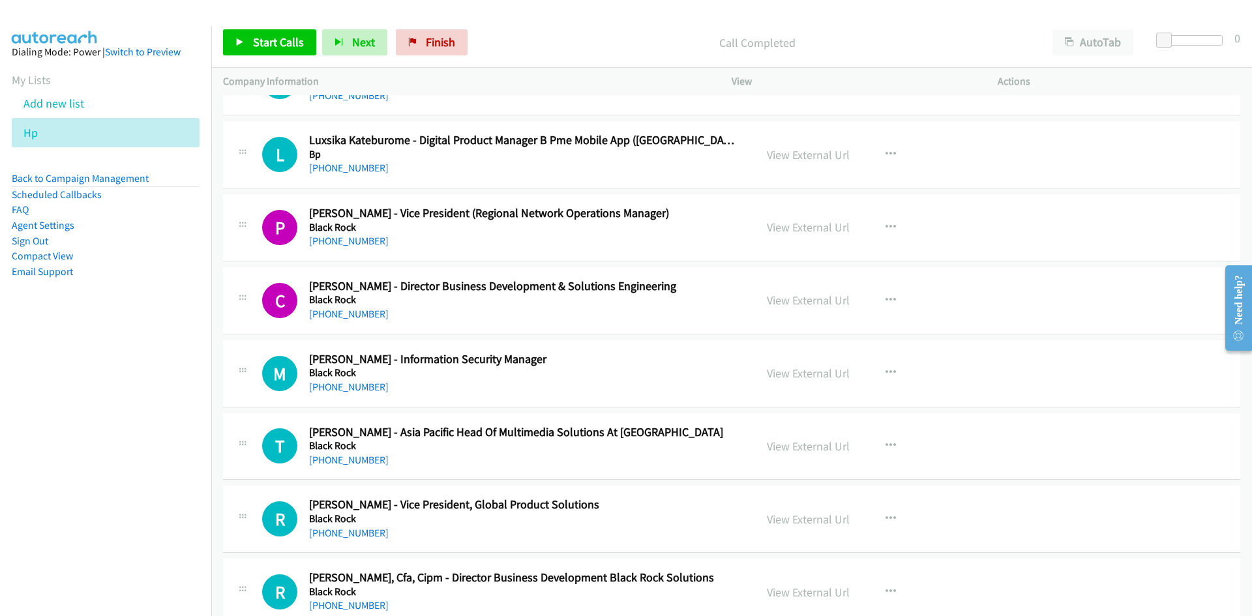
scroll to position [11381, 0]
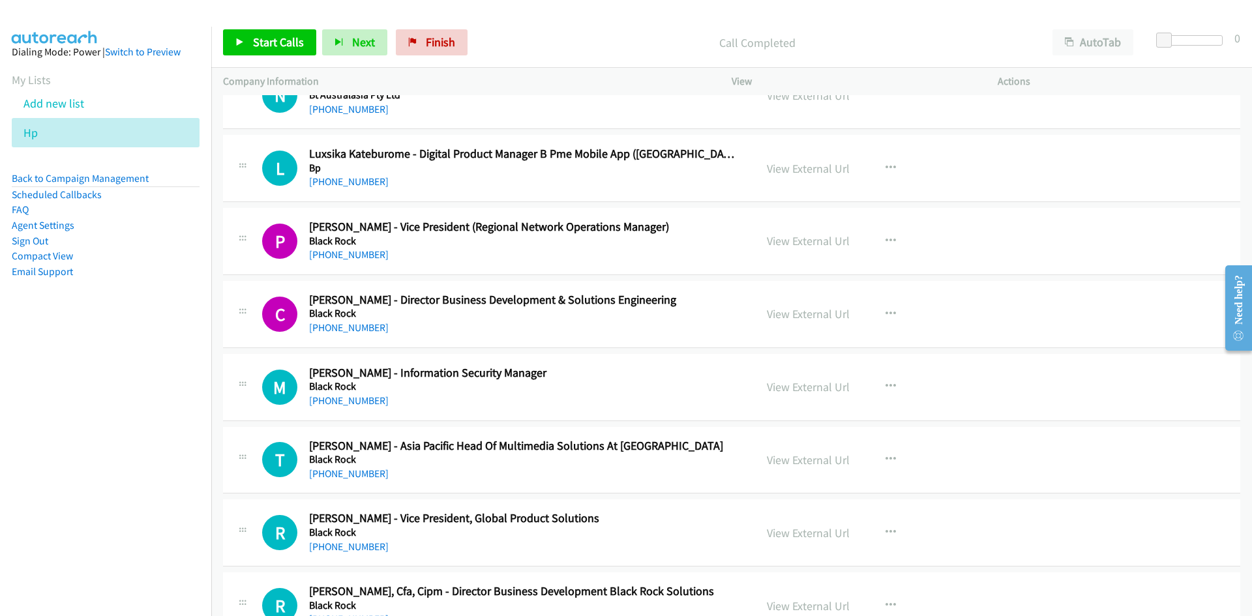
click at [131, 446] on nav "Dialing Mode: Power | Switch to Preview My Lists Add new list Hp Back to Campai…" at bounding box center [106, 335] width 212 height 616
click at [108, 408] on nav "Dialing Mode: Power | Switch to Preview My Lists Add new list Hp Back to Campai…" at bounding box center [106, 335] width 212 height 616
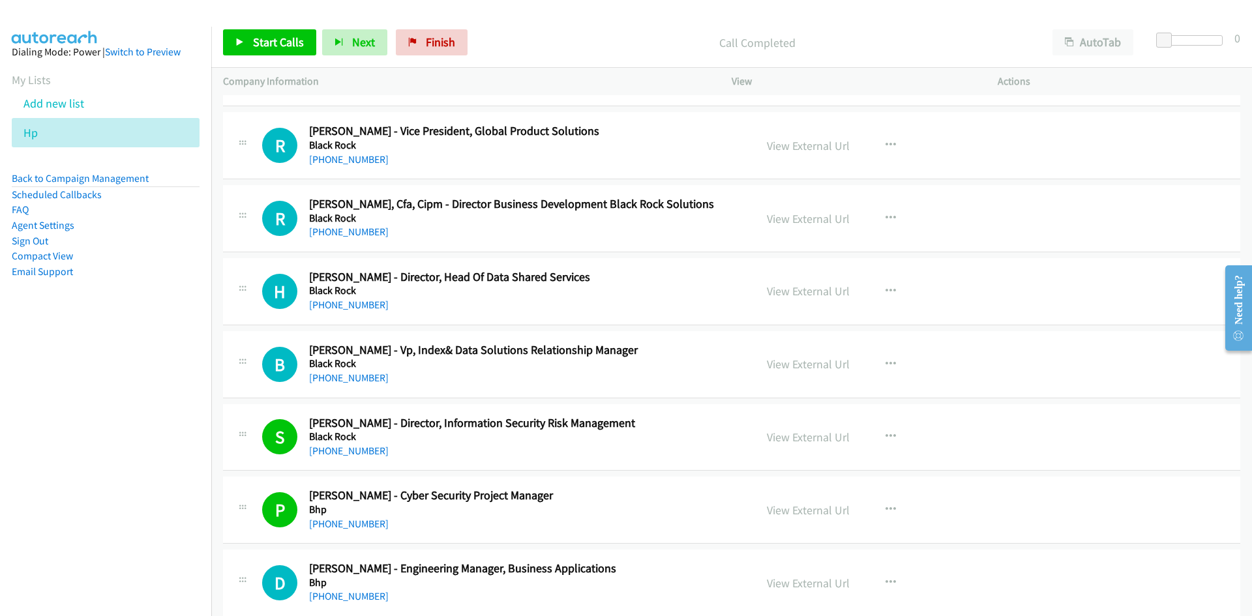
scroll to position [11773, 0]
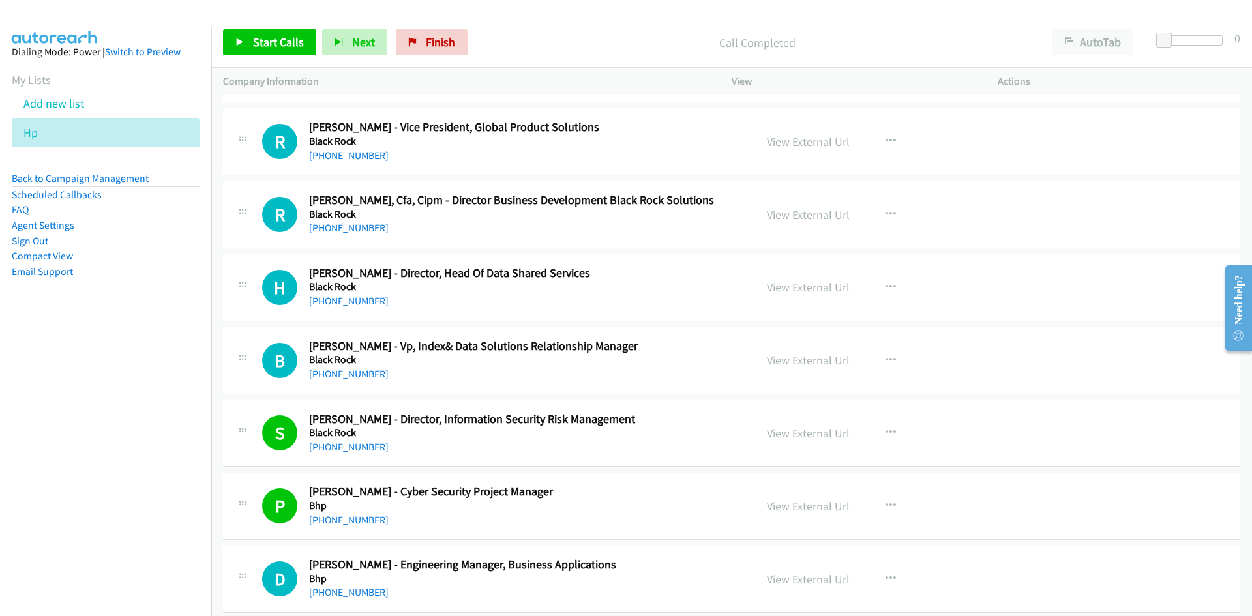
click at [170, 385] on nav "Dialing Mode: Power | Switch to Preview My Lists Add new list Hp Back to Campai…" at bounding box center [106, 335] width 212 height 616
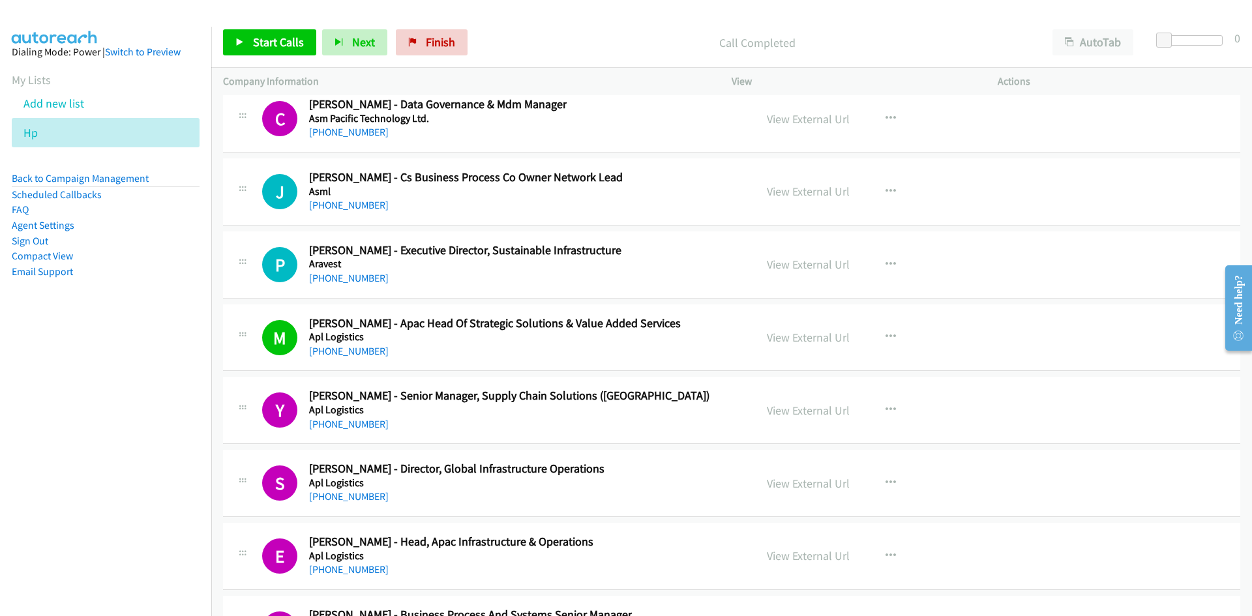
click at [146, 385] on nav "Dialing Mode: Power | Switch to Preview My Lists Add new list Hp Back to Campai…" at bounding box center [106, 335] width 212 height 616
click at [107, 407] on nav "Dialing Mode: Power | Switch to Preview My Lists Add new list Hp Back to Campai…" at bounding box center [106, 335] width 212 height 616
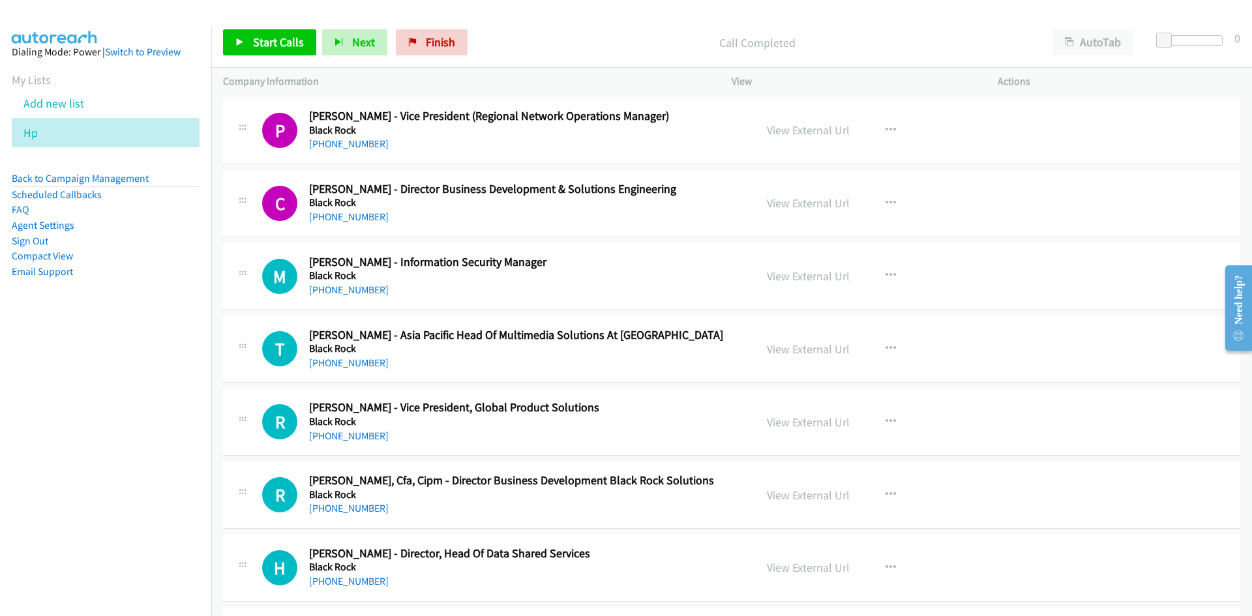
scroll to position [11487, 0]
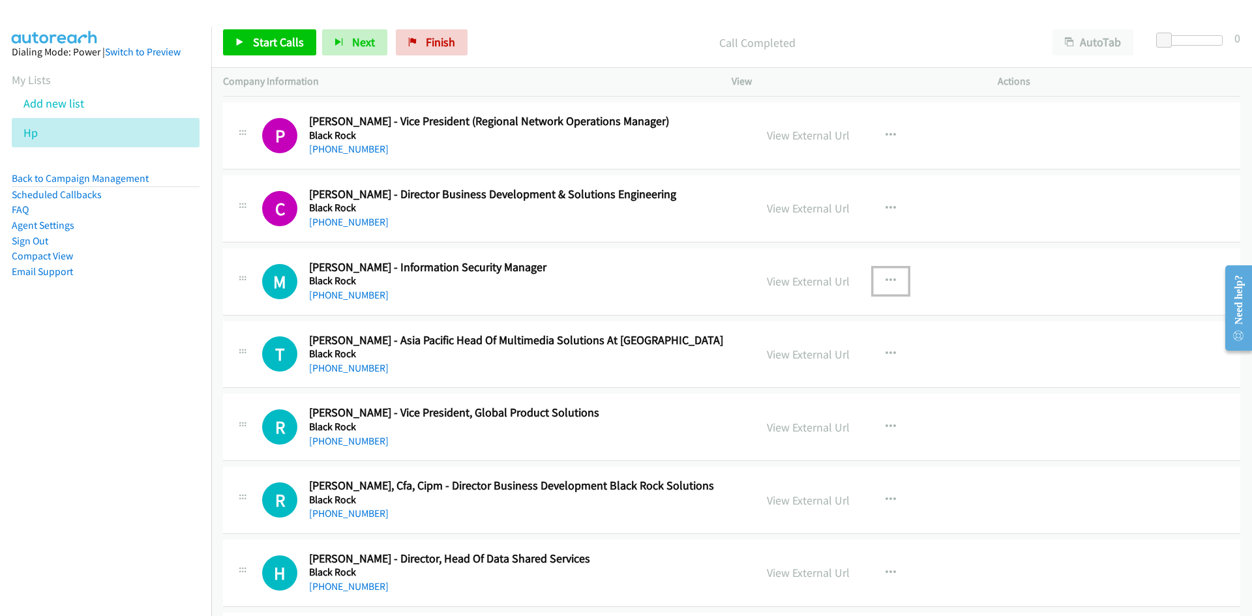
click at [886, 280] on icon "button" at bounding box center [891, 281] width 10 height 10
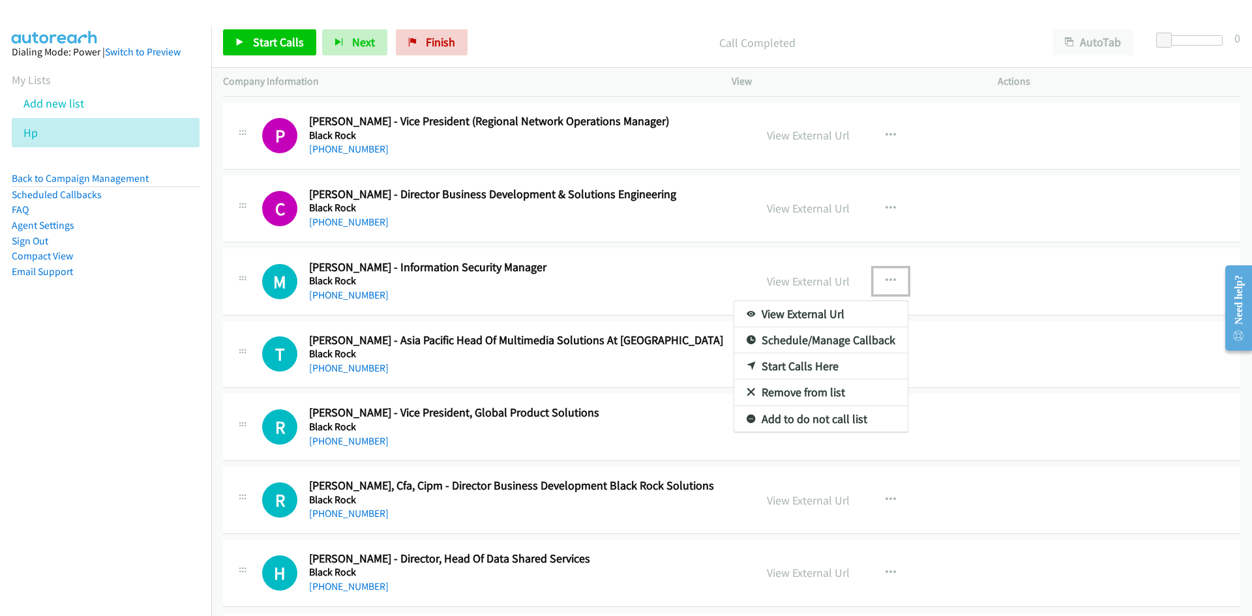
click at [844, 312] on link "View External Url" at bounding box center [820, 314] width 173 height 26
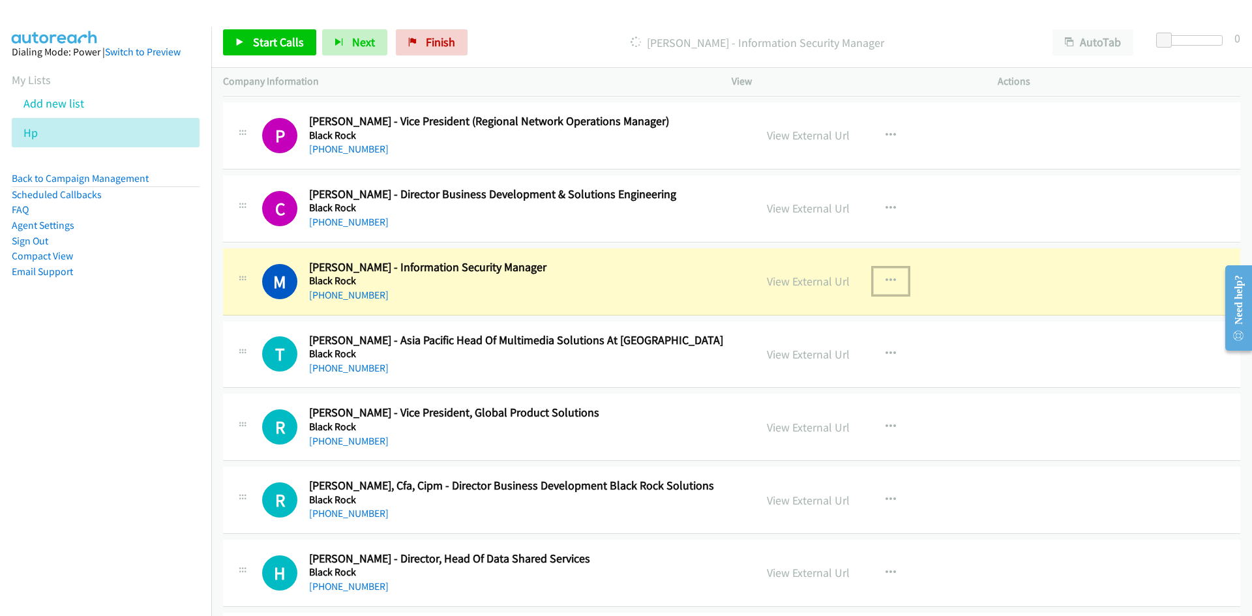
scroll to position [11422, 0]
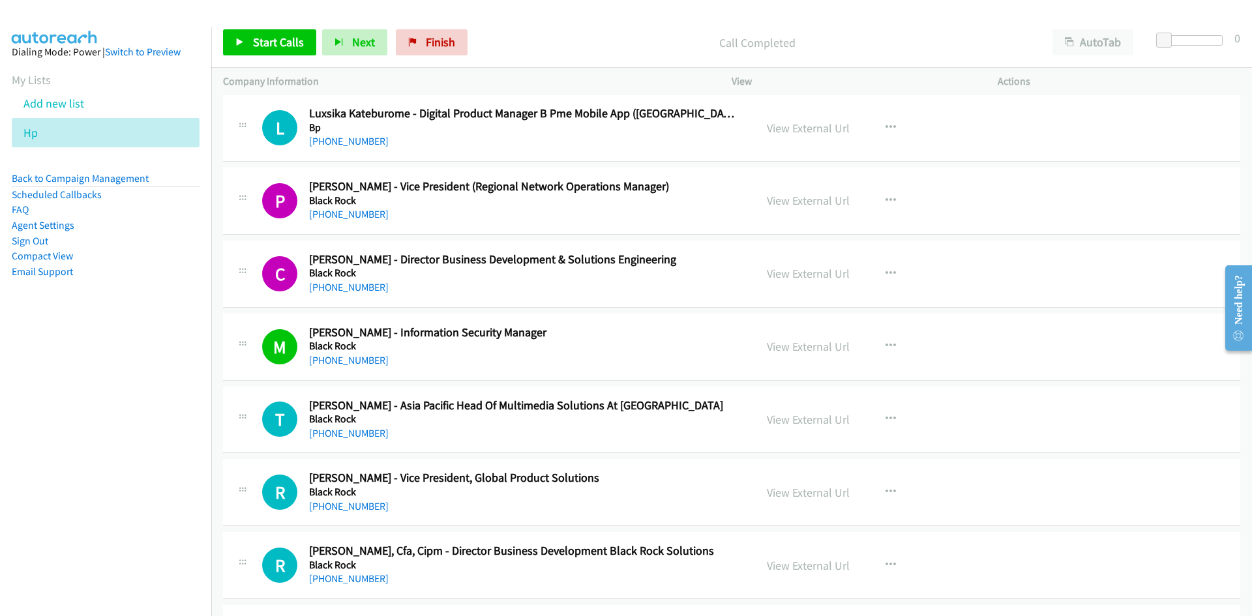
click at [143, 392] on nav "Dialing Mode: Power | Switch to Preview My Lists Add new list Hp Back to Campai…" at bounding box center [106, 335] width 212 height 616
click at [890, 200] on icon "button" at bounding box center [891, 201] width 10 height 10
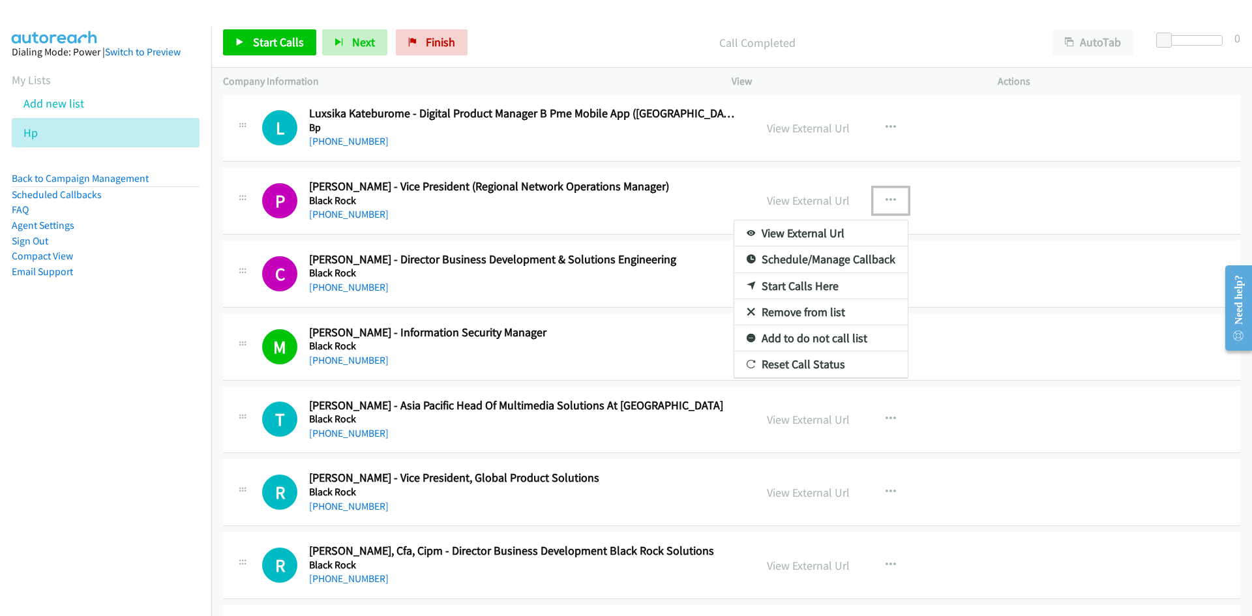
click at [791, 243] on link "View External Url" at bounding box center [820, 233] width 173 height 26
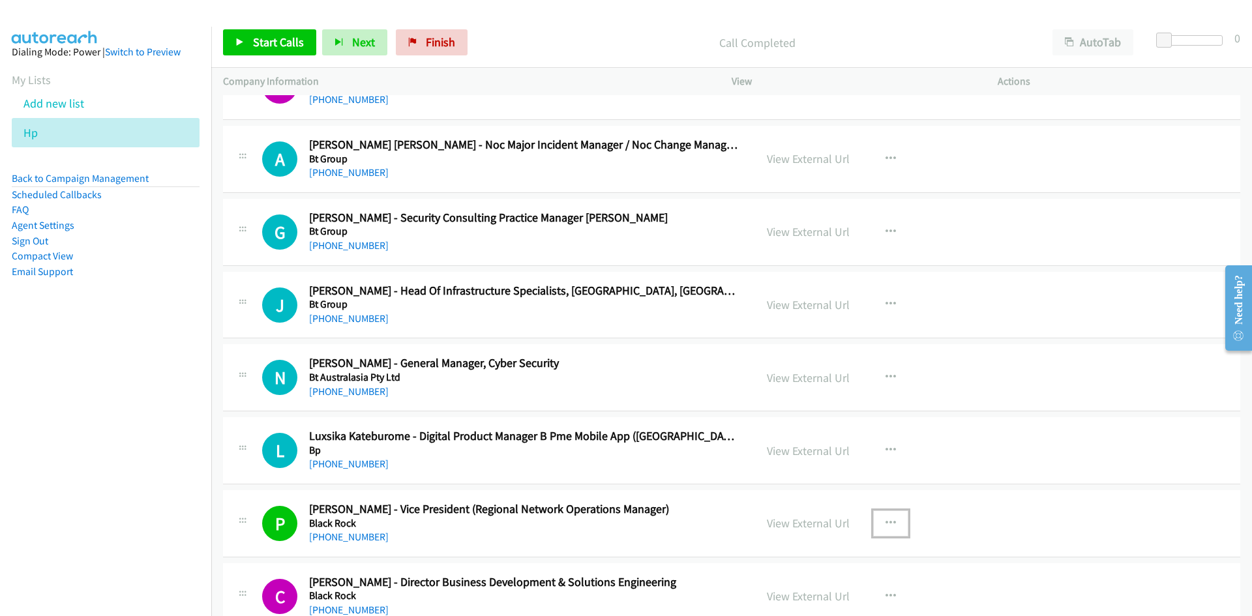
scroll to position [11096, 0]
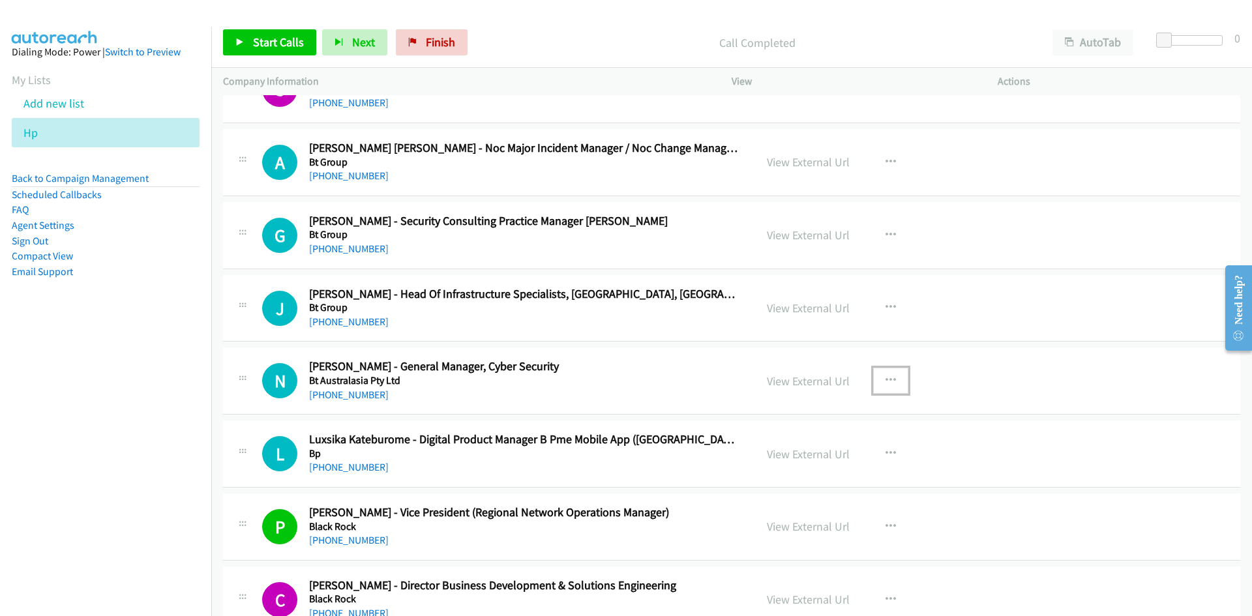
click at [886, 381] on icon "button" at bounding box center [891, 381] width 10 height 10
click at [822, 412] on link "View External Url" at bounding box center [820, 413] width 173 height 26
click at [185, 390] on nav "Dialing Mode: Power | Switch to Preview My Lists Add new list Hp Back to Campai…" at bounding box center [106, 335] width 212 height 616
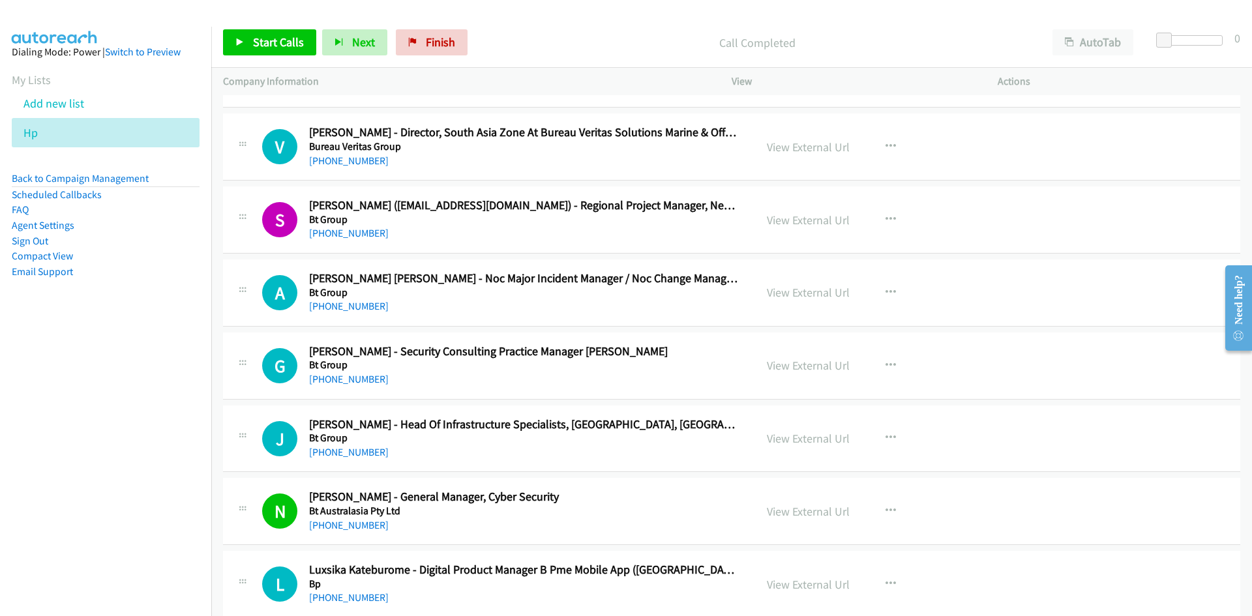
scroll to position [10900, 0]
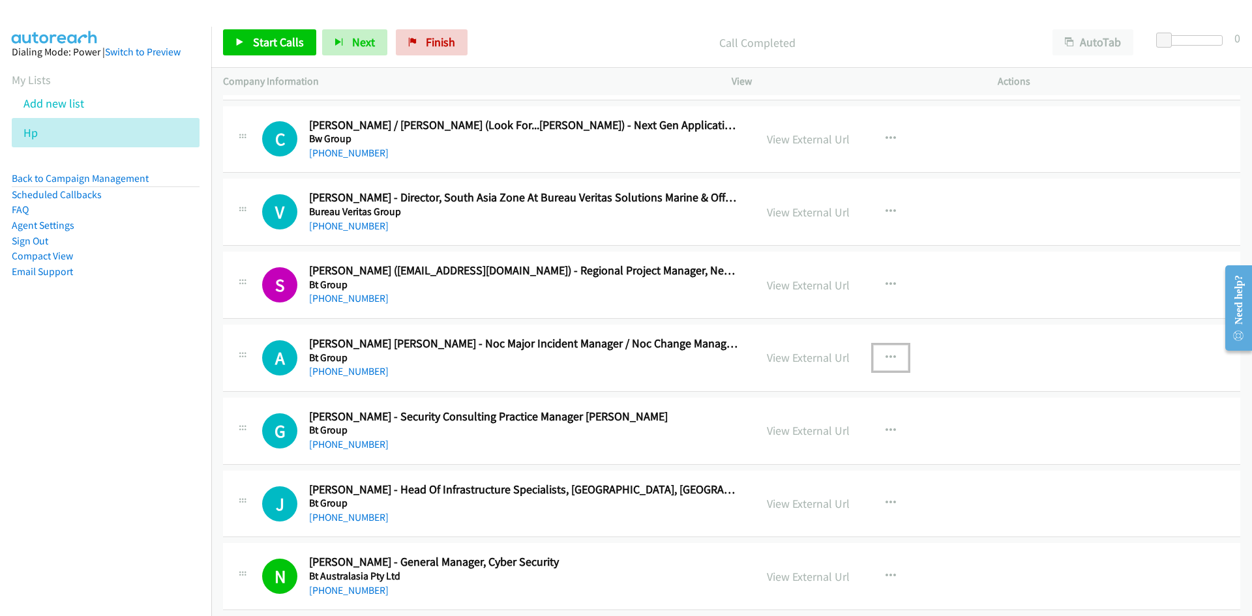
click at [893, 358] on button "button" at bounding box center [890, 358] width 35 height 26
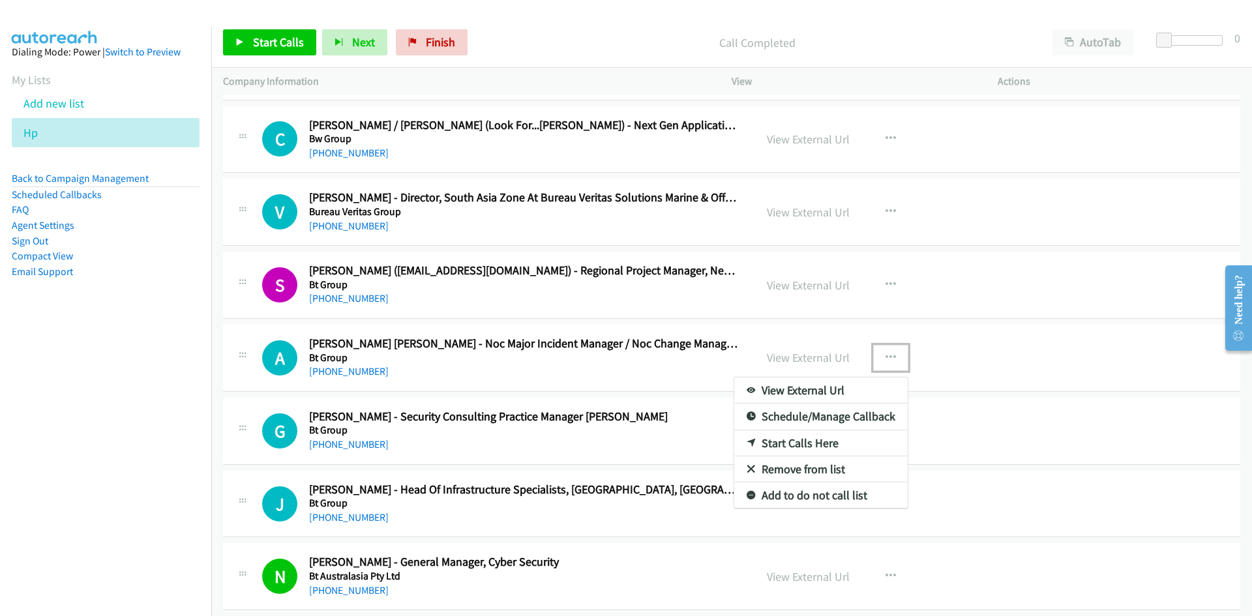
click at [825, 389] on link "View External Url" at bounding box center [820, 391] width 173 height 26
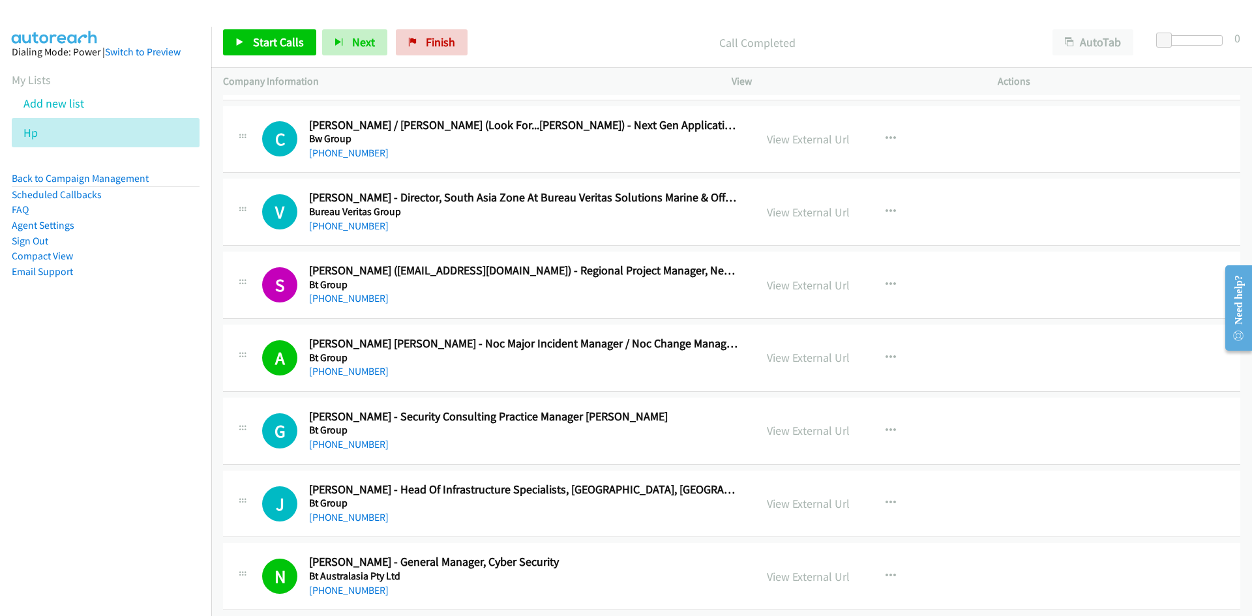
click at [562, 29] on div "Start Calls Pause Next Finish Call Completed AutoTab AutoTab 0" at bounding box center [731, 43] width 1041 height 50
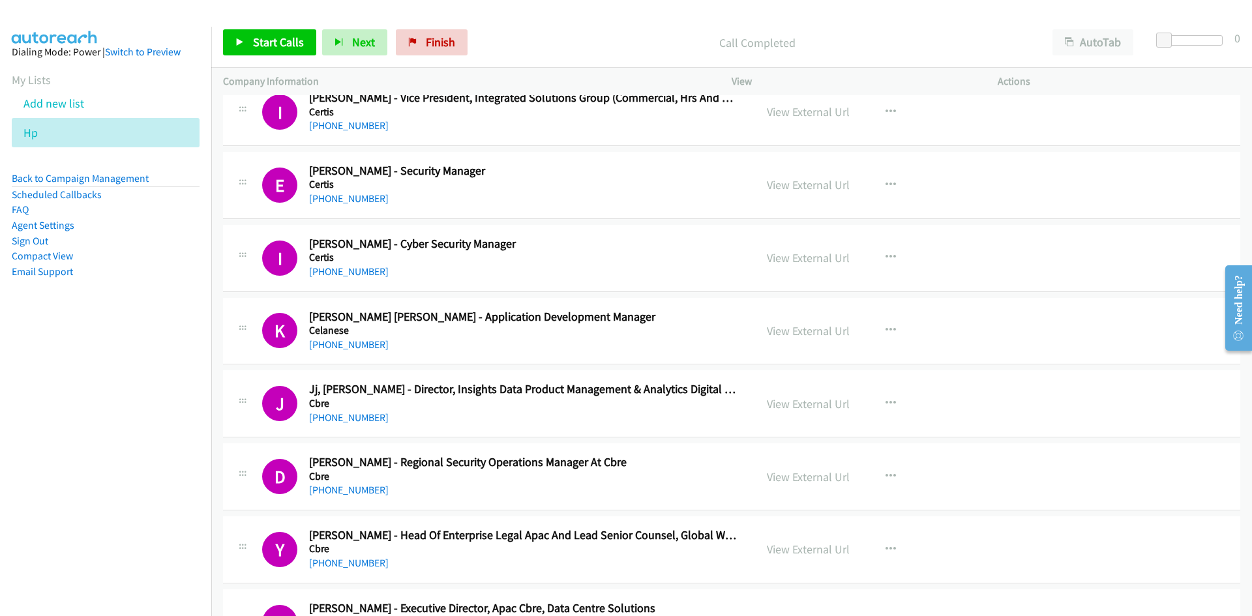
scroll to position [7989, 0]
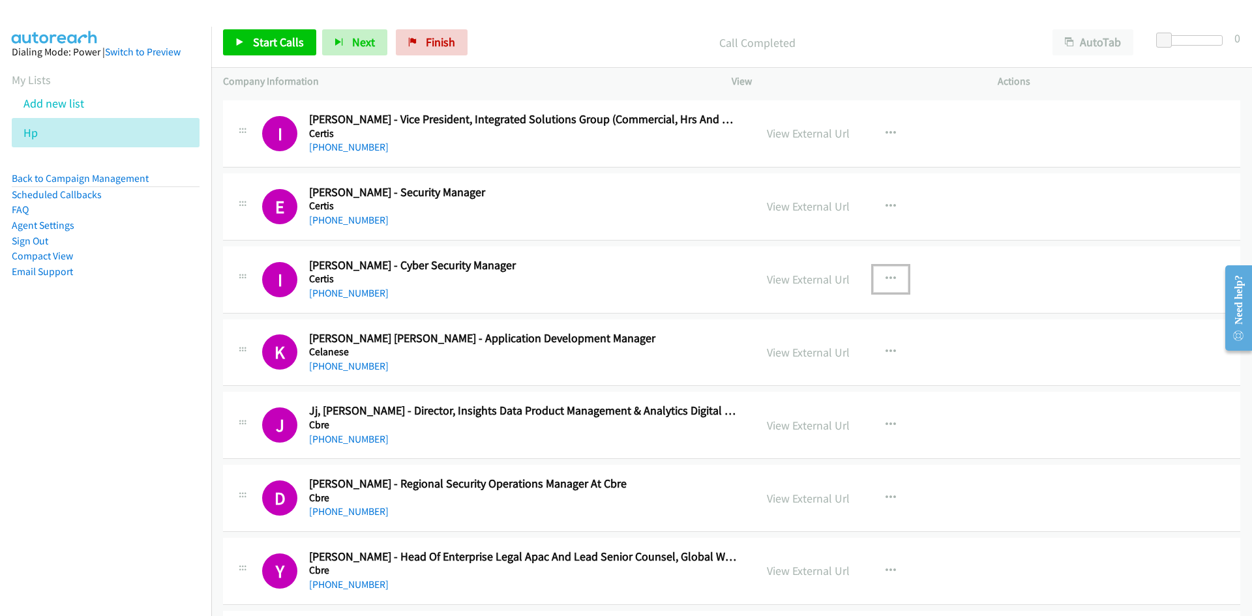
click at [886, 274] on icon "button" at bounding box center [891, 279] width 10 height 10
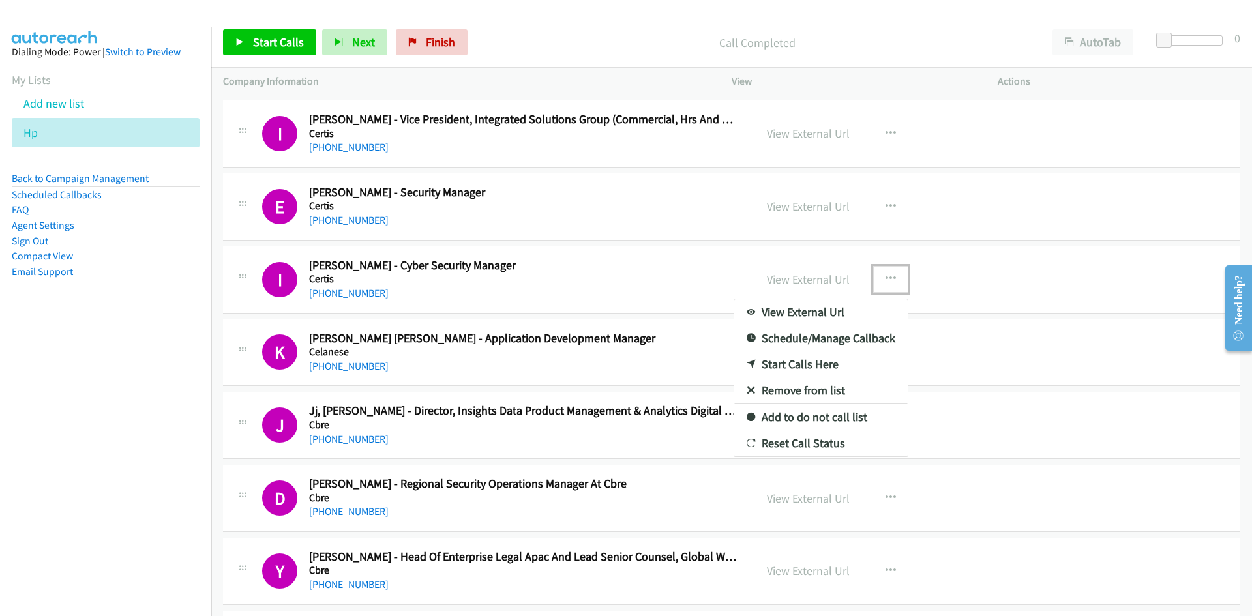
click at [845, 309] on link "View External Url" at bounding box center [820, 312] width 173 height 26
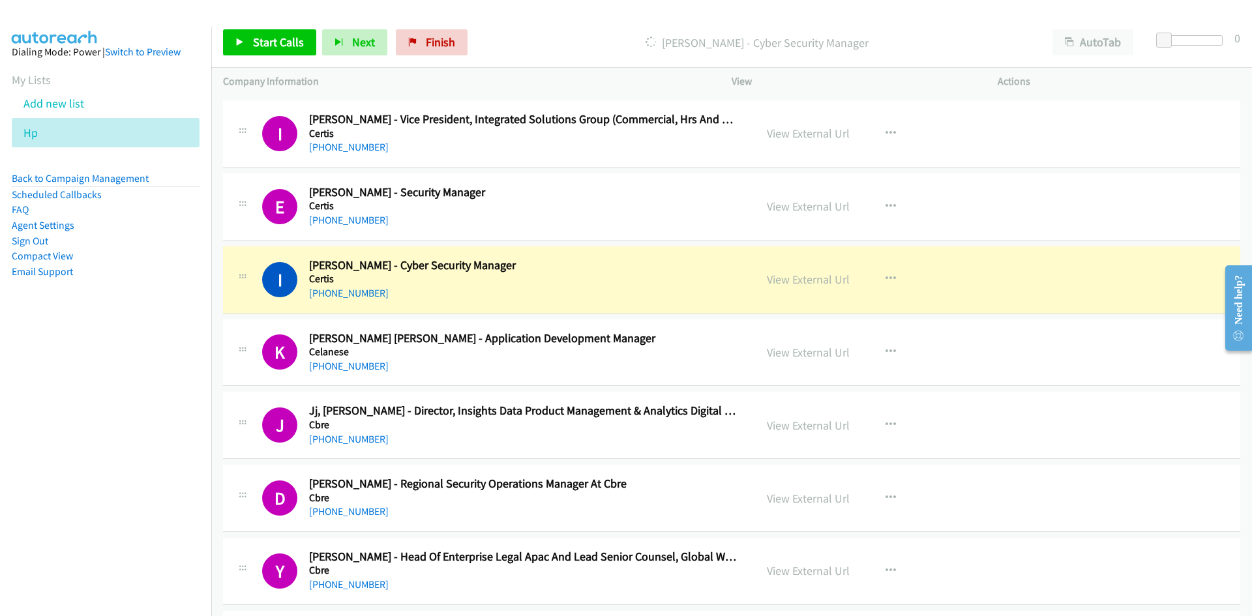
click at [48, 424] on nav "Dialing Mode: Power | Switch to Preview My Lists Add new list Hp Back to Campai…" at bounding box center [106, 335] width 212 height 616
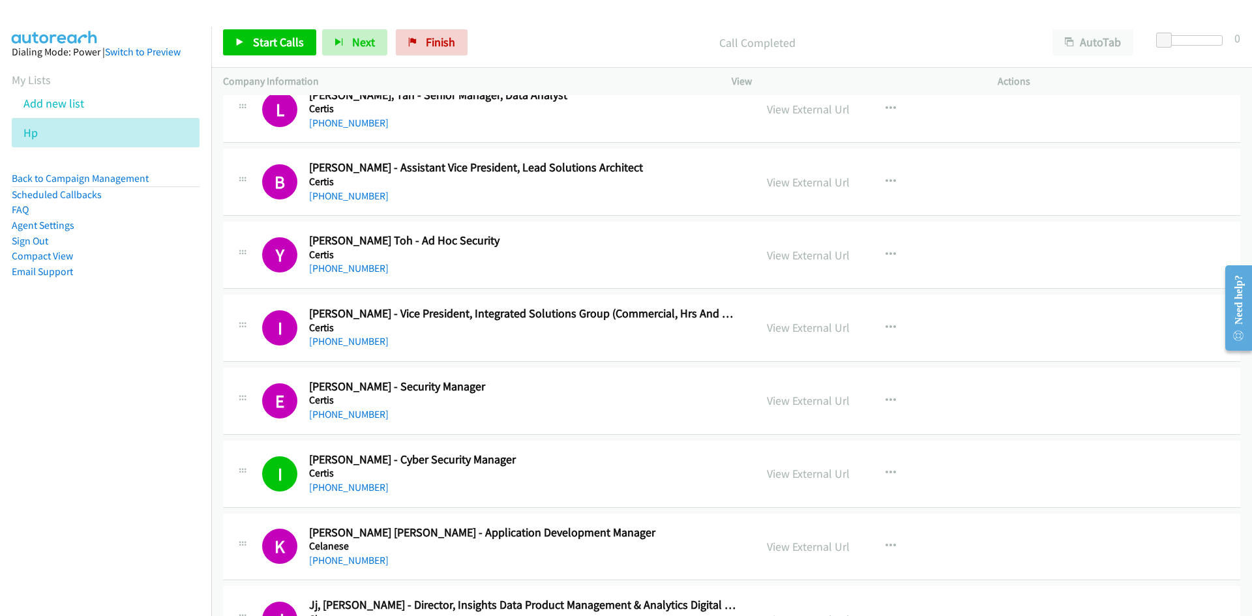
scroll to position [7793, 0]
click at [635, 26] on div "Start Calls Pause Next Finish Call Completed AutoTab AutoTab 0" at bounding box center [731, 43] width 1041 height 50
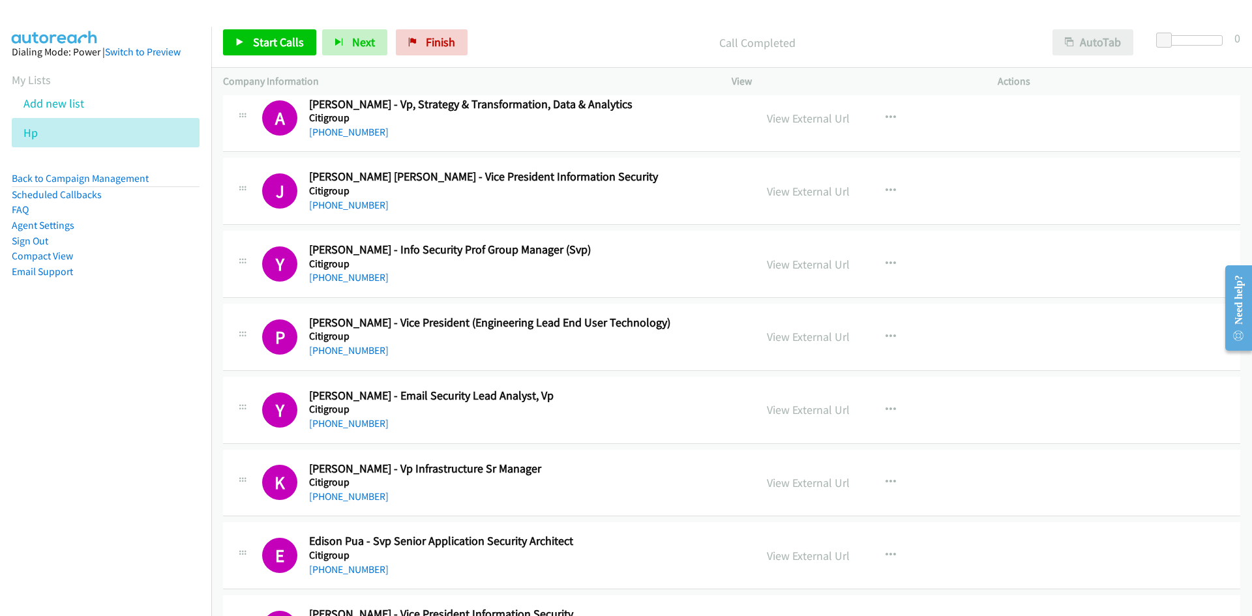
scroll to position [10046, 0]
